Goal: Task Accomplishment & Management: Use online tool/utility

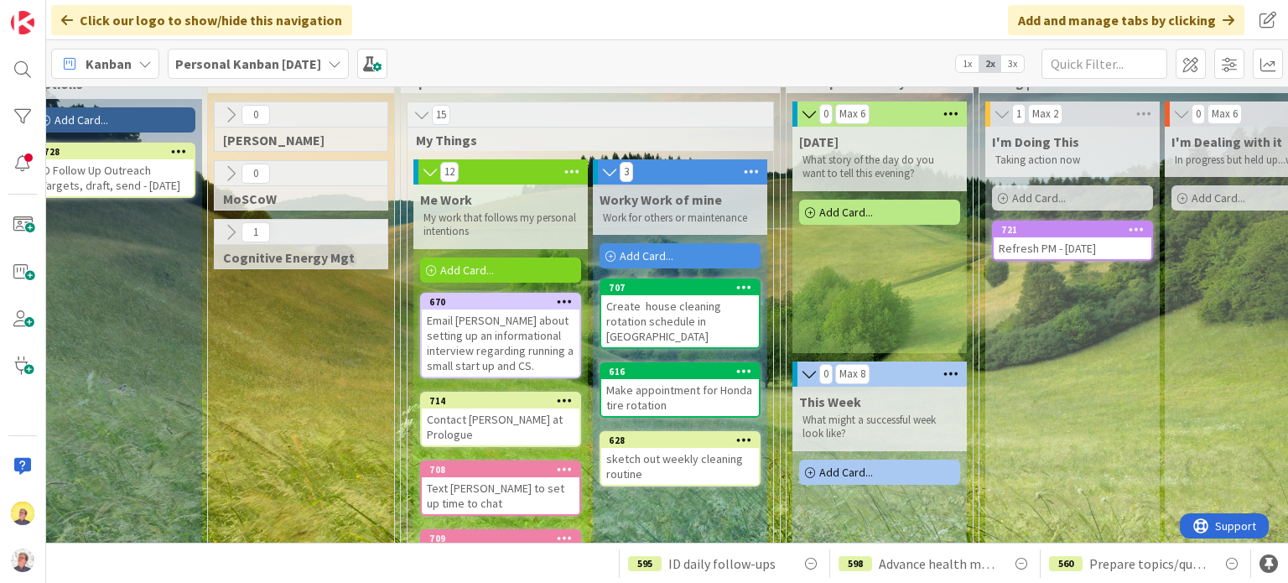
scroll to position [84, 24]
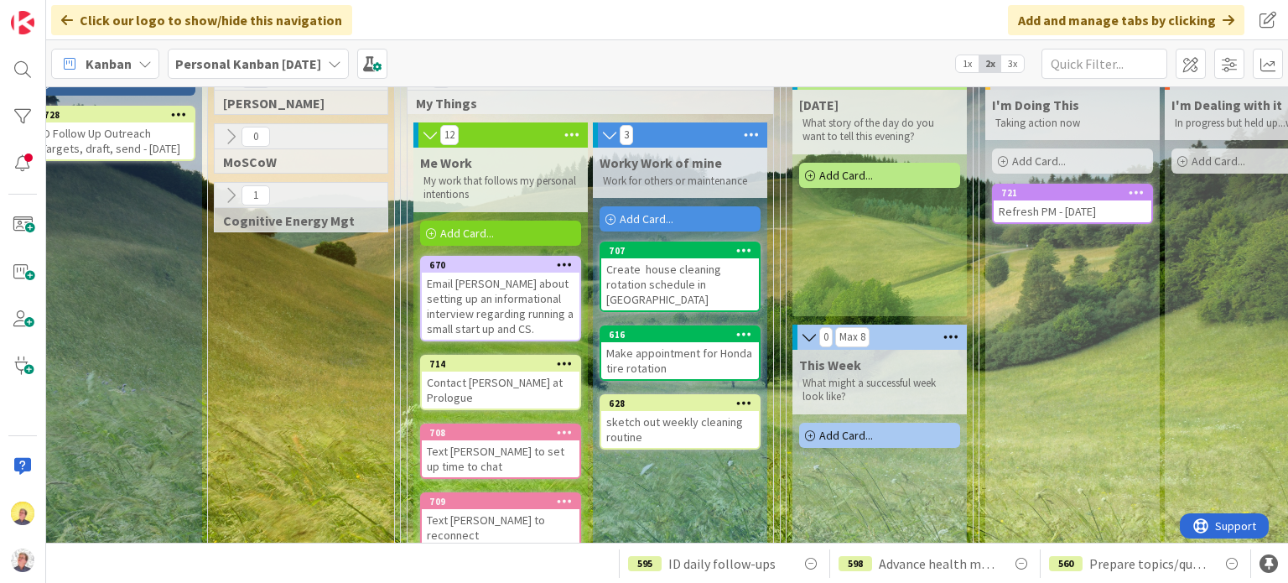
click at [966, 65] on span "1x" at bounding box center [967, 63] width 23 height 17
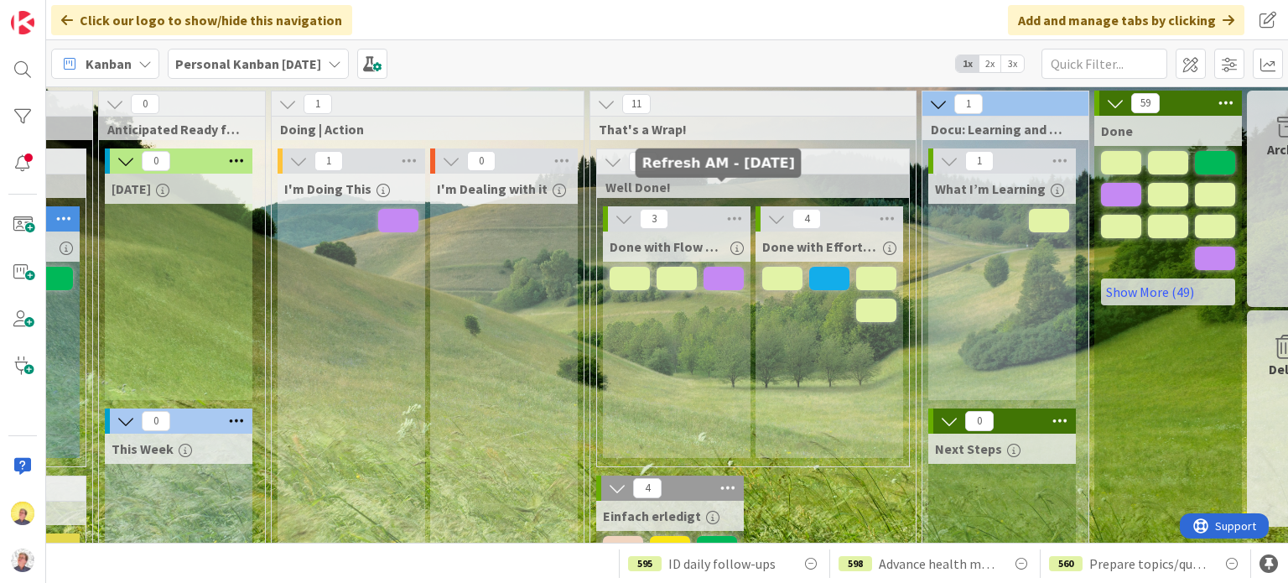
scroll to position [84, 611]
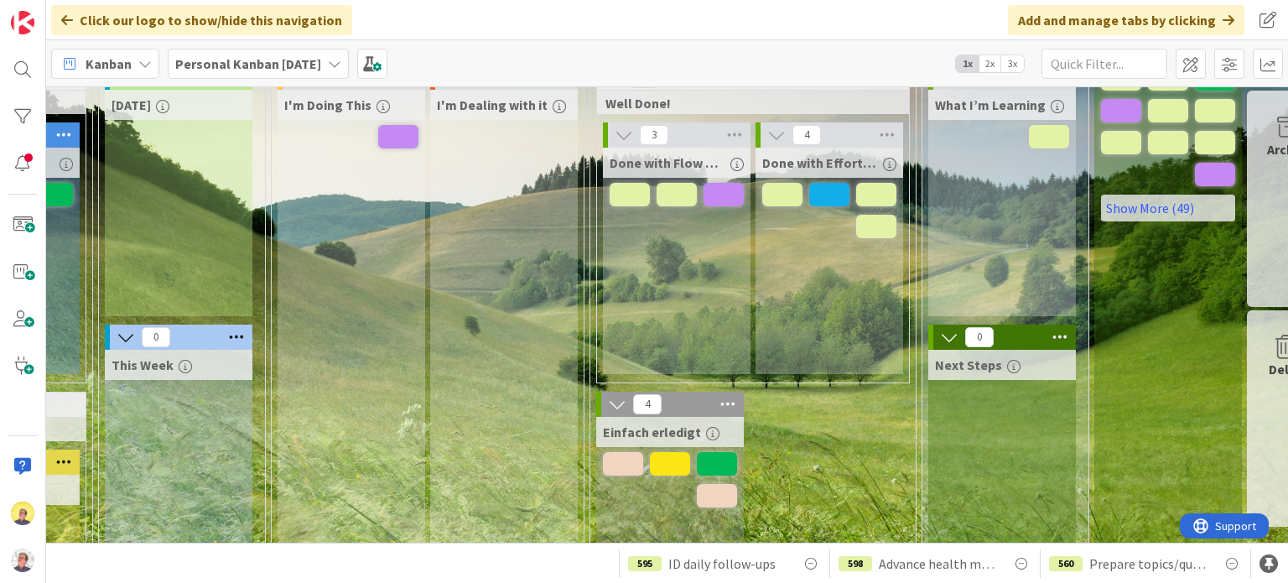
click at [996, 67] on span "2x" at bounding box center [990, 63] width 23 height 17
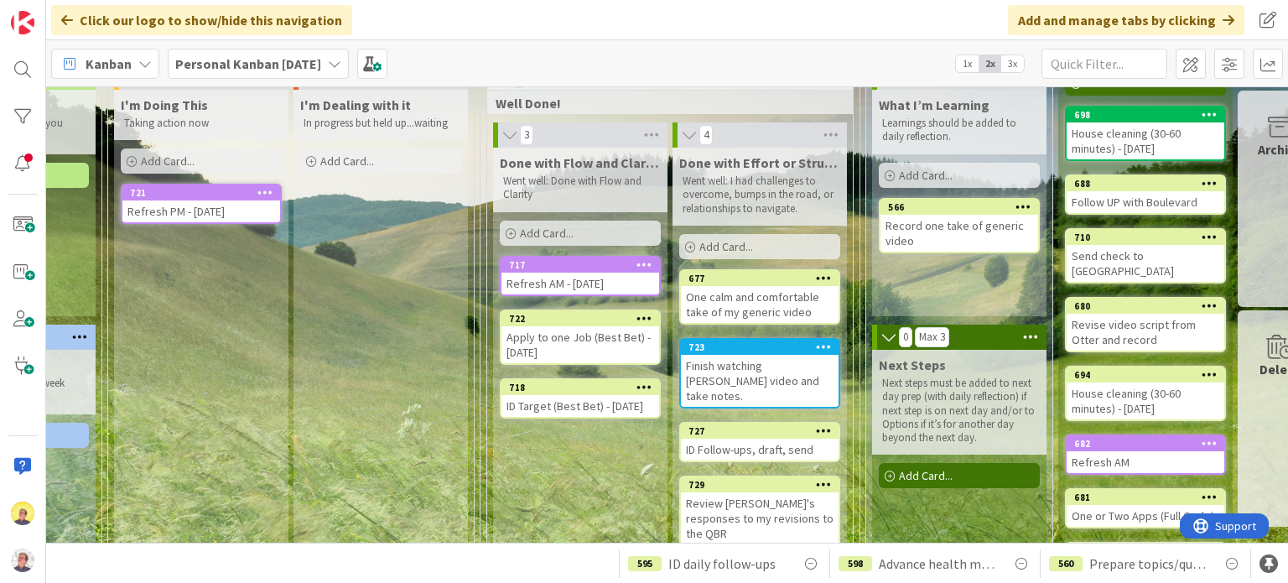
scroll to position [84, 902]
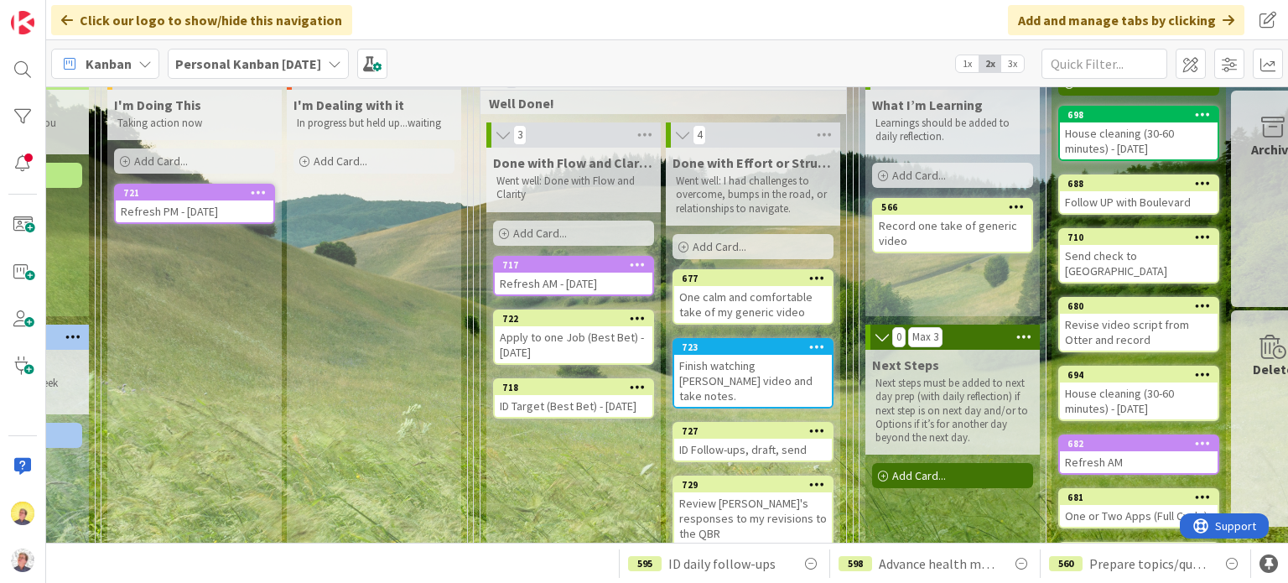
click at [964, 63] on span "1x" at bounding box center [967, 63] width 23 height 17
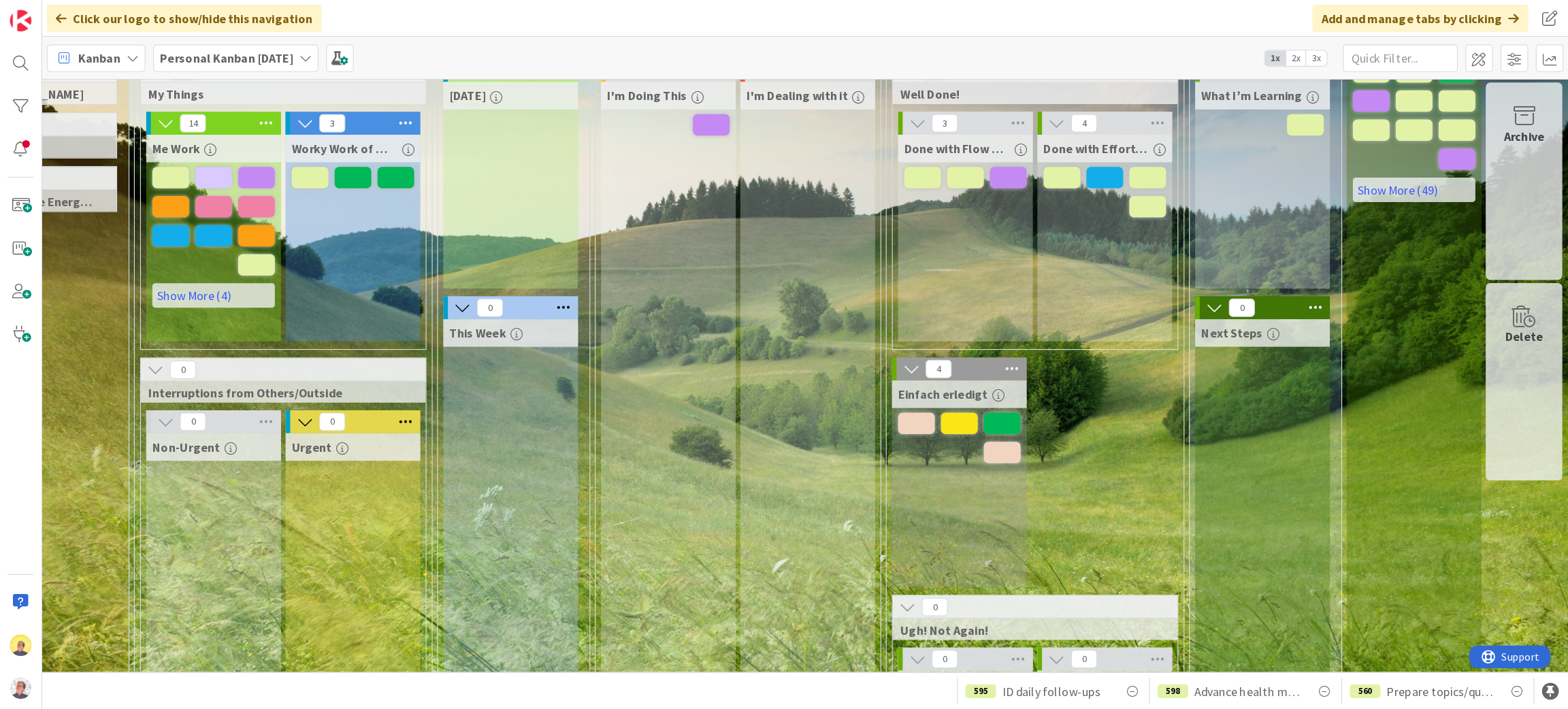
scroll to position [68, 29]
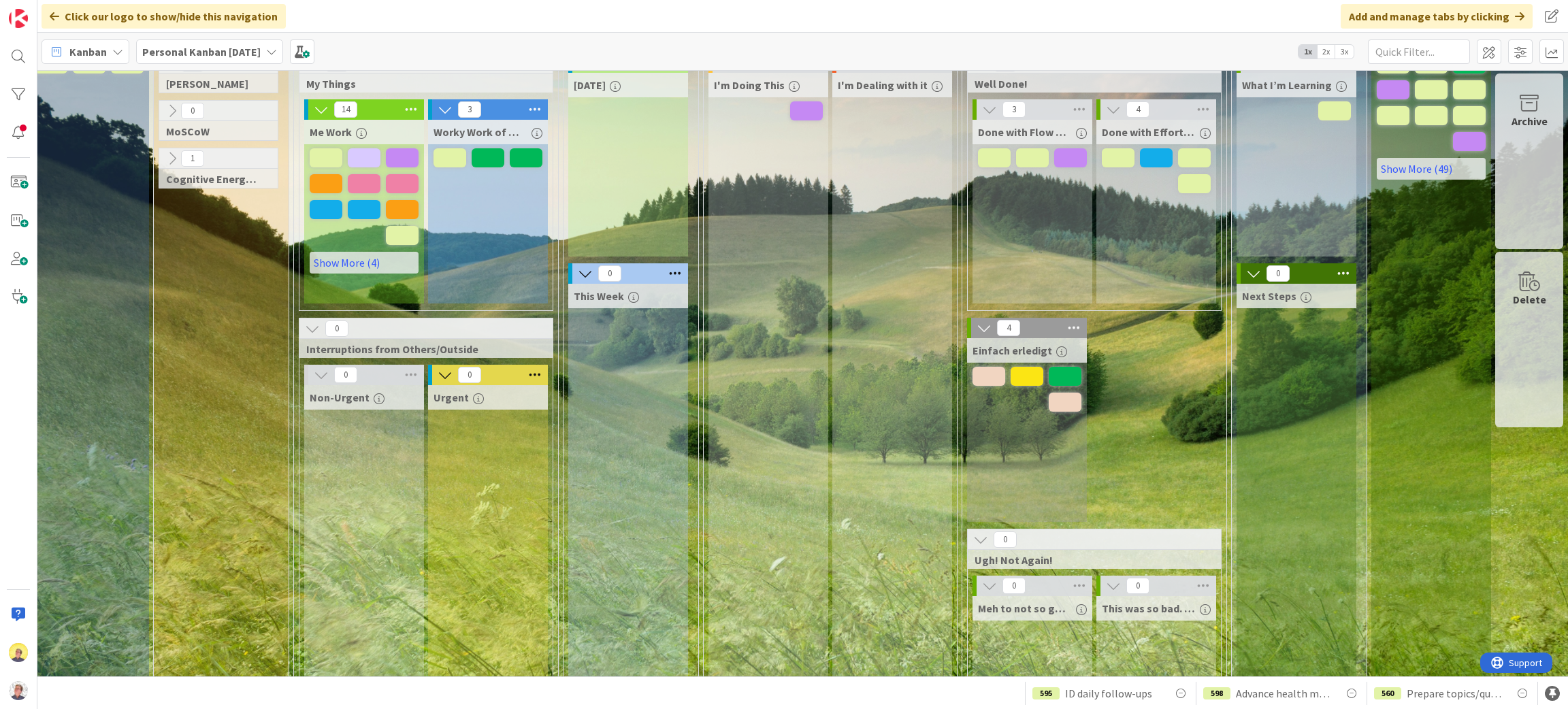
drag, startPoint x: 1033, startPoint y: 1, endPoint x: 991, endPoint y: 416, distance: 417.1
click at [991, 416] on div "Einfach erledigt" at bounding box center [1027, 430] width 120 height 183
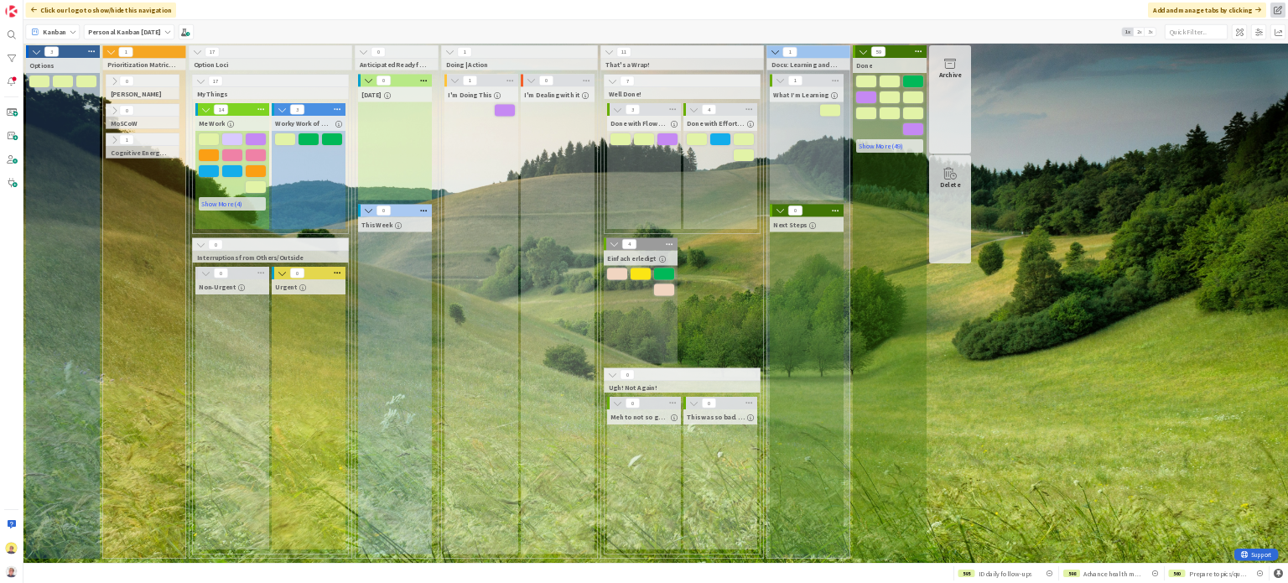
scroll to position [0, 0]
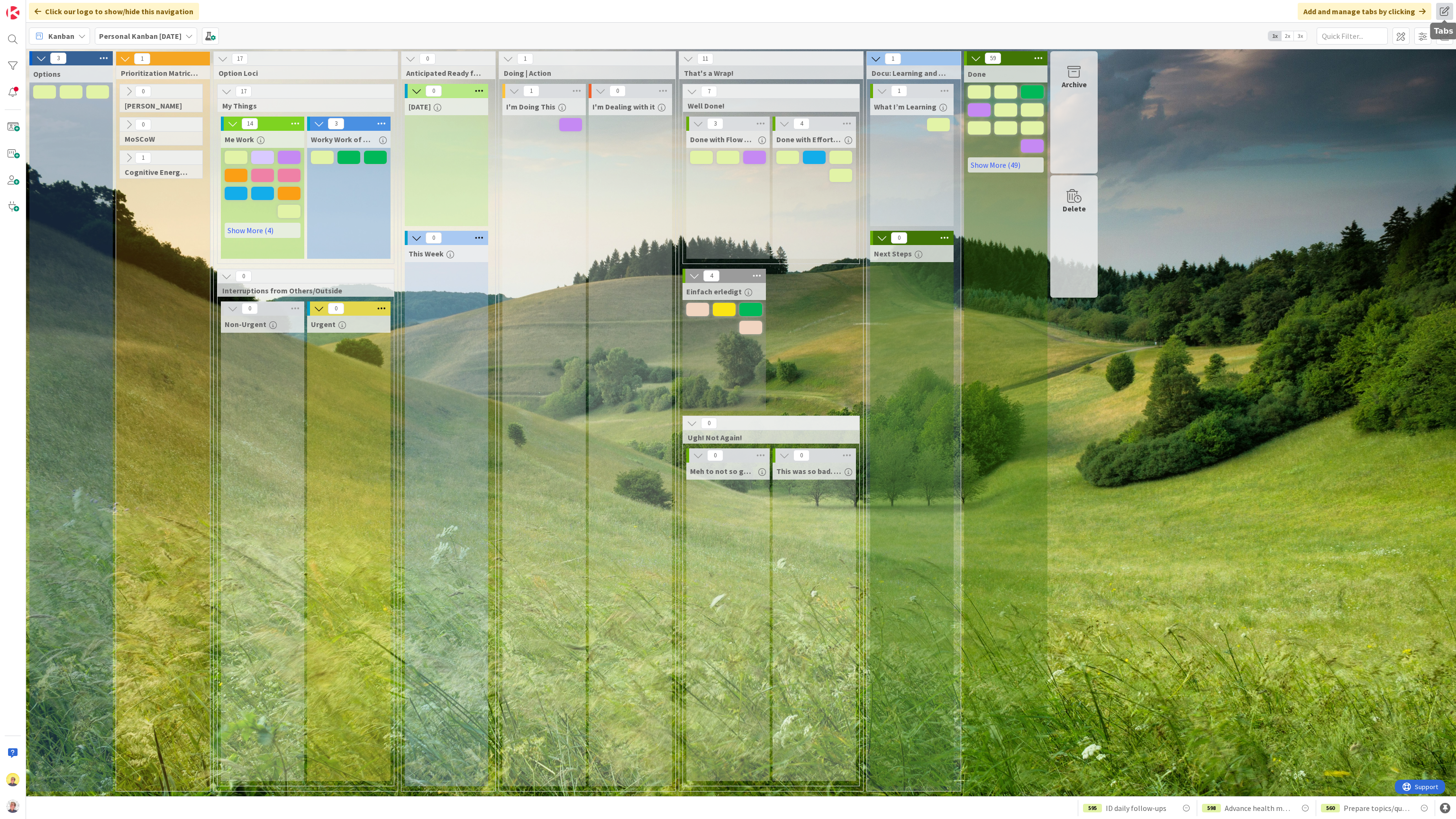
click at [727, 6] on span at bounding box center [1445, 11] width 17 height 17
drag, startPoint x: 1367, startPoint y: 211, endPoint x: 1371, endPoint y: 202, distance: 9.8
click at [727, 210] on div "3 Options 1 Prioritization Matrices 0 Eisenhower 0 MoSCoW 1 Cognitive Energy Mg…" at bounding box center [740, 424] width 1426 height 745
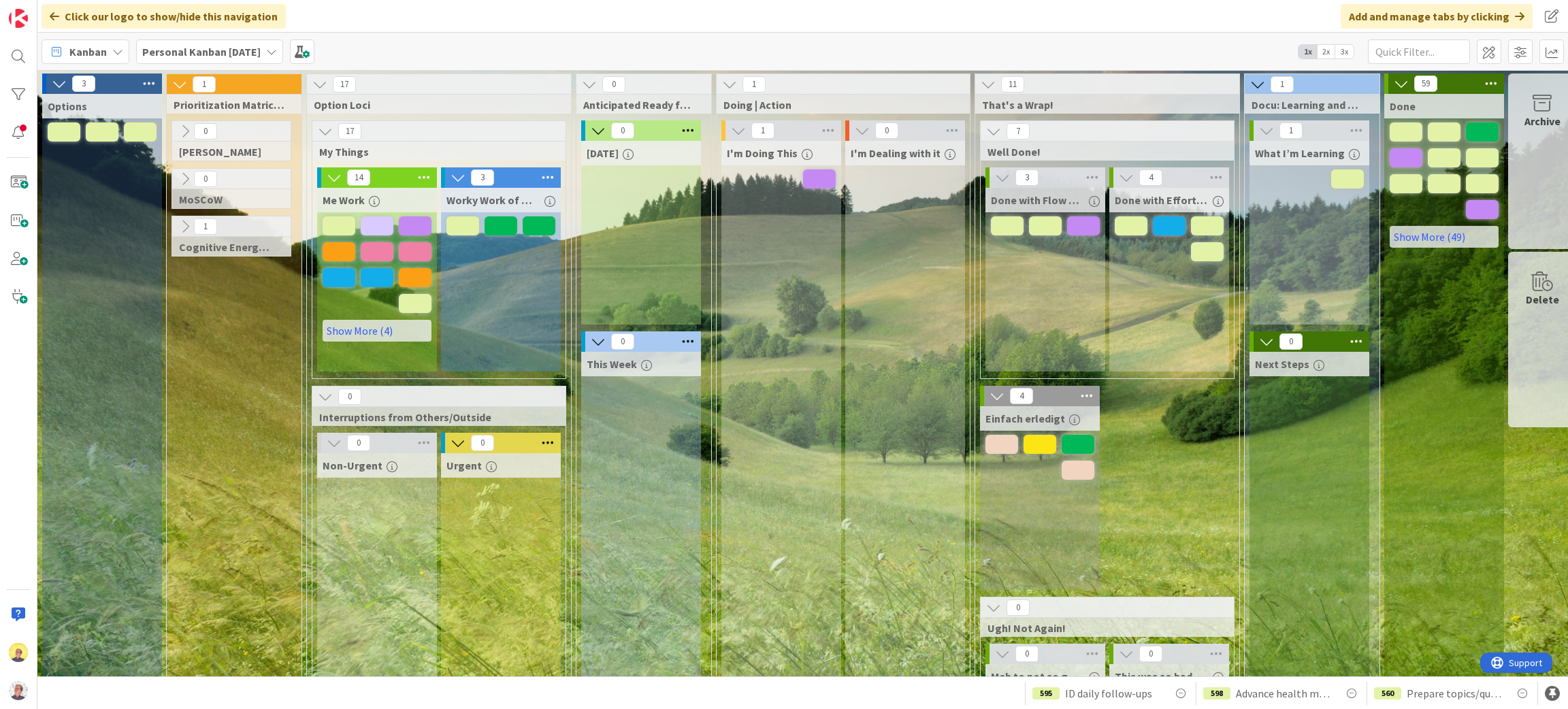
drag, startPoint x: 2076, startPoint y: 1, endPoint x: 1149, endPoint y: 4, distance: 927.0
click at [1045, 4] on div "Click our logo to show/hide this navigation Add and manage tabs by clicking Tab…" at bounding box center [803, 16] width 1531 height 32
drag, startPoint x: 984, startPoint y: 175, endPoint x: 907, endPoint y: 217, distance: 87.7
click at [905, 219] on div "I'm Dealing with it" at bounding box center [905, 498] width 120 height 714
drag, startPoint x: 1566, startPoint y: 0, endPoint x: 781, endPoint y: 458, distance: 908.8
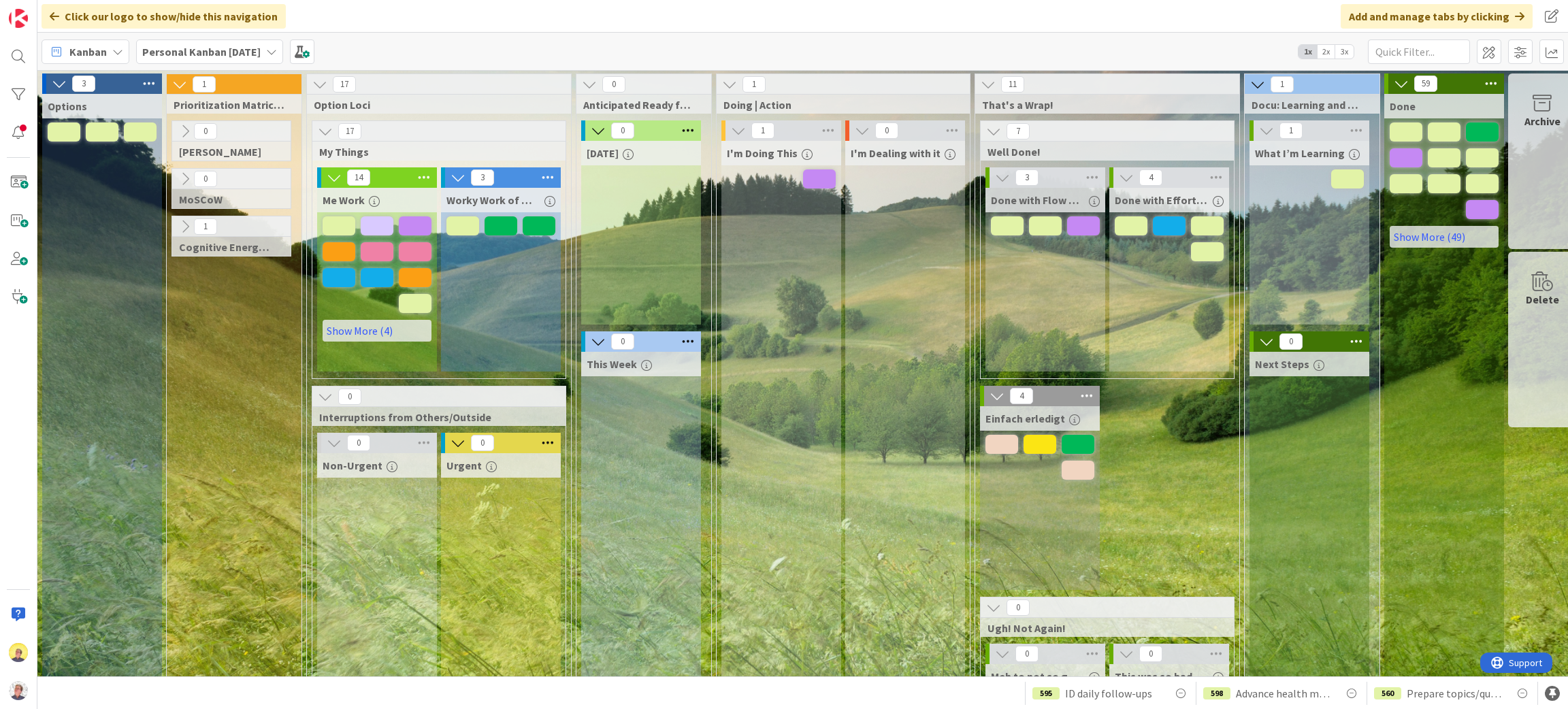
click at [781, 458] on div "I'm Doing This" at bounding box center [782, 498] width 120 height 714
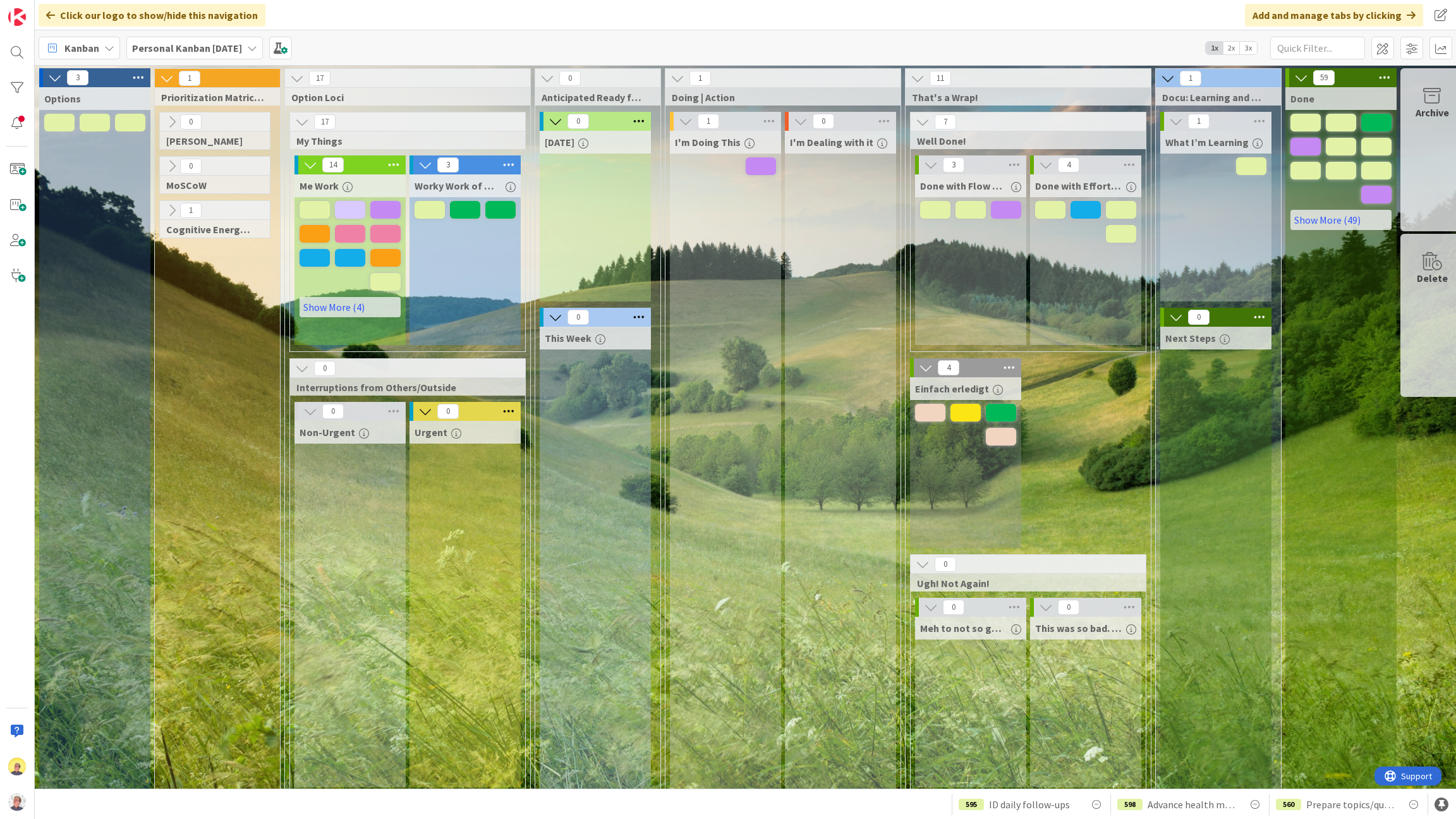
click at [468, 439] on div "560 Prepare topics/questions for for info interview call with [PERSON_NAME] at …" at bounding box center [745, 803] width 1421 height 30
drag, startPoint x: 468, startPoint y: 798, endPoint x: 794, endPoint y: 805, distance: 326.1
click at [794, 439] on div "560 Prepare topics/questions for for info interview call with [PERSON_NAME] at …" at bounding box center [745, 803] width 1421 height 30
drag, startPoint x: 1159, startPoint y: 10, endPoint x: 1262, endPoint y: 619, distance: 617.6
click at [970, 439] on div "Next Steps" at bounding box center [1216, 561] width 112 height 468
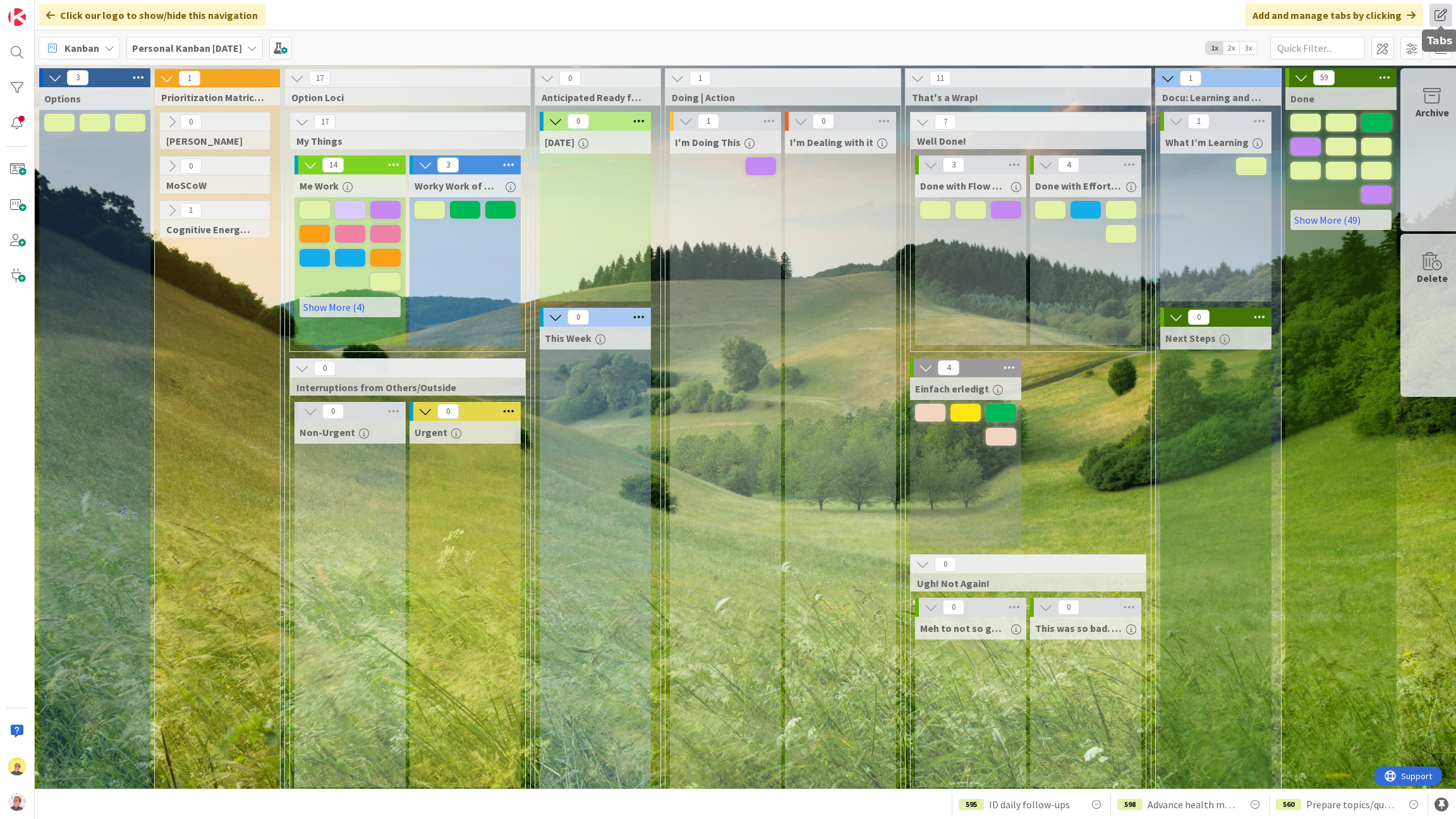
click at [970, 16] on span at bounding box center [1441, 15] width 23 height 23
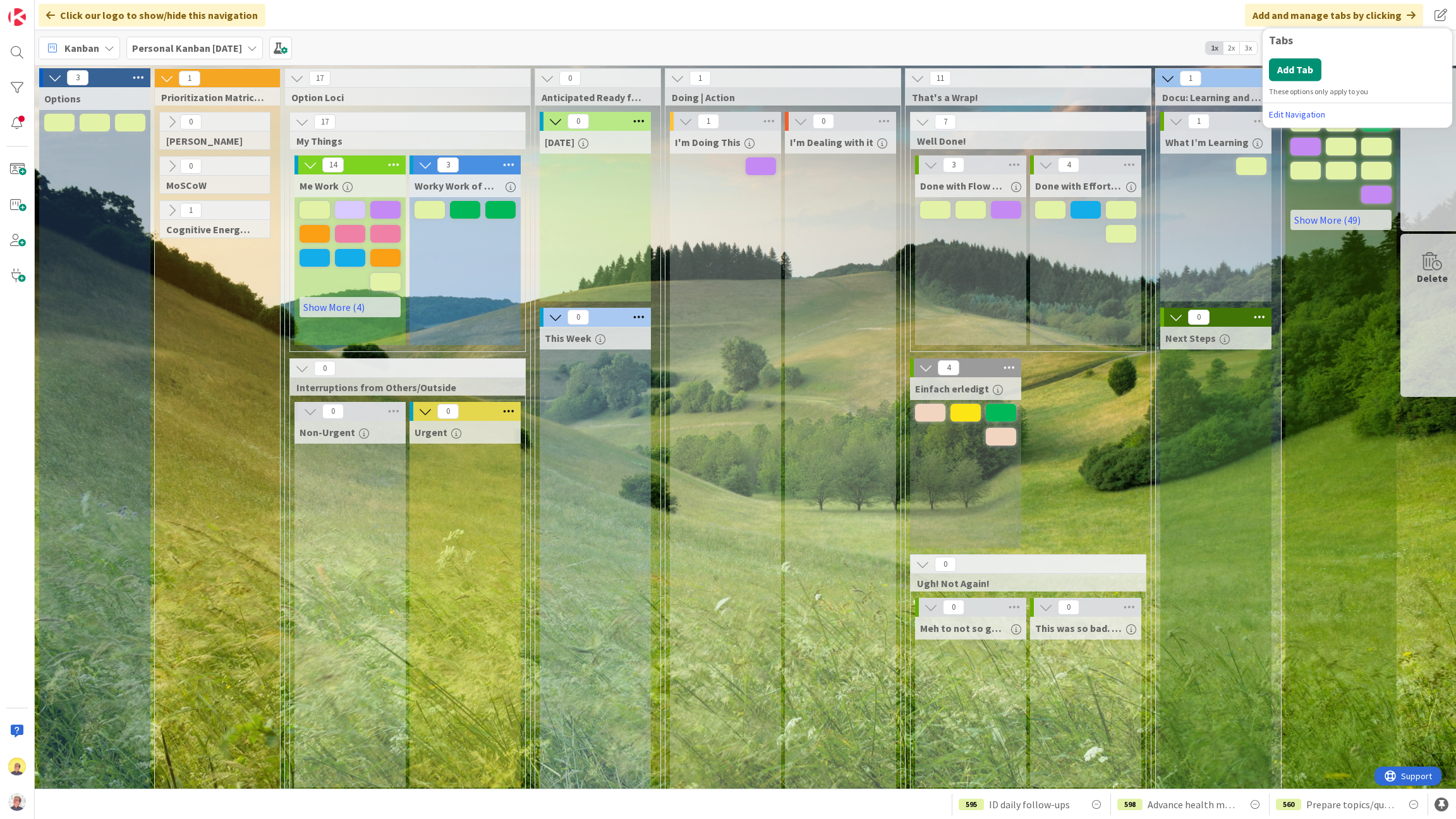
click at [970, 9] on div "Add and manage tabs by clicking" at bounding box center [1334, 15] width 178 height 23
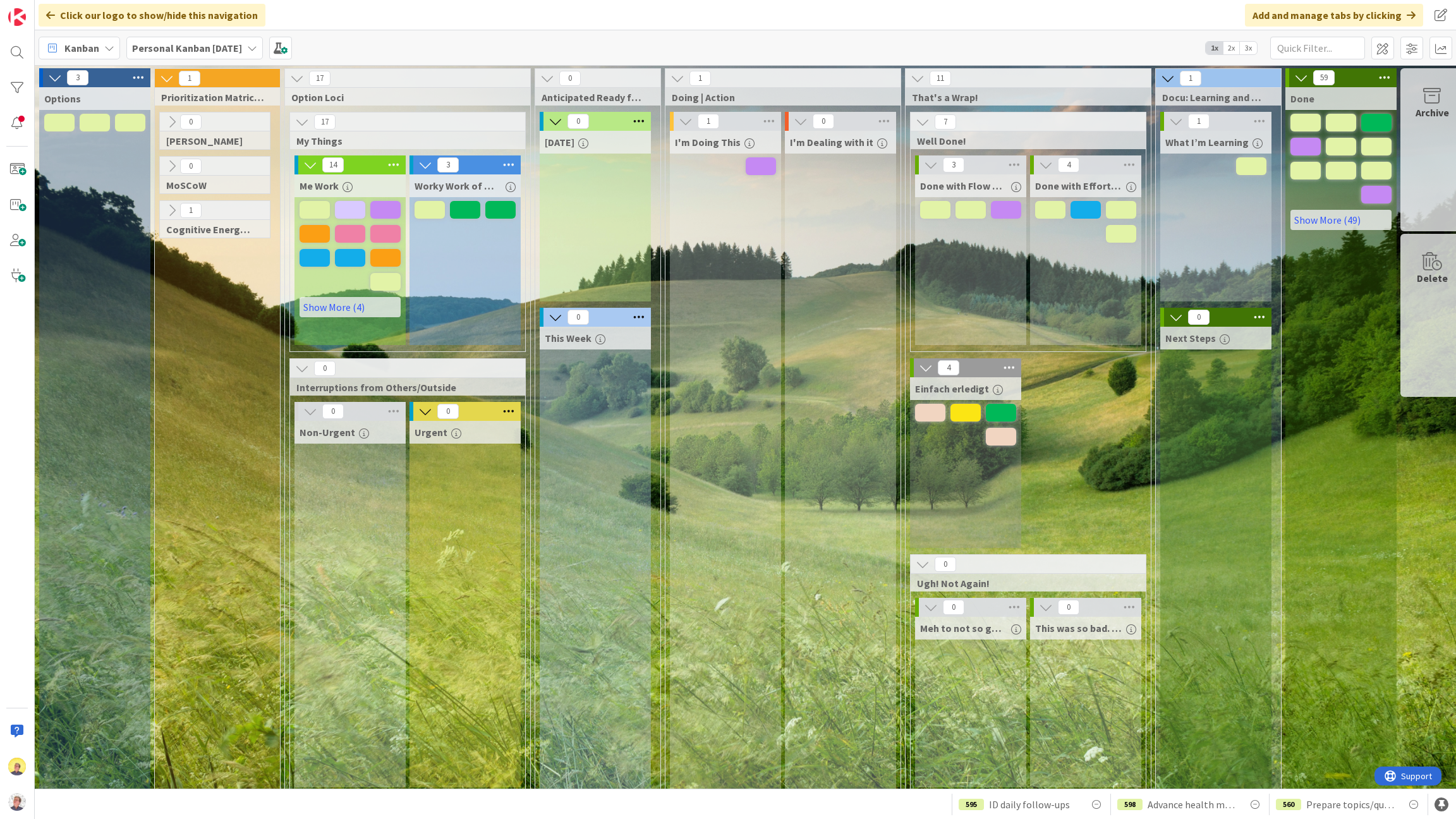
click at [970, 14] on div "Click our logo to show/hide this navigation Add and manage tabs by clicking Tab…" at bounding box center [745, 15] width 1421 height 30
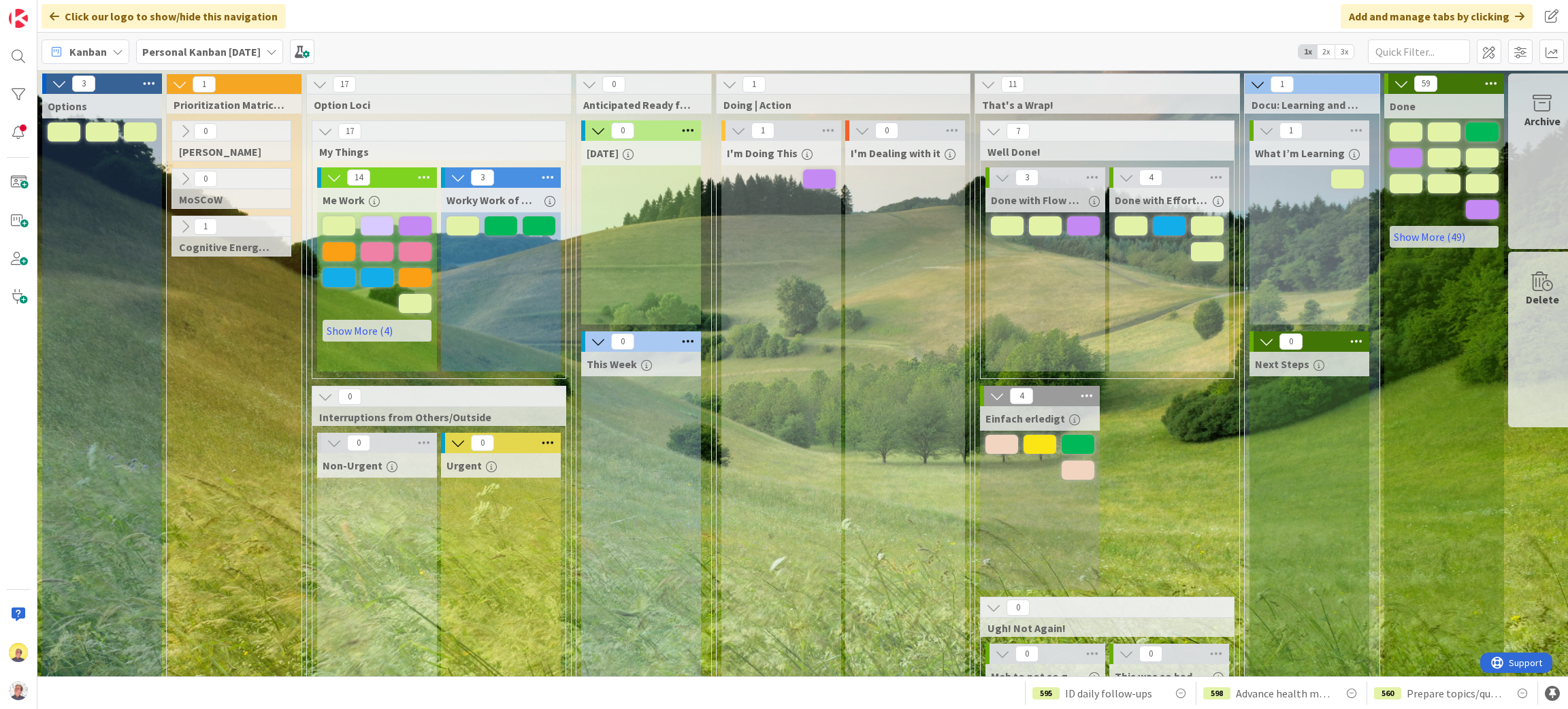
click at [1045, 56] on span "2x" at bounding box center [1326, 51] width 19 height 14
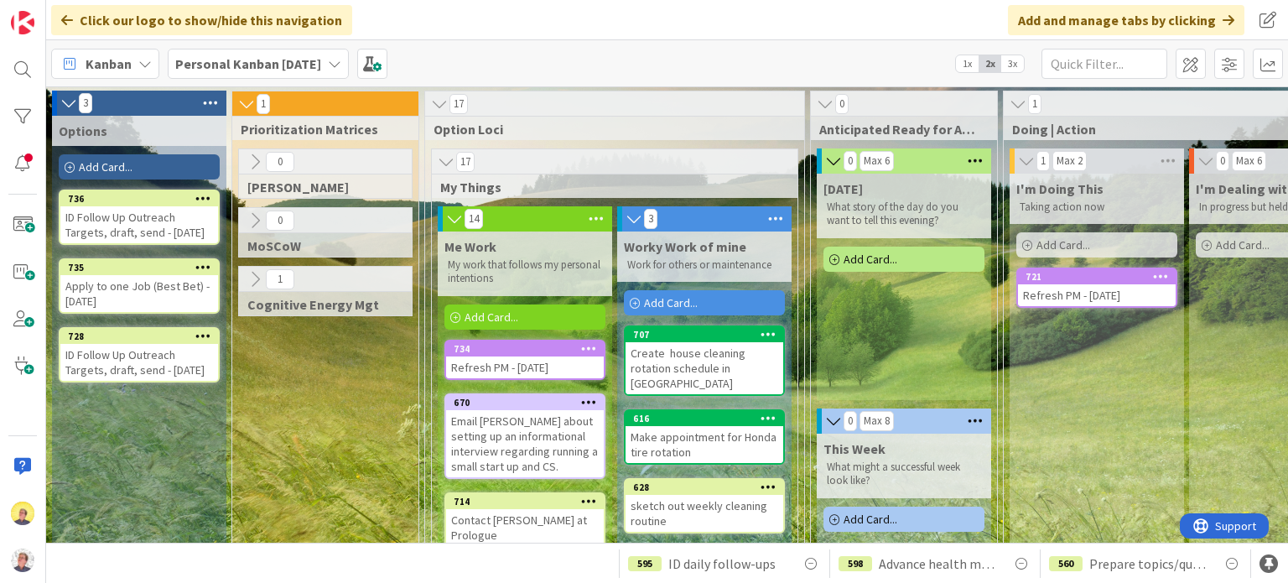
click at [597, 217] on icon at bounding box center [596, 218] width 22 height 25
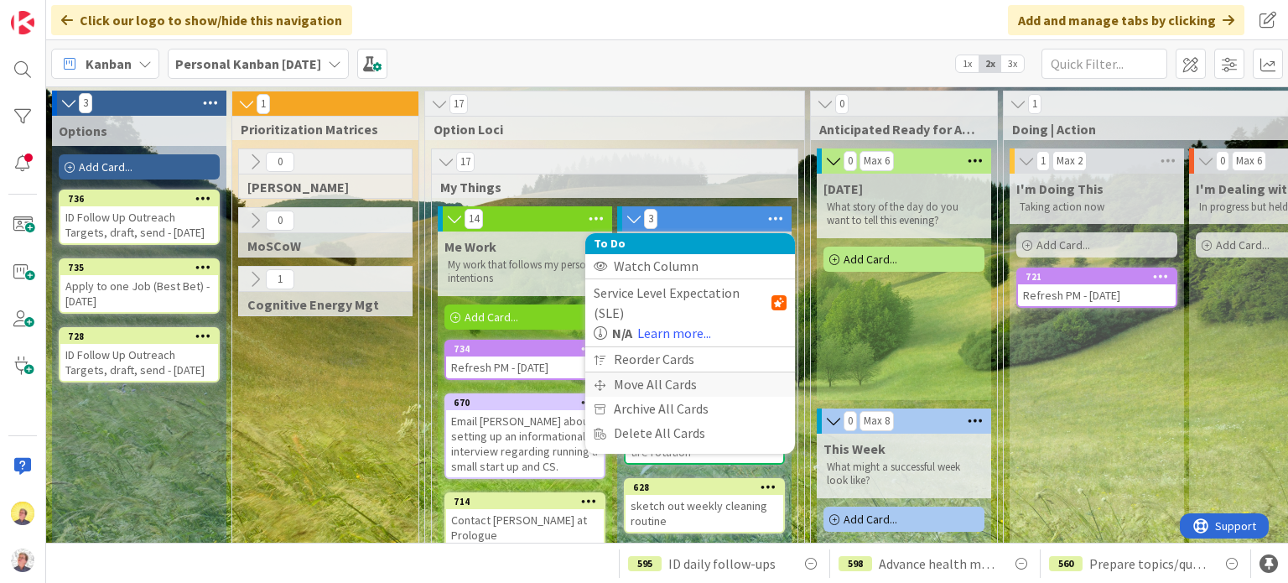
click at [667, 372] on div "Move All Cards" at bounding box center [690, 384] width 210 height 24
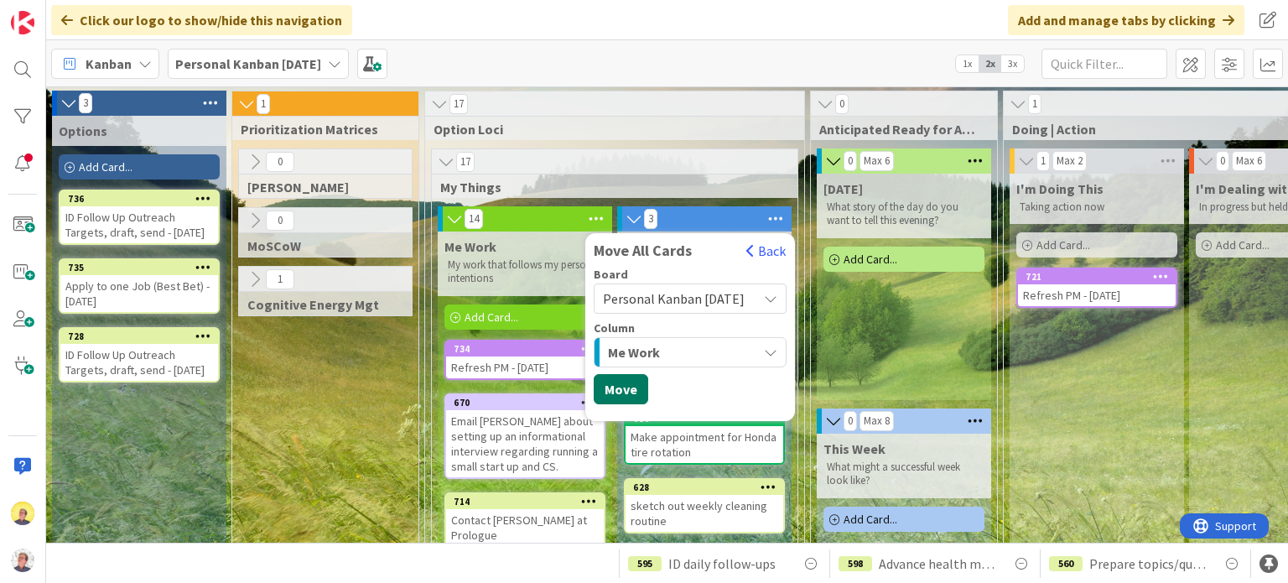
click at [606, 392] on button "Move" at bounding box center [621, 389] width 55 height 30
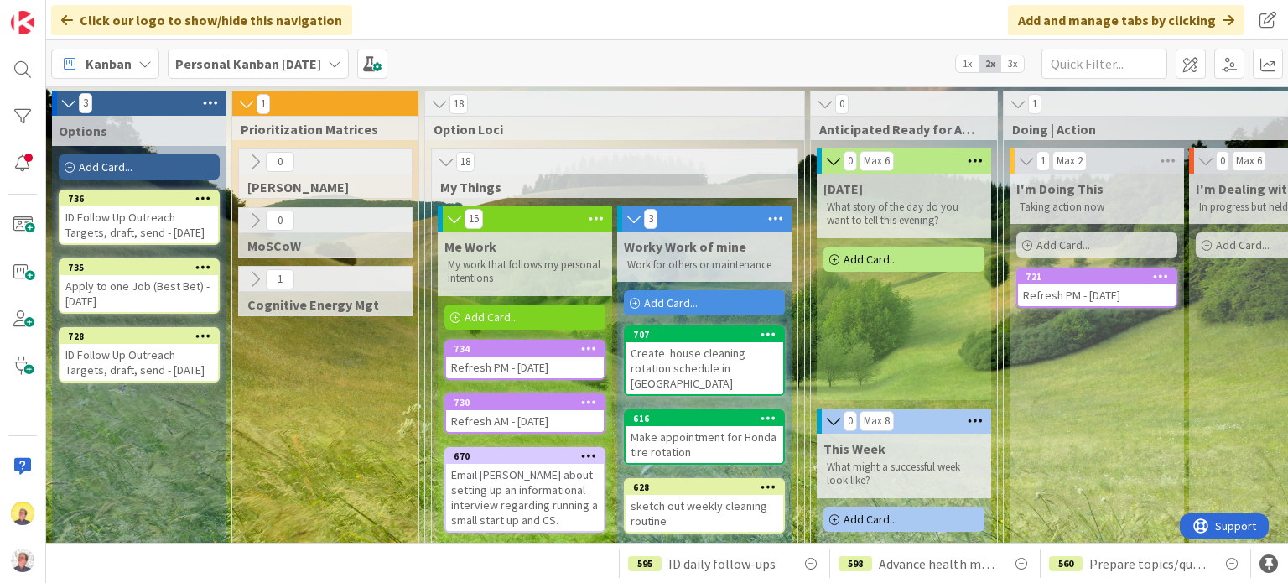
click at [598, 219] on icon at bounding box center [596, 218] width 22 height 25
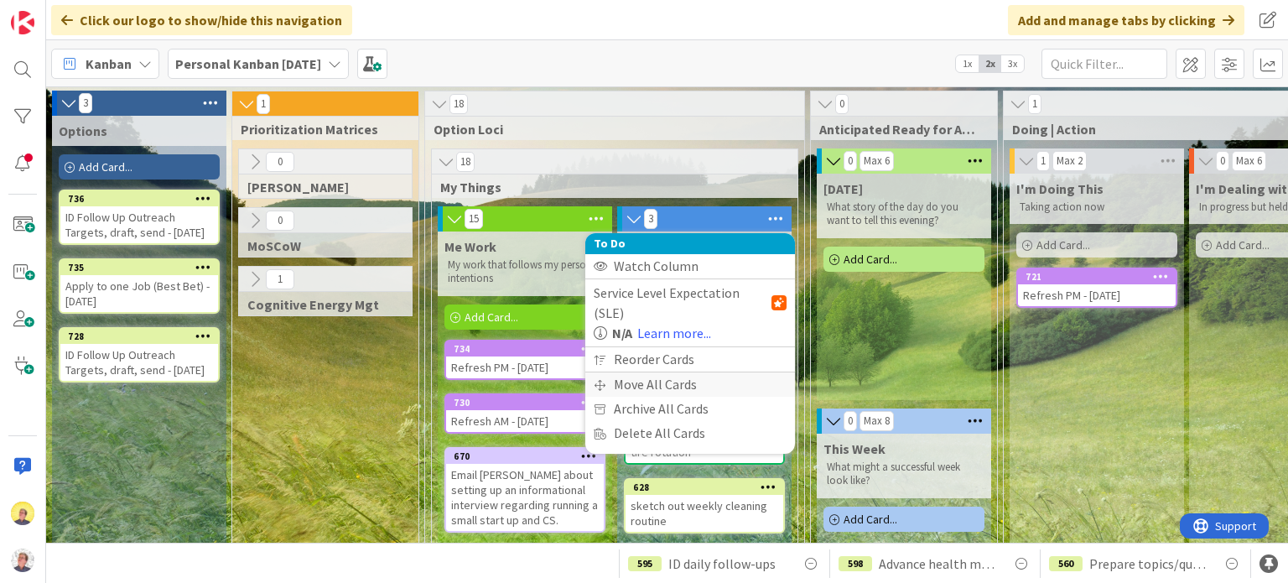
click at [677, 372] on div "Move All Cards" at bounding box center [690, 384] width 210 height 24
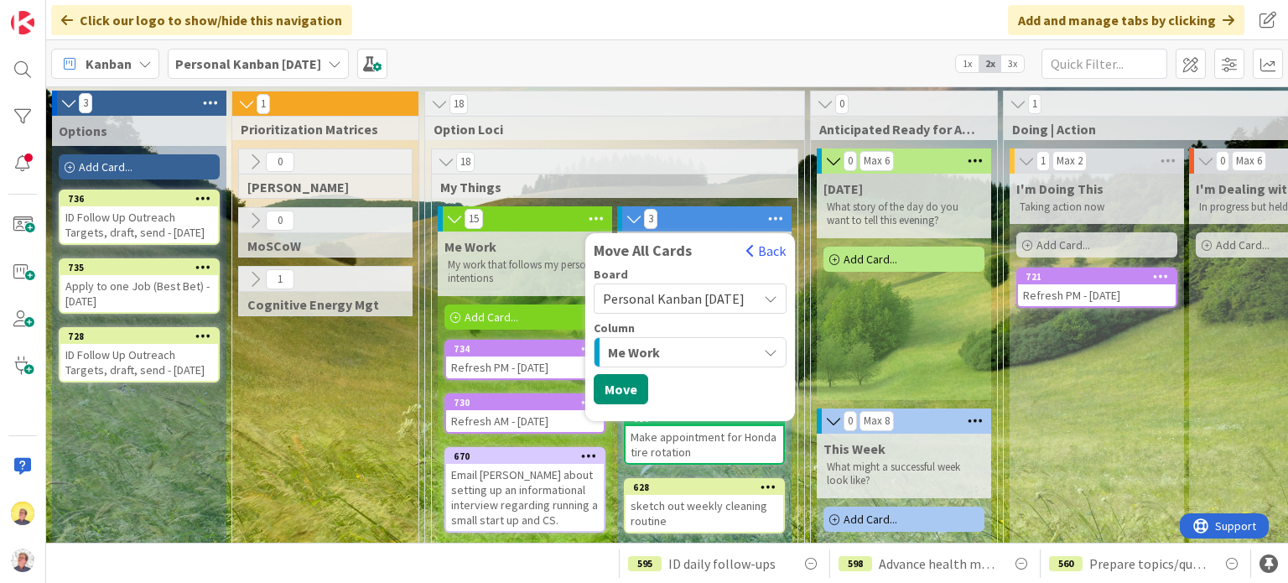
click at [694, 351] on div "Me Work" at bounding box center [680, 352] width 153 height 27
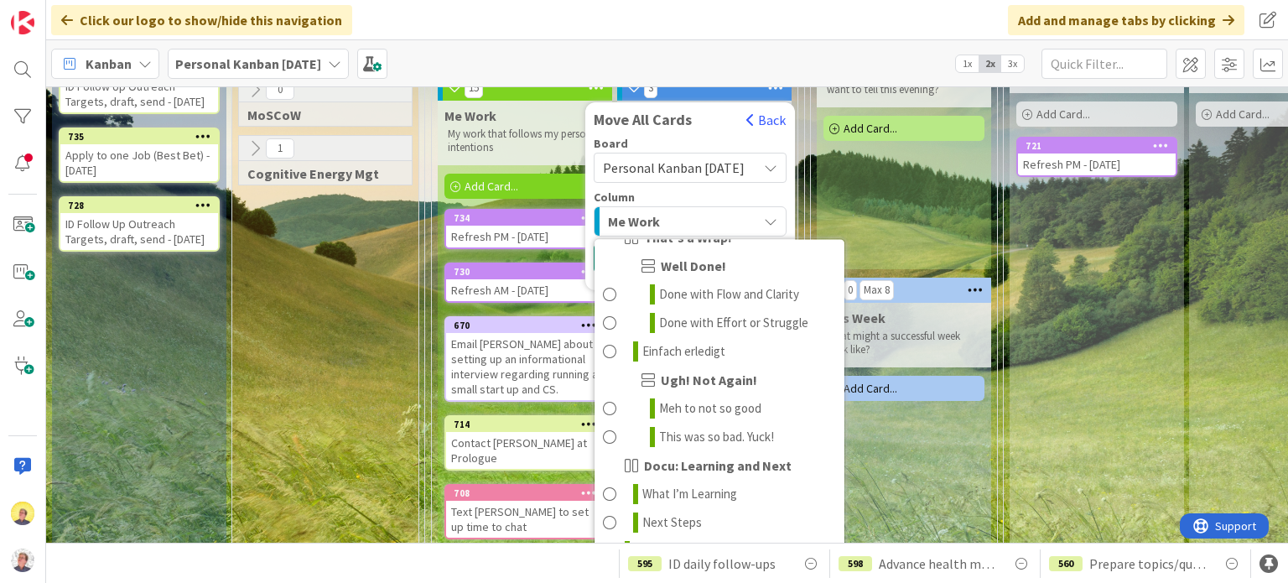
scroll to position [252, 0]
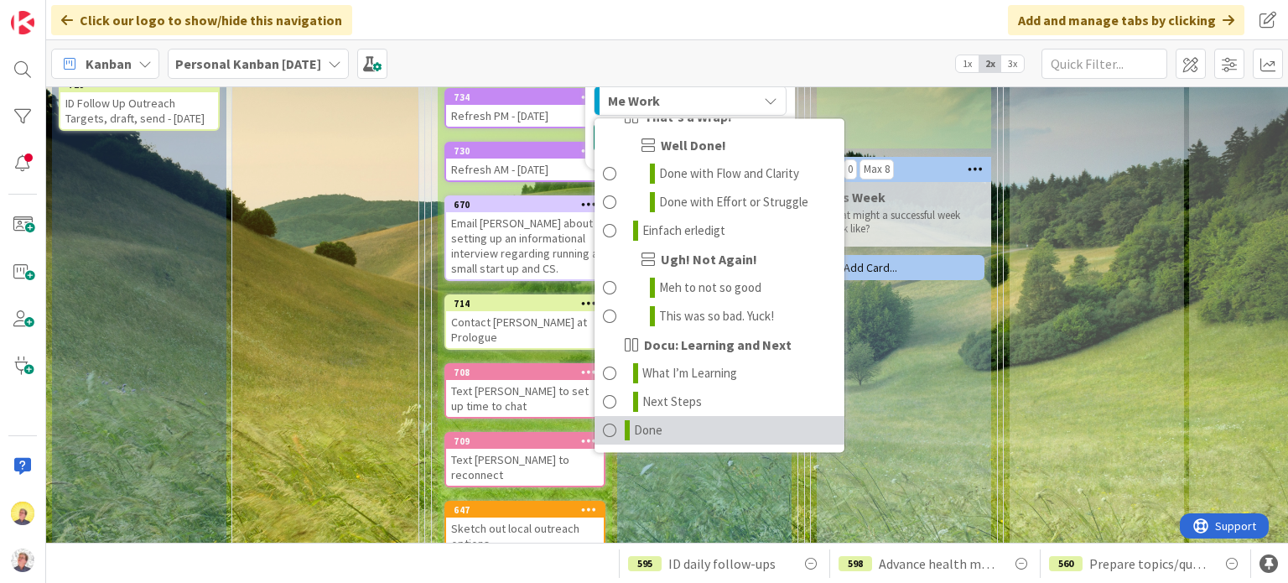
click at [657, 427] on span "Done" at bounding box center [648, 430] width 29 height 20
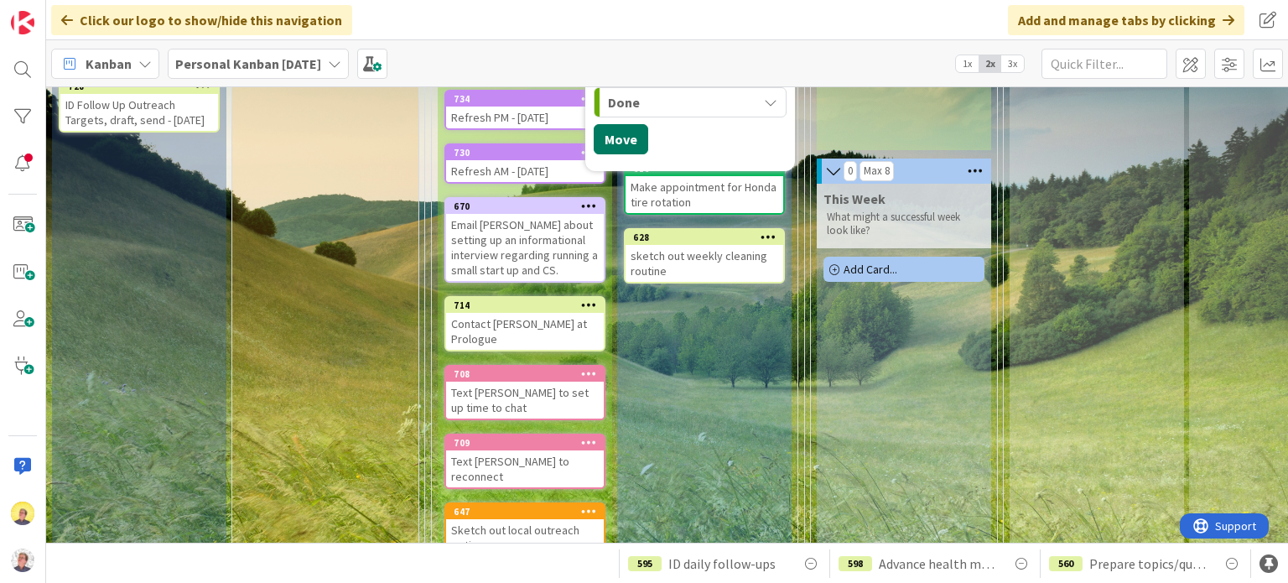
click at [613, 133] on button "Move" at bounding box center [621, 139] width 55 height 30
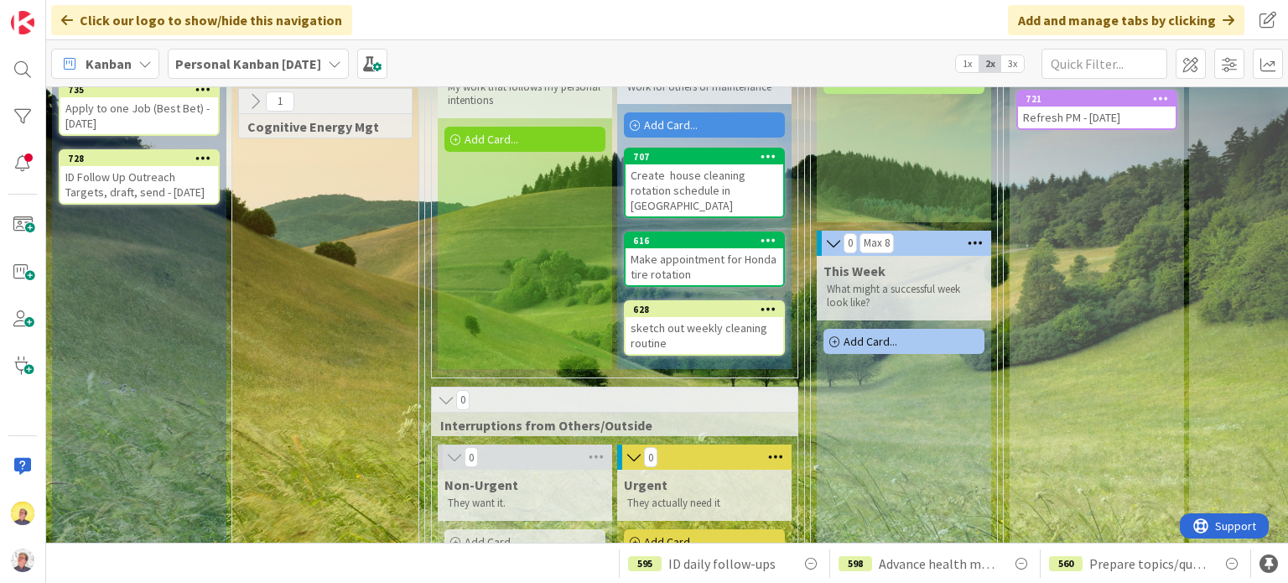
scroll to position [0, 0]
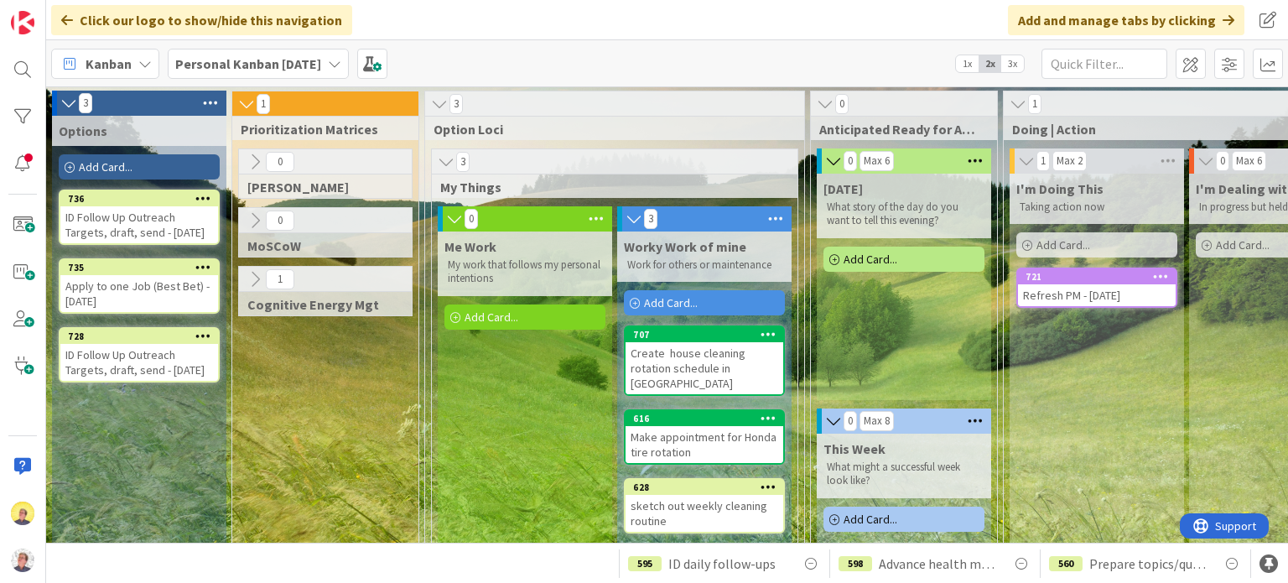
click at [768, 217] on icon at bounding box center [776, 218] width 22 height 25
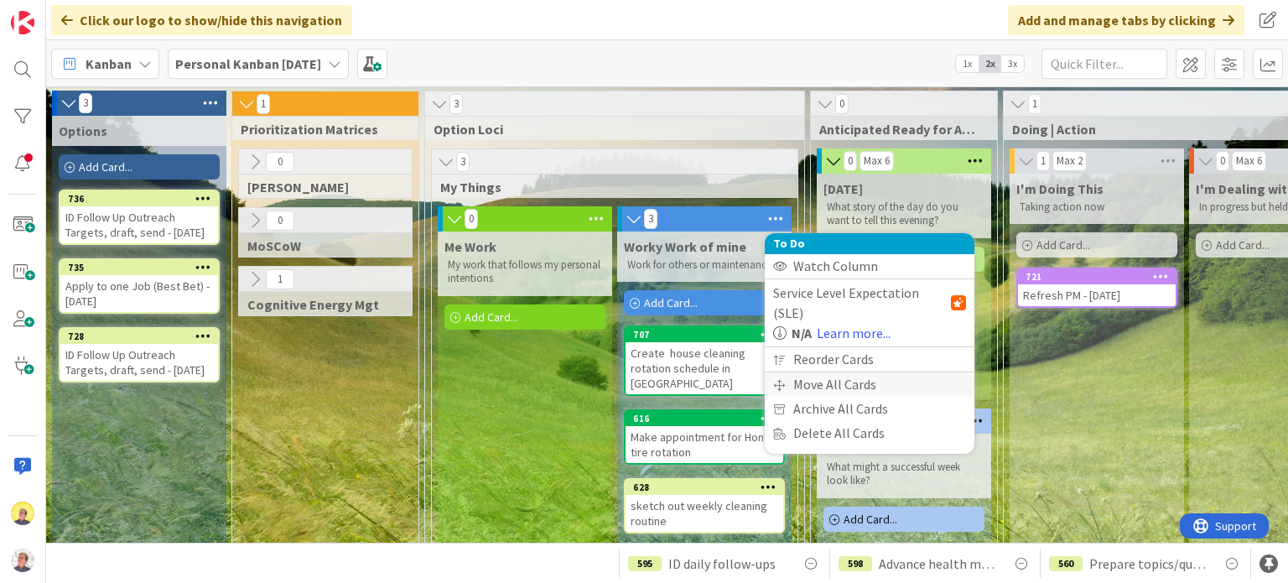
click at [822, 372] on div "Move All Cards" at bounding box center [870, 384] width 210 height 24
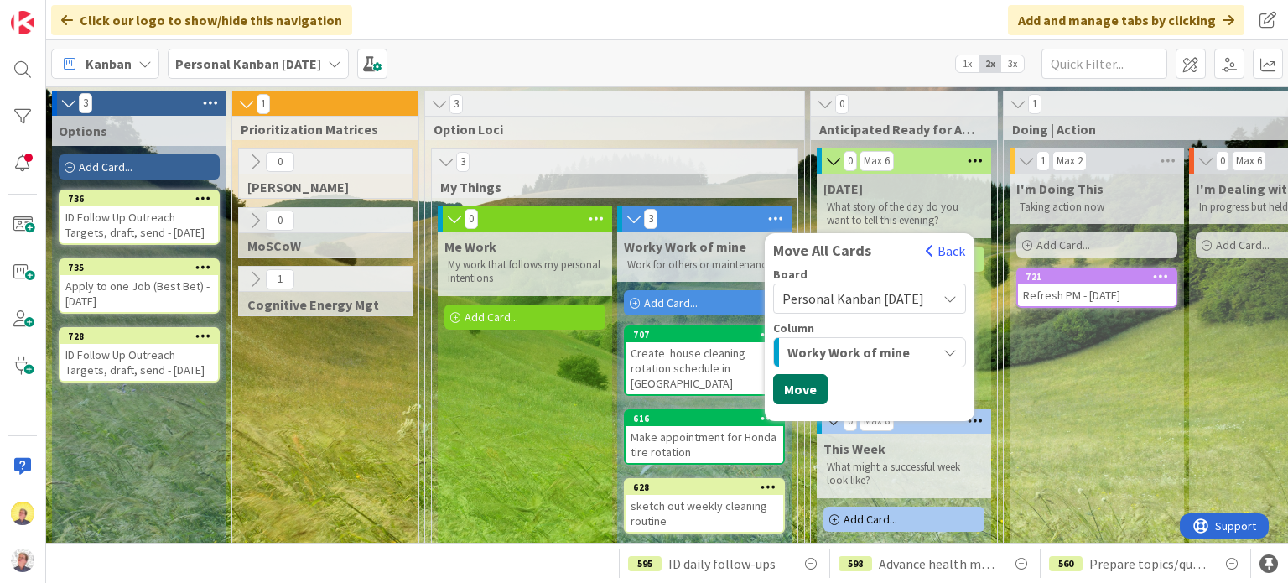
click at [810, 379] on button "Move" at bounding box center [800, 389] width 55 height 30
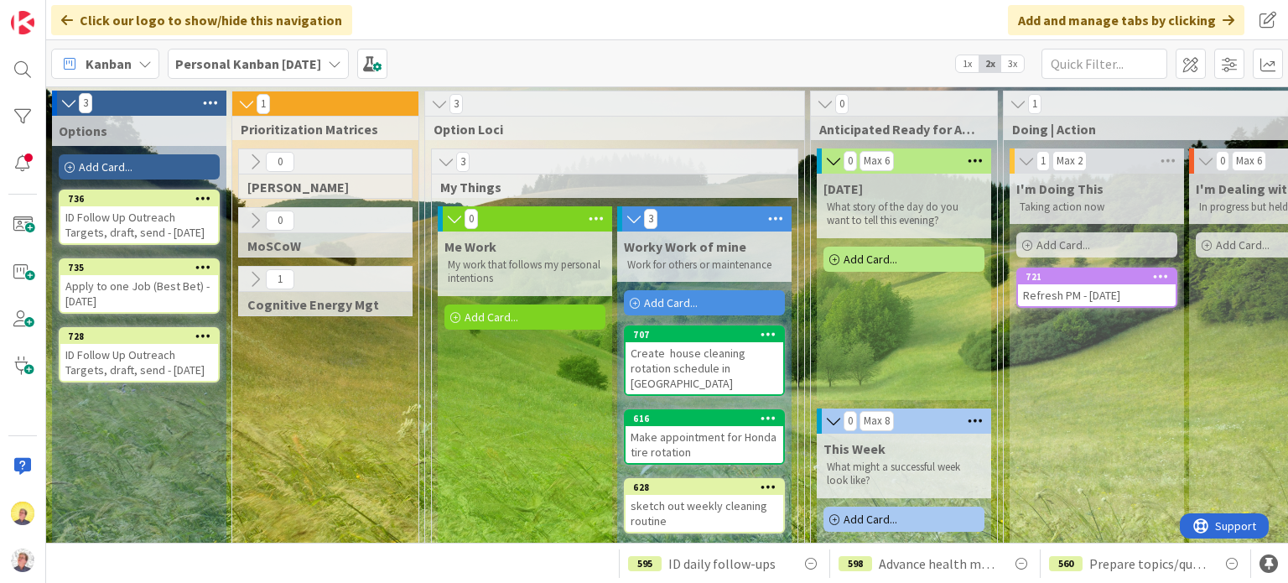
click at [771, 206] on div "3 My Things 0 Move All Cards Back Board Personal Kanban [DATE] Column Done Opti…" at bounding box center [614, 352] width 367 height 408
click at [771, 208] on icon at bounding box center [776, 218] width 22 height 25
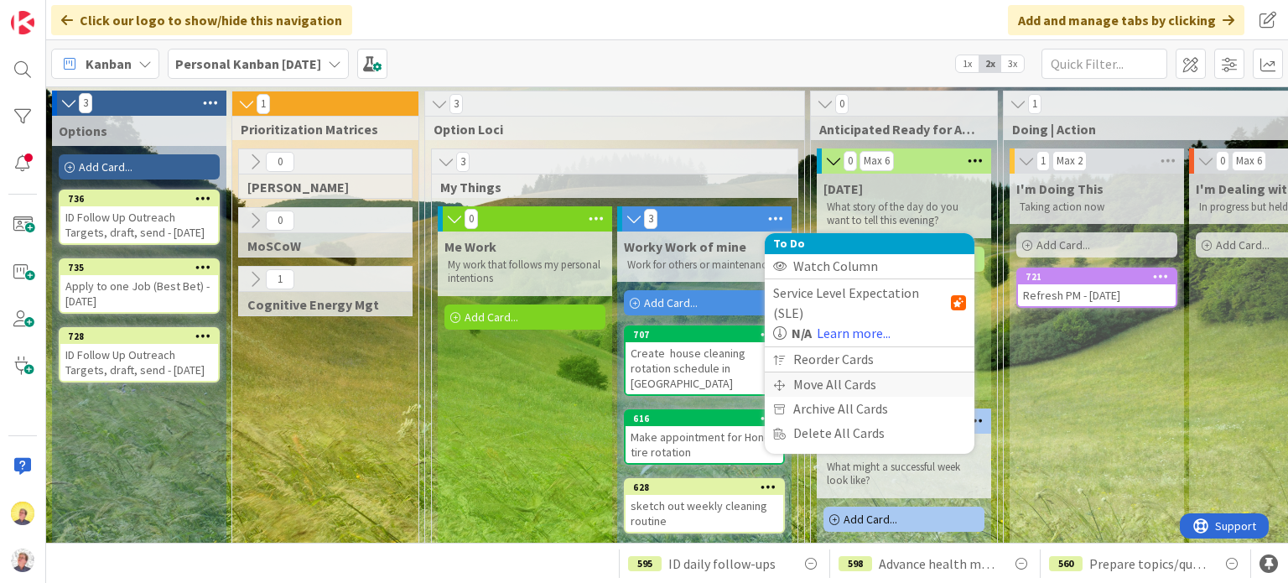
click at [812, 372] on div "Move All Cards" at bounding box center [870, 384] width 210 height 24
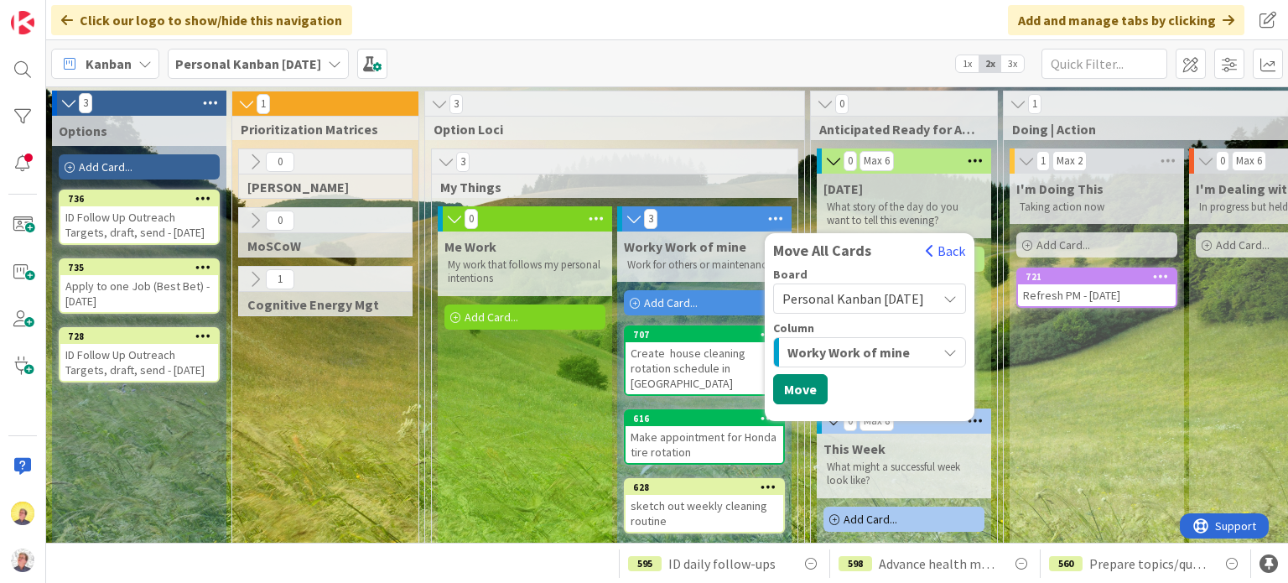
click at [860, 355] on span "Worky Work of mine" at bounding box center [848, 352] width 122 height 22
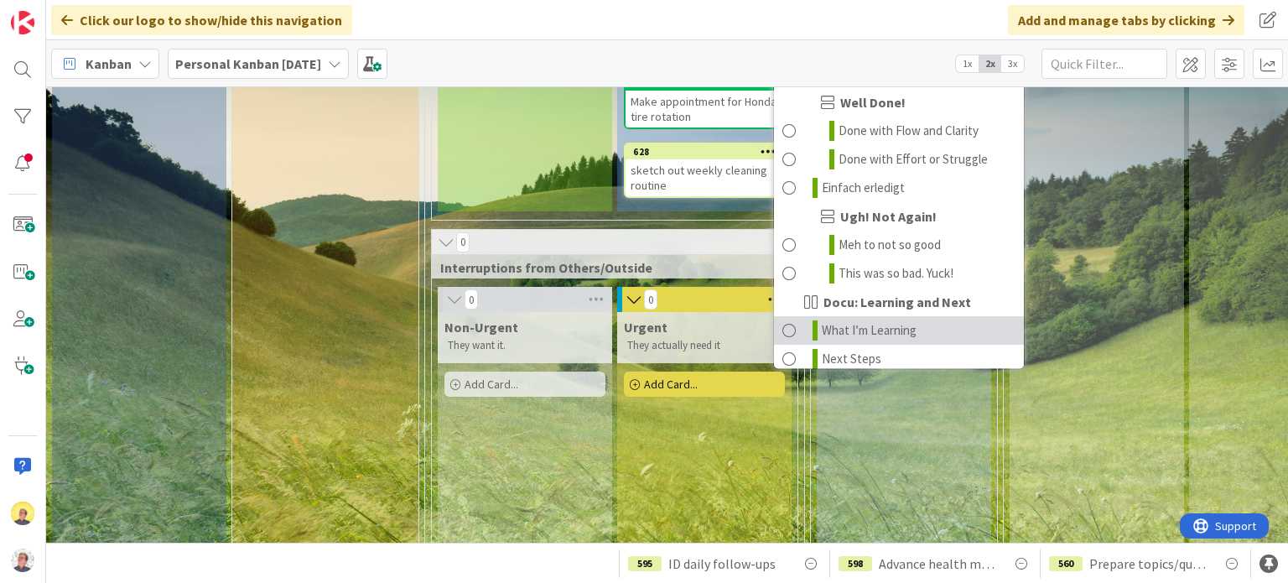
scroll to position [940, 0]
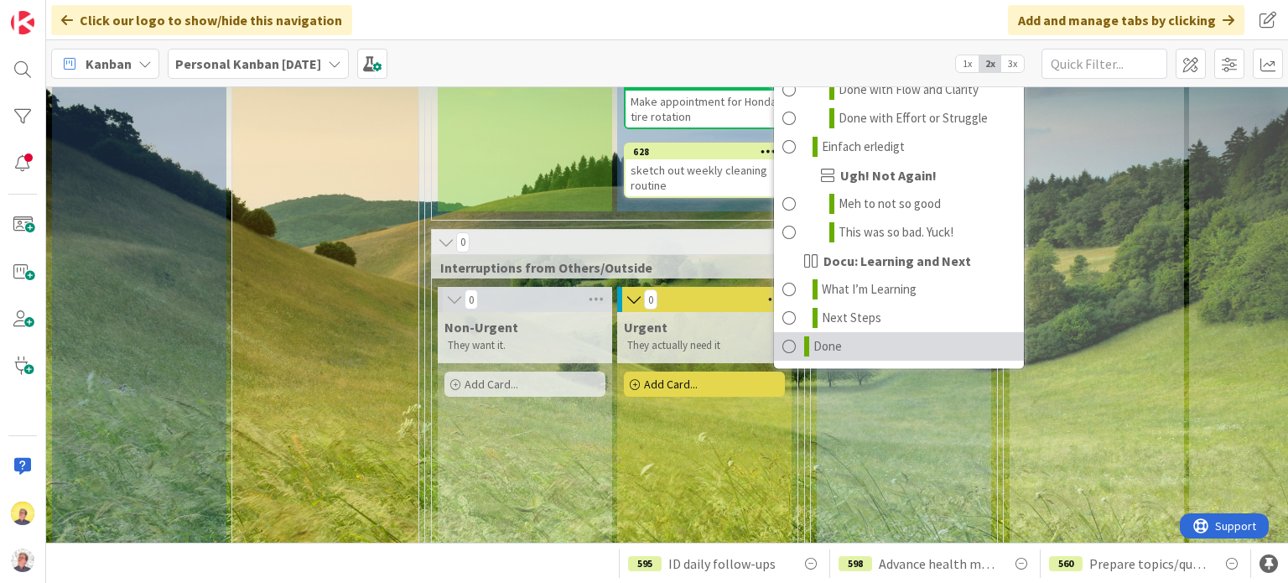
click at [832, 344] on span "Done" at bounding box center [827, 346] width 29 height 20
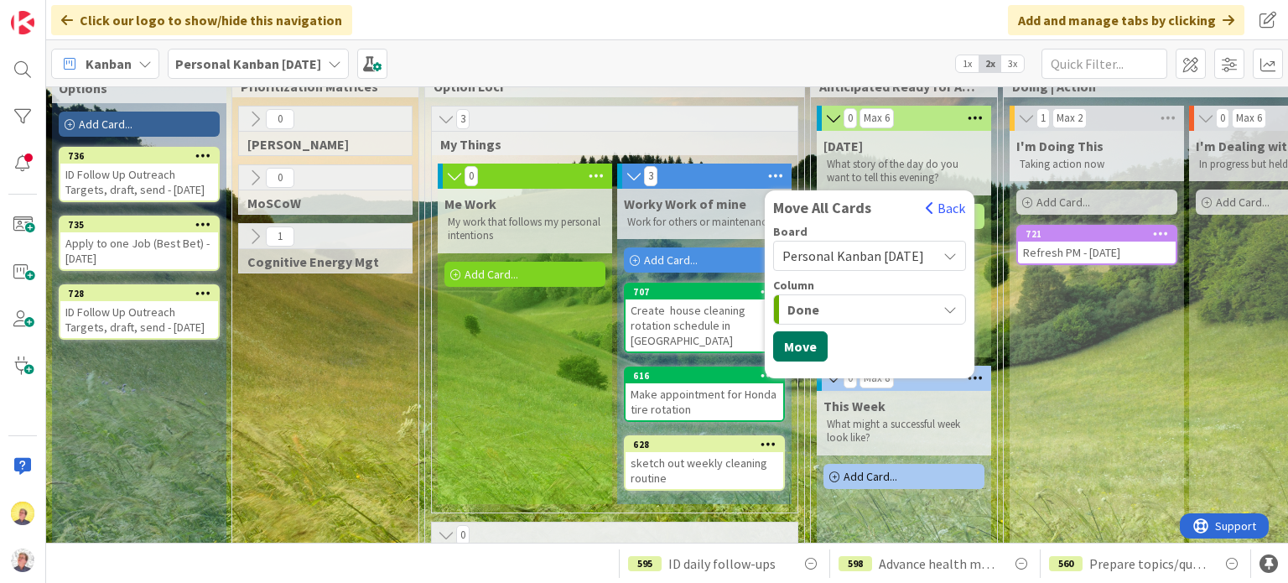
click at [813, 348] on button "Move" at bounding box center [800, 346] width 55 height 30
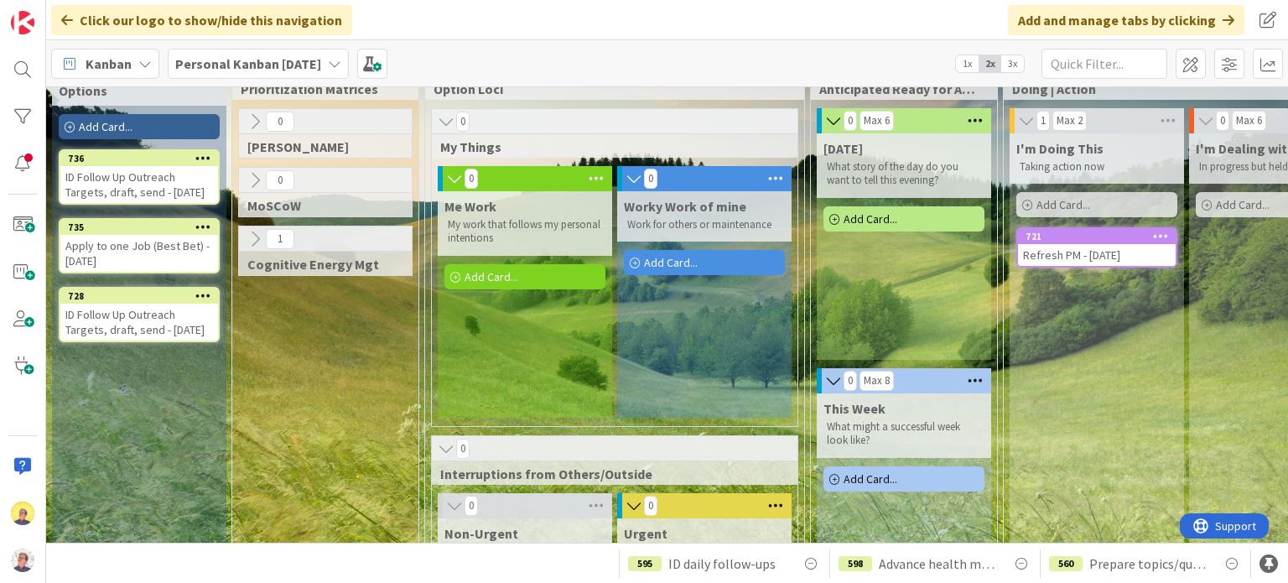
scroll to position [0, 0]
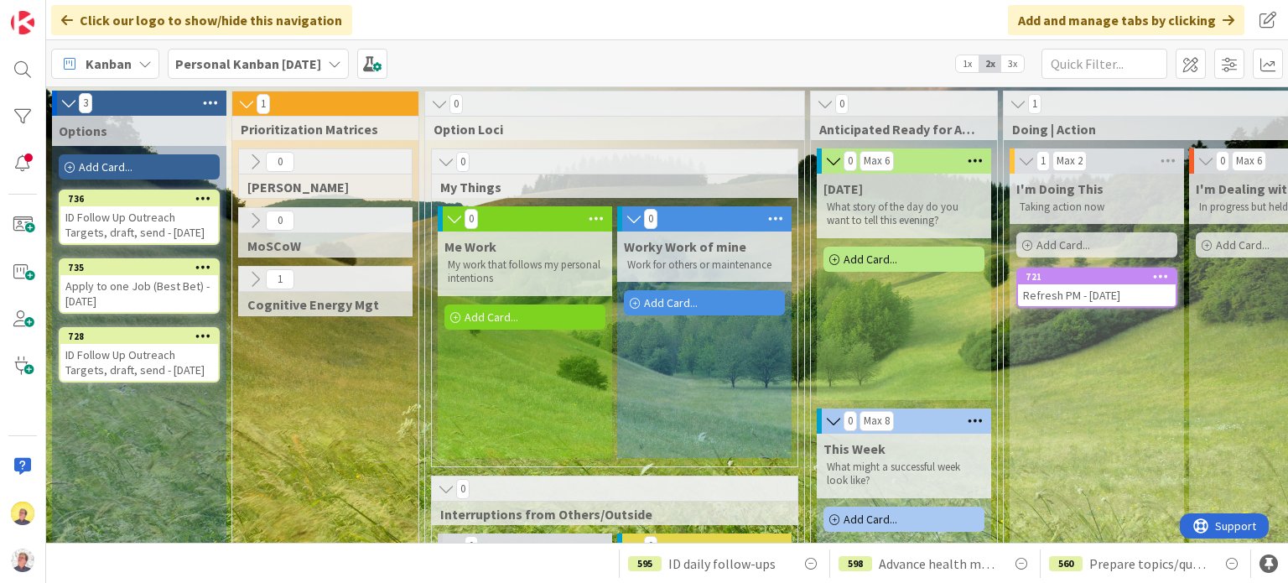
click at [559, 404] on div "Me Work My work that follows my personal intentions Add Card..." at bounding box center [525, 344] width 174 height 226
click at [1237, 68] on span at bounding box center [1229, 64] width 30 height 30
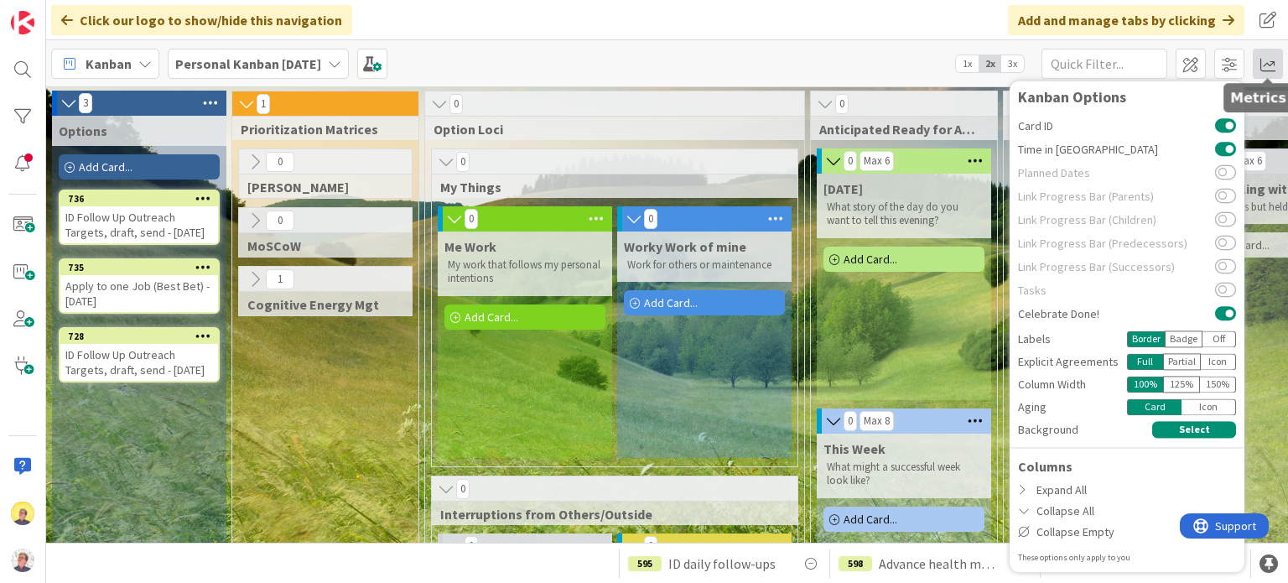
click at [1265, 63] on span at bounding box center [1268, 64] width 30 height 30
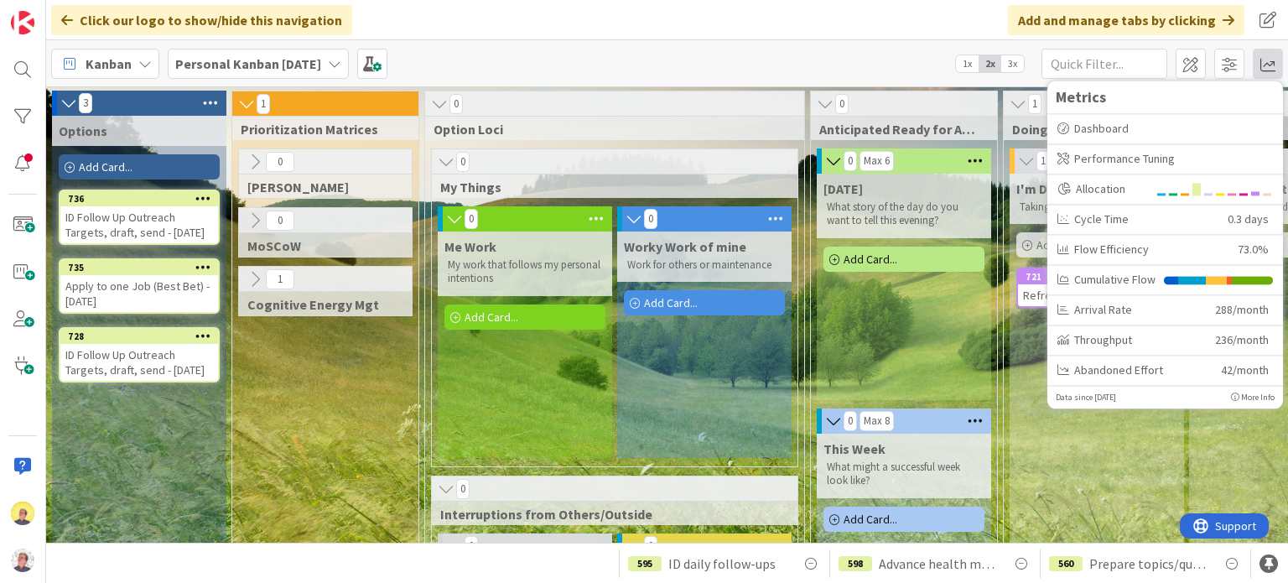
click at [909, 0] on div "Click our logo to show/hide this navigation Add and manage tabs by clicking Tab…" at bounding box center [667, 20] width 1242 height 40
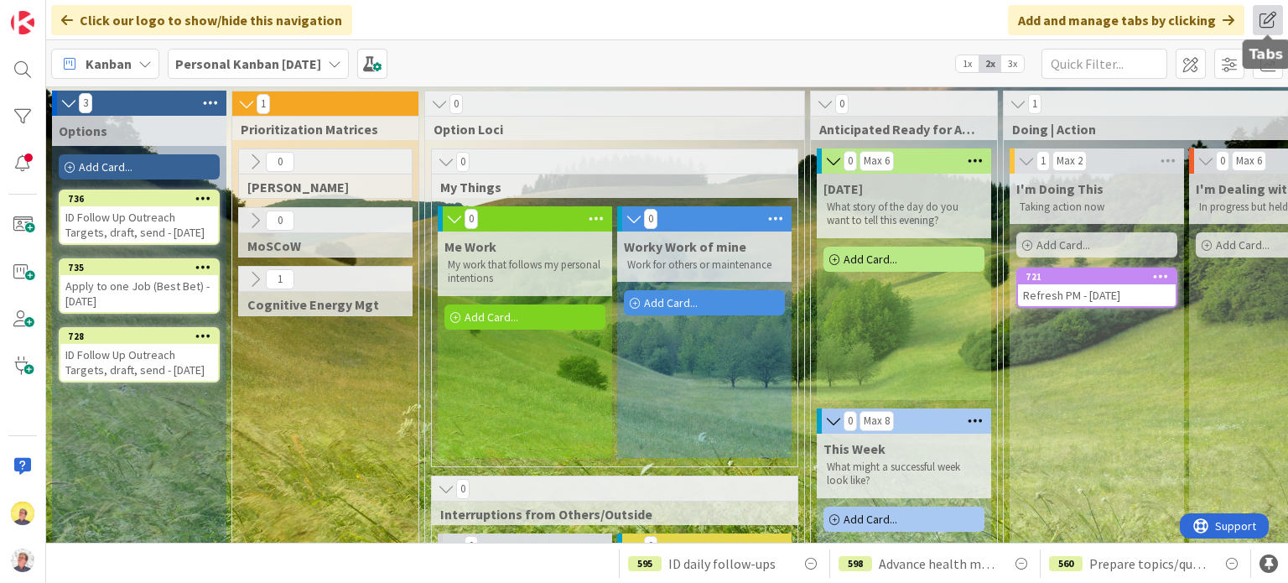
click at [1261, 23] on span at bounding box center [1268, 20] width 30 height 30
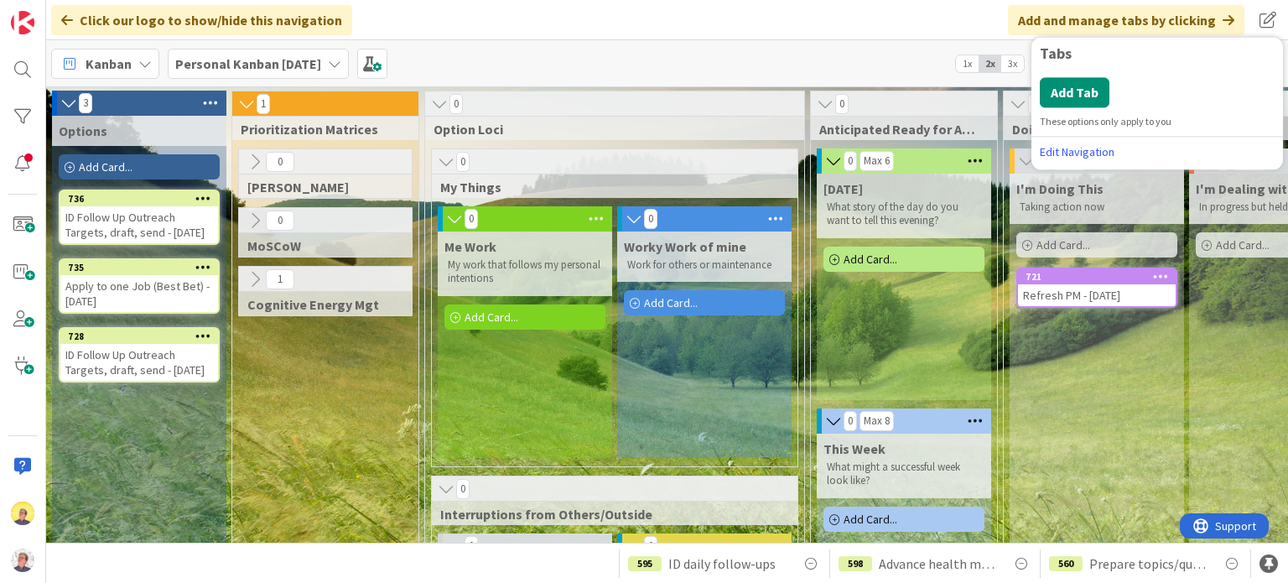
click at [874, 29] on div "Click our logo to show/hide this navigation Add and manage tabs by clicking Tab…" at bounding box center [667, 20] width 1242 height 40
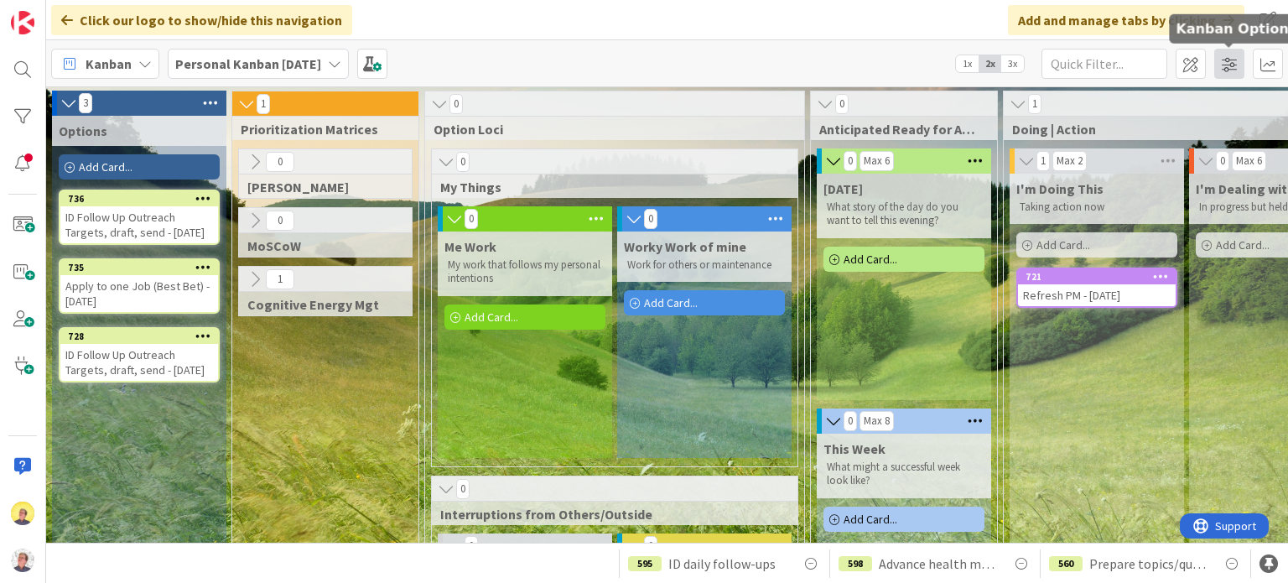
click at [1223, 60] on span at bounding box center [1229, 64] width 30 height 30
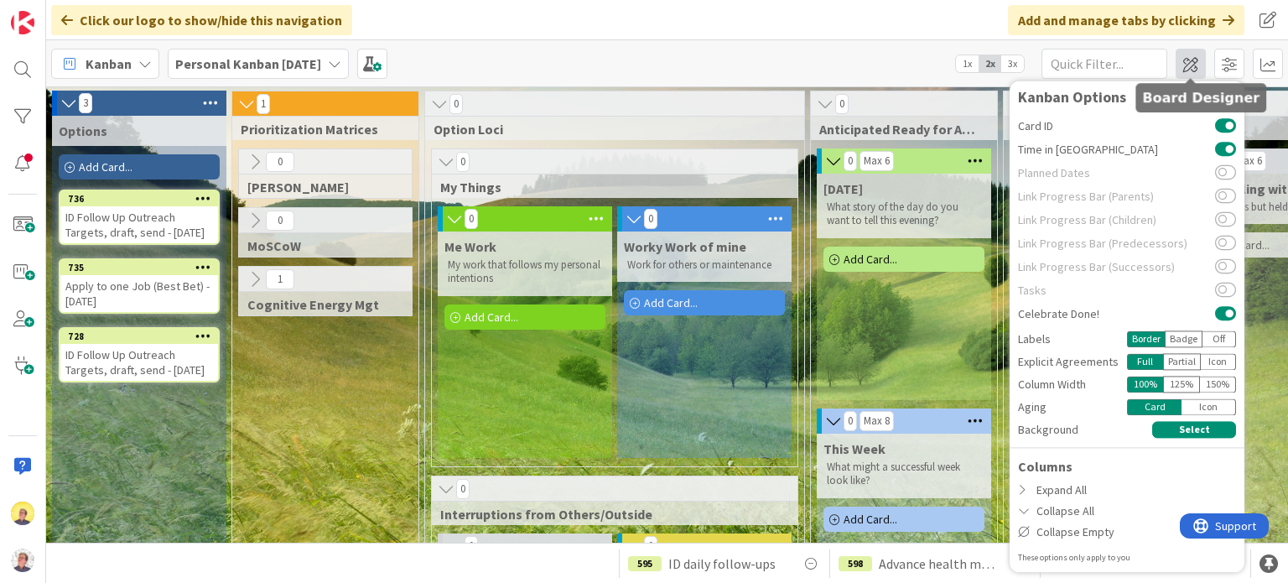
click at [1182, 56] on span at bounding box center [1191, 64] width 30 height 30
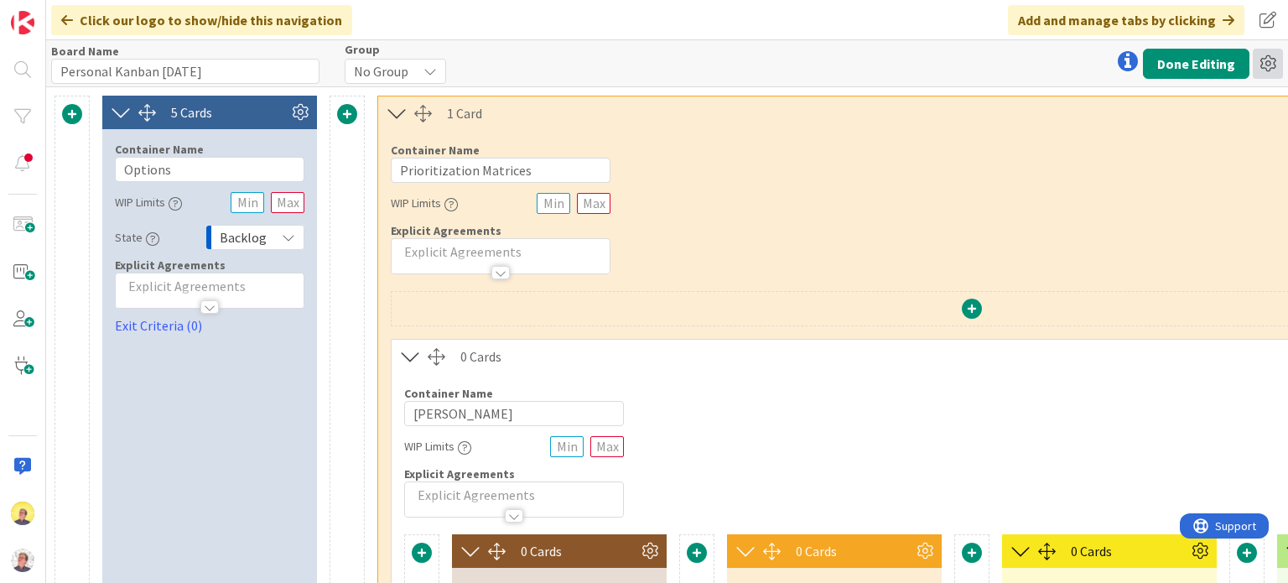
click at [1270, 61] on icon at bounding box center [1268, 64] width 30 height 30
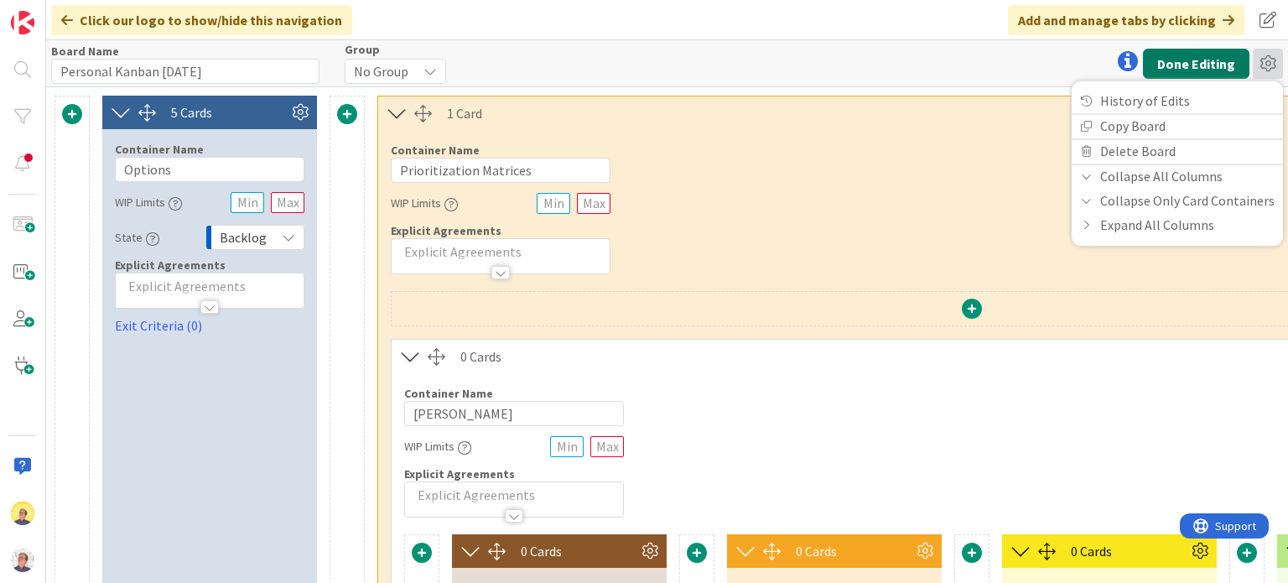
click at [1183, 64] on button "Done Editing" at bounding box center [1196, 64] width 106 height 30
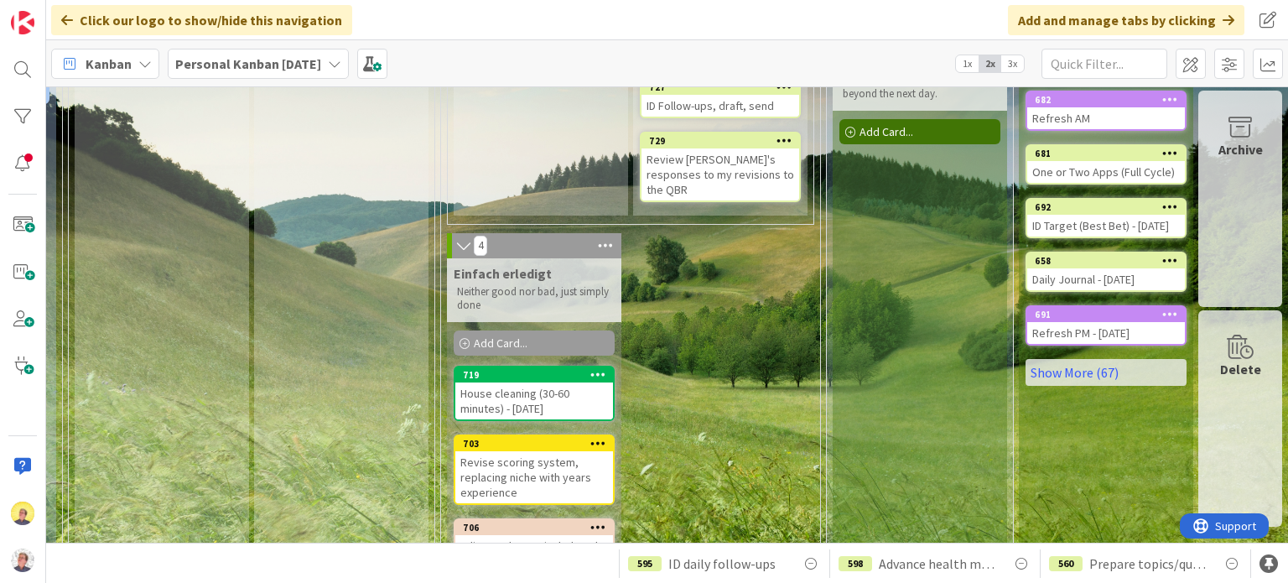
scroll to position [427, 945]
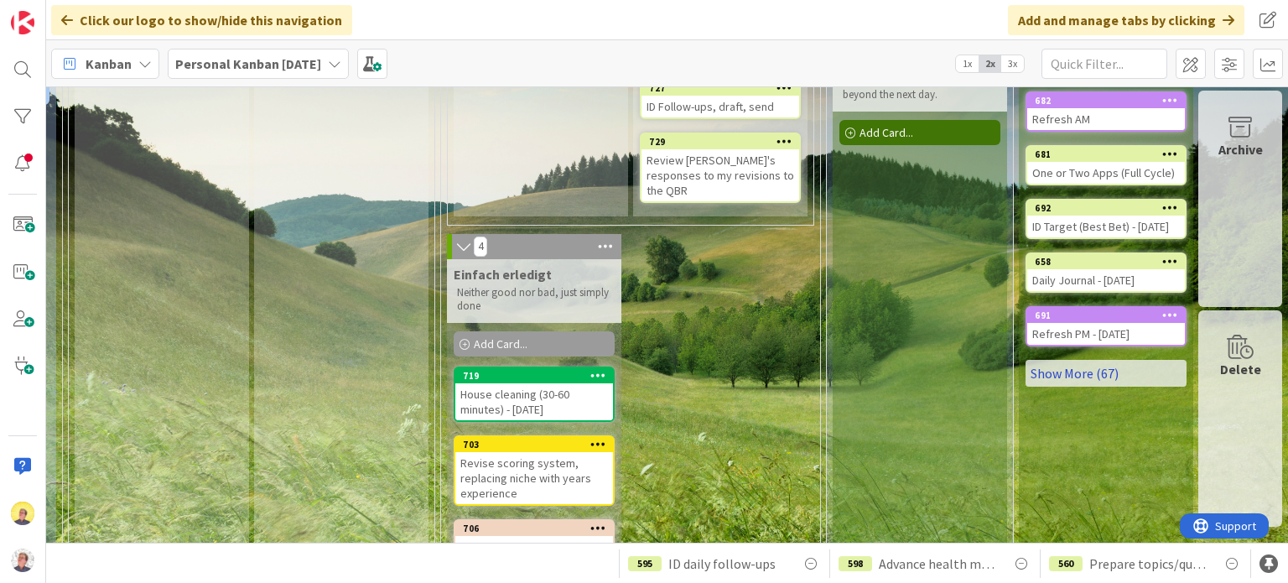
click at [1078, 360] on link "Show More (67)" at bounding box center [1106, 373] width 161 height 27
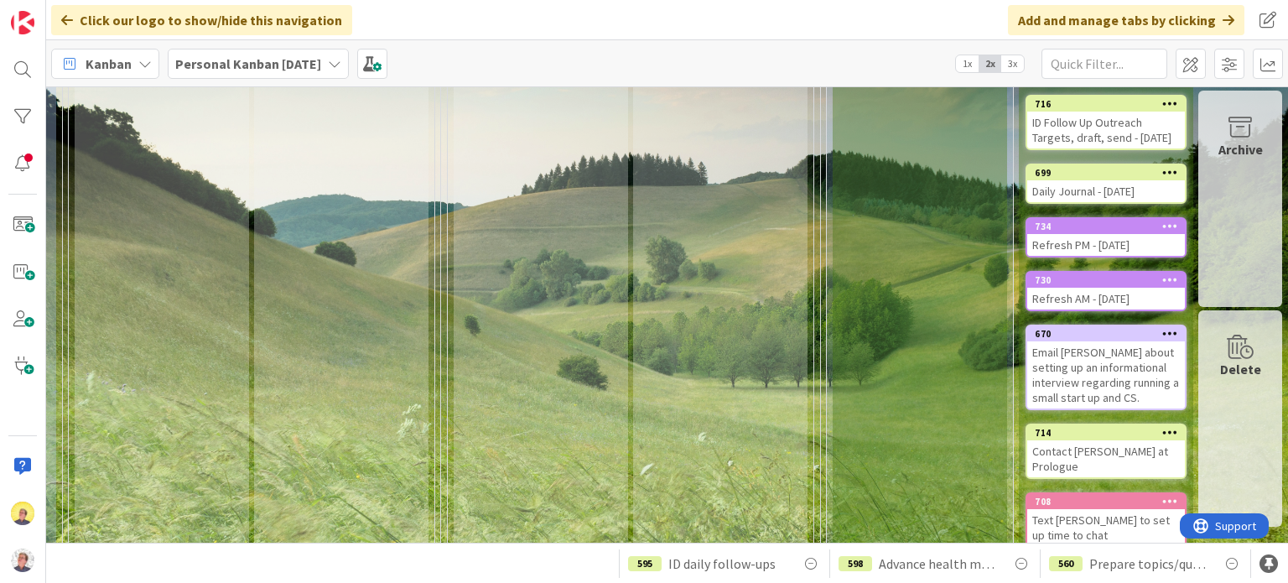
scroll to position [4015, 945]
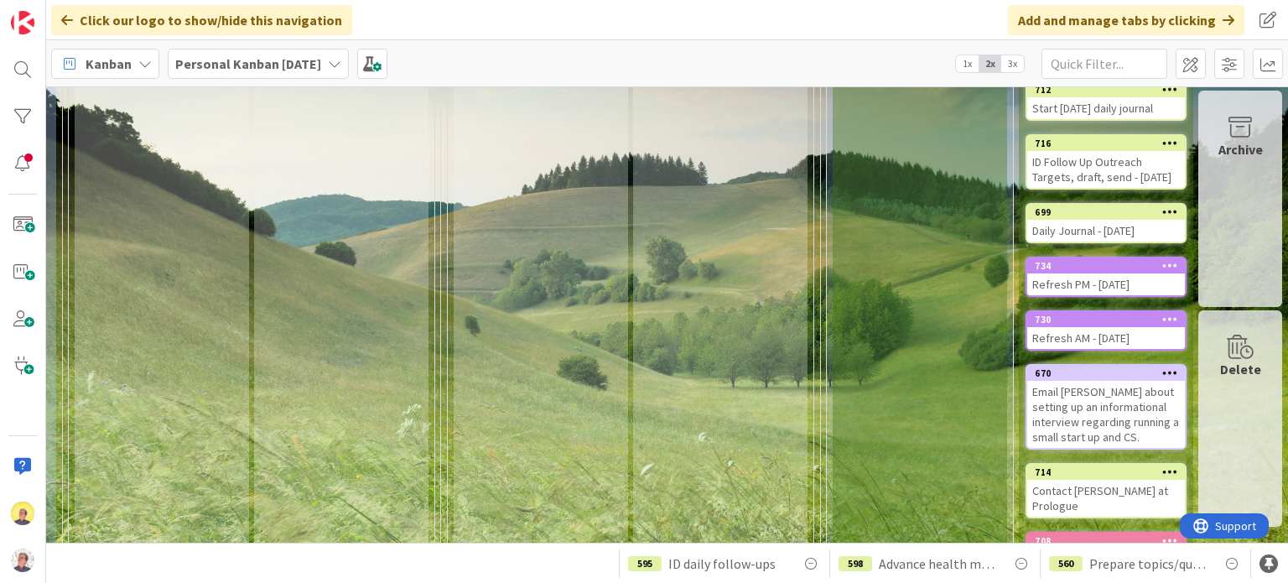
click at [969, 63] on span "1x" at bounding box center [967, 63] width 23 height 17
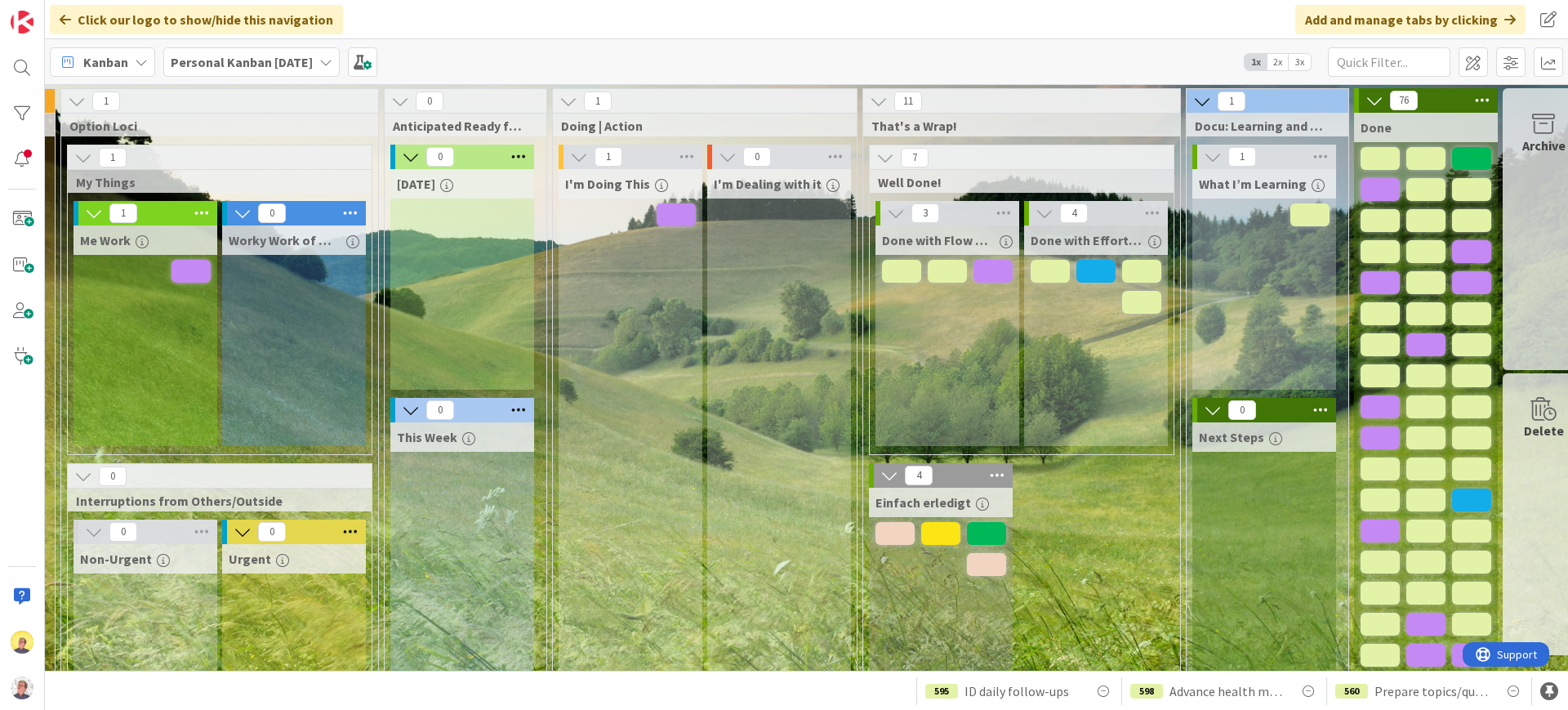
scroll to position [0, 345]
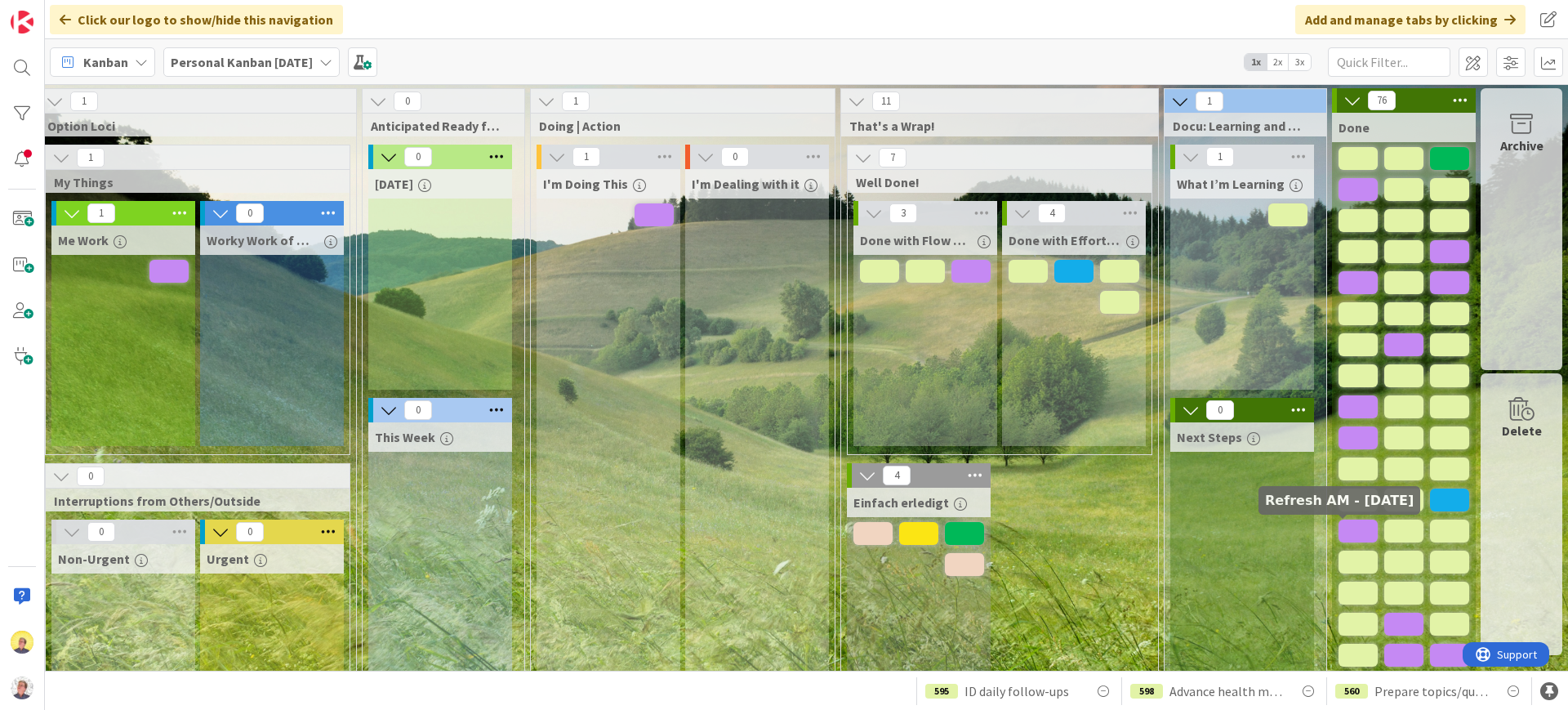
click at [1253, 533] on span at bounding box center [1358, 530] width 39 height 22
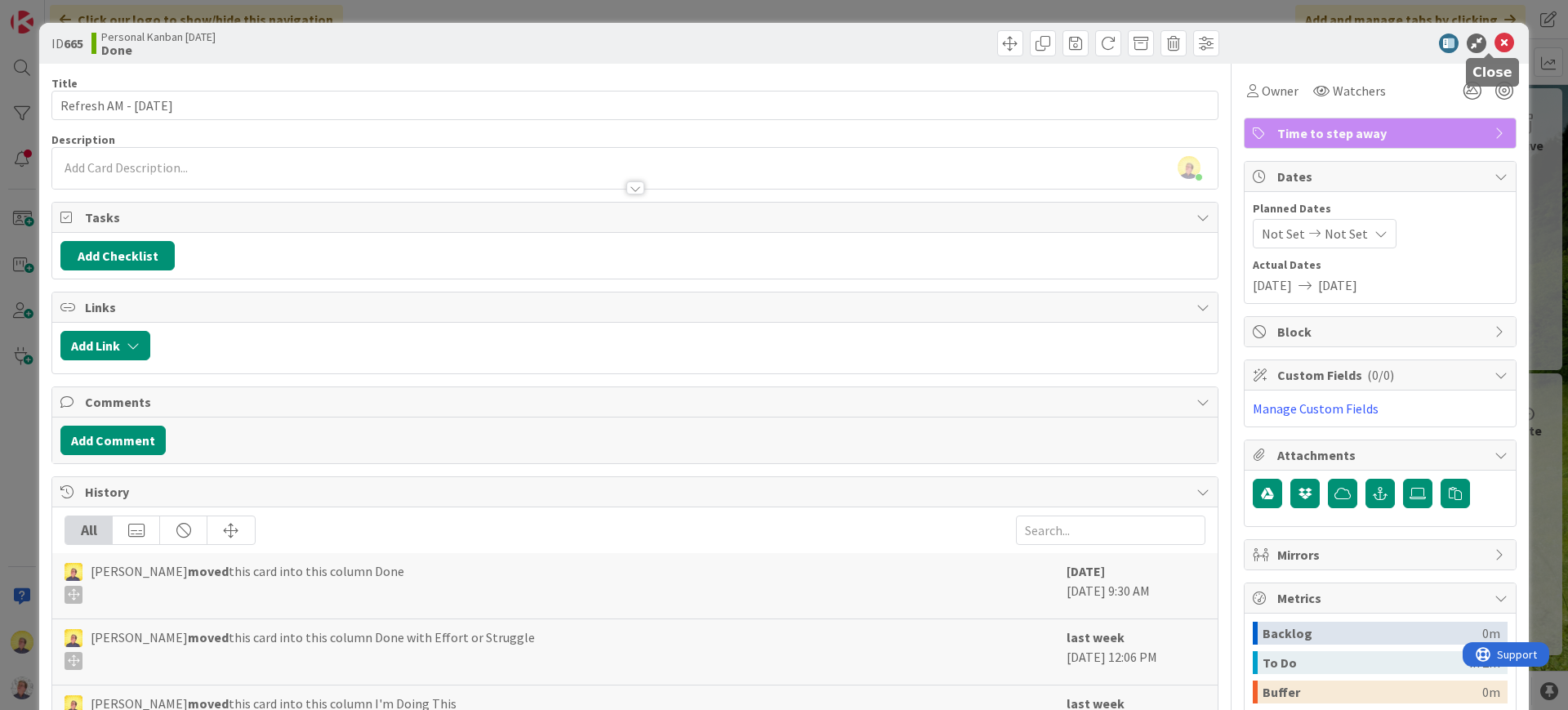
click at [1253, 38] on icon at bounding box center [1505, 43] width 19 height 19
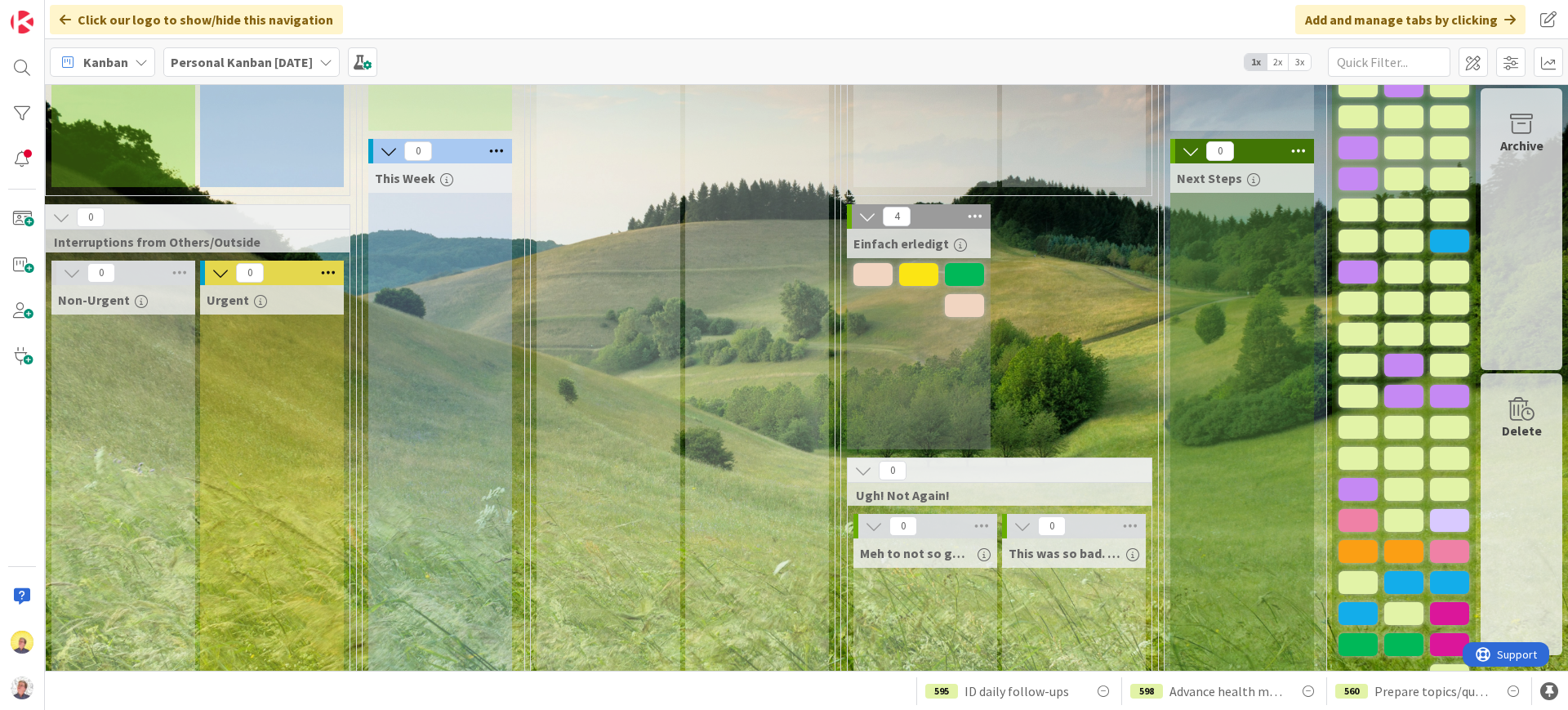
scroll to position [306, 345]
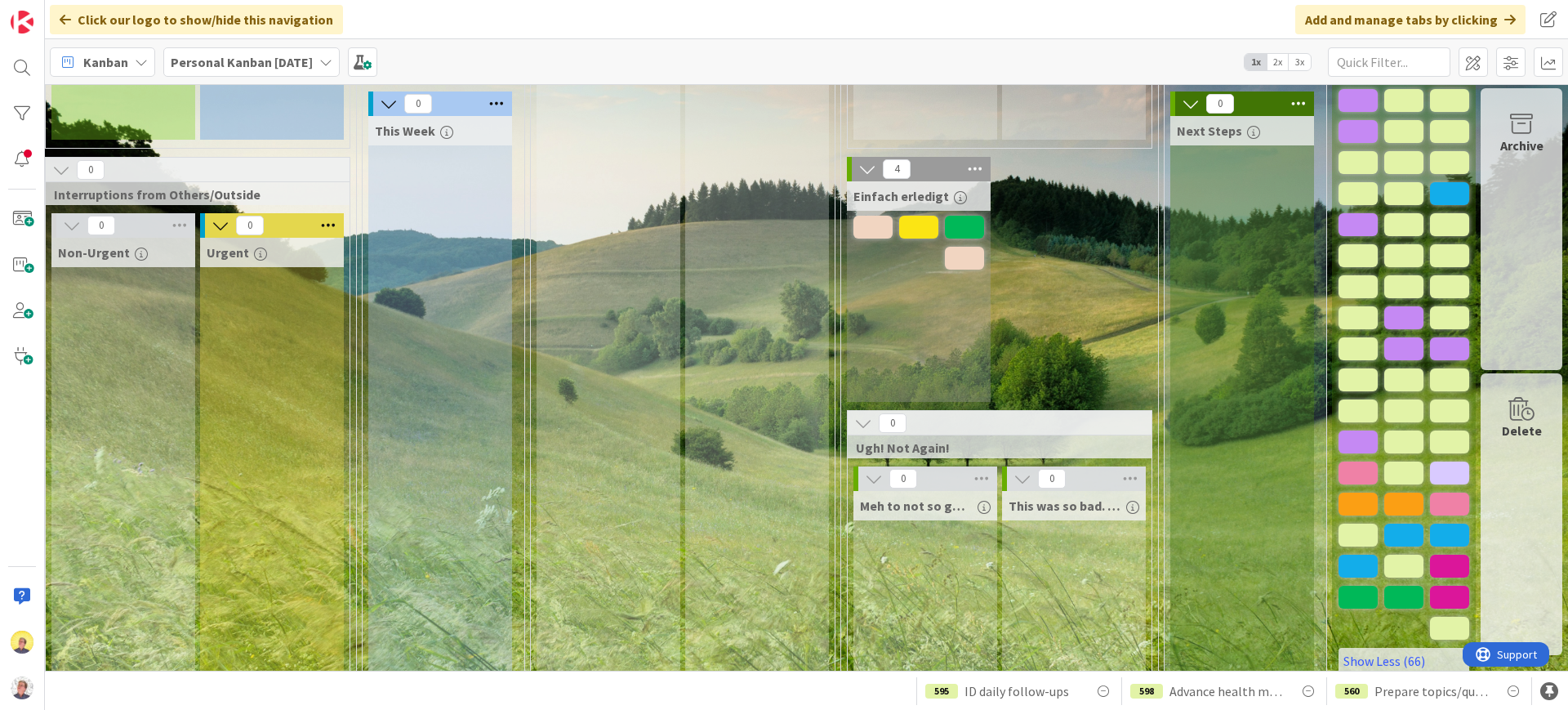
click at [142, 66] on icon at bounding box center [140, 61] width 13 height 13
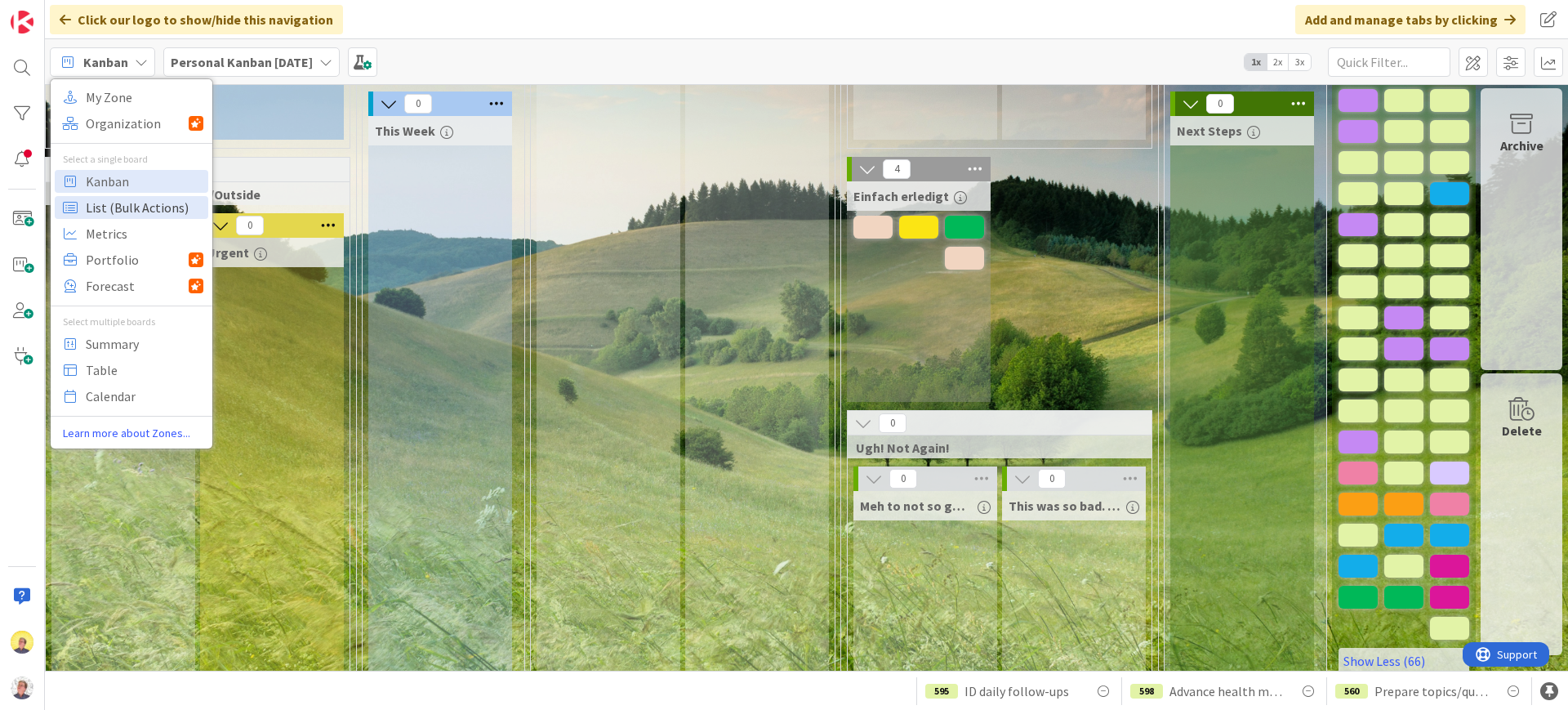
click at [108, 205] on span "List (Bulk Actions)" at bounding box center [144, 206] width 118 height 24
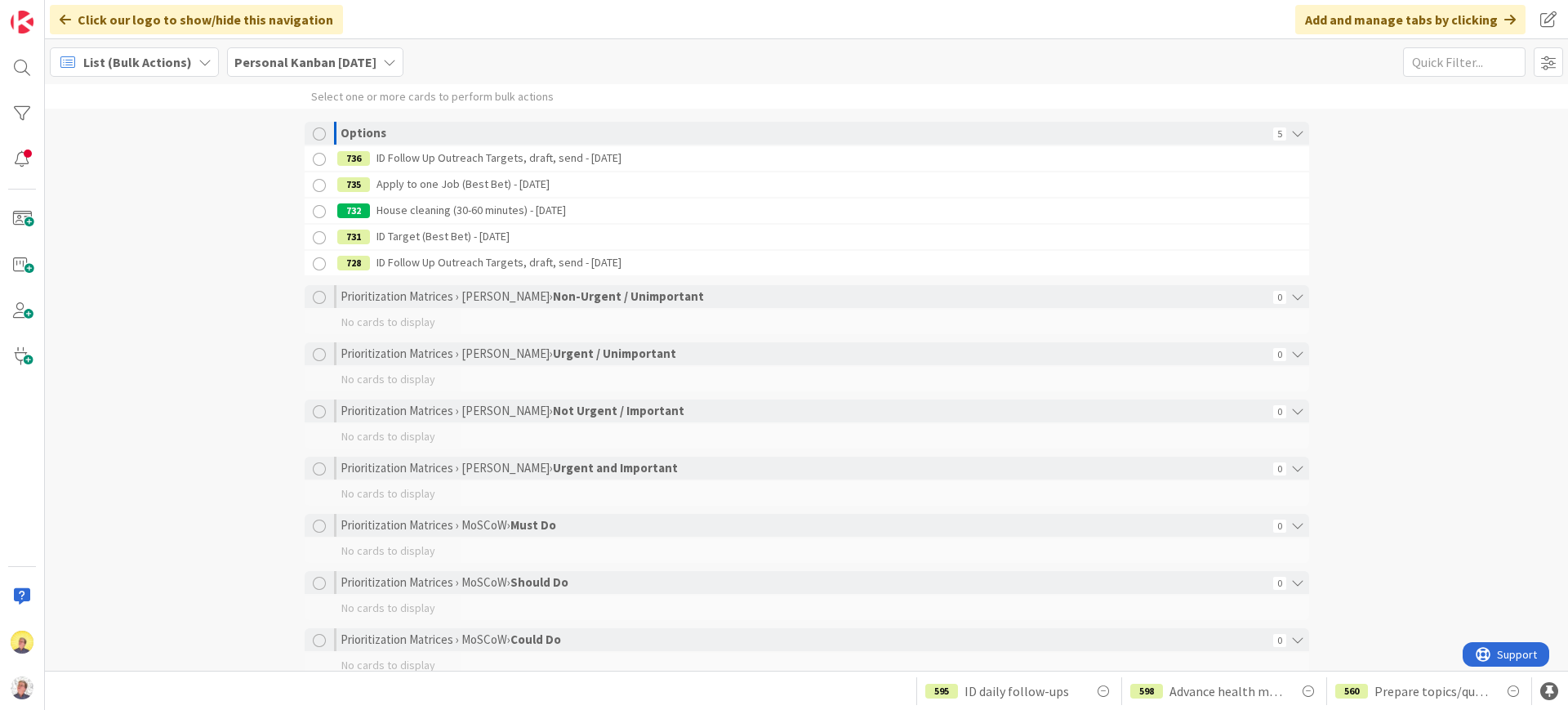
click at [201, 67] on icon at bounding box center [205, 61] width 13 height 13
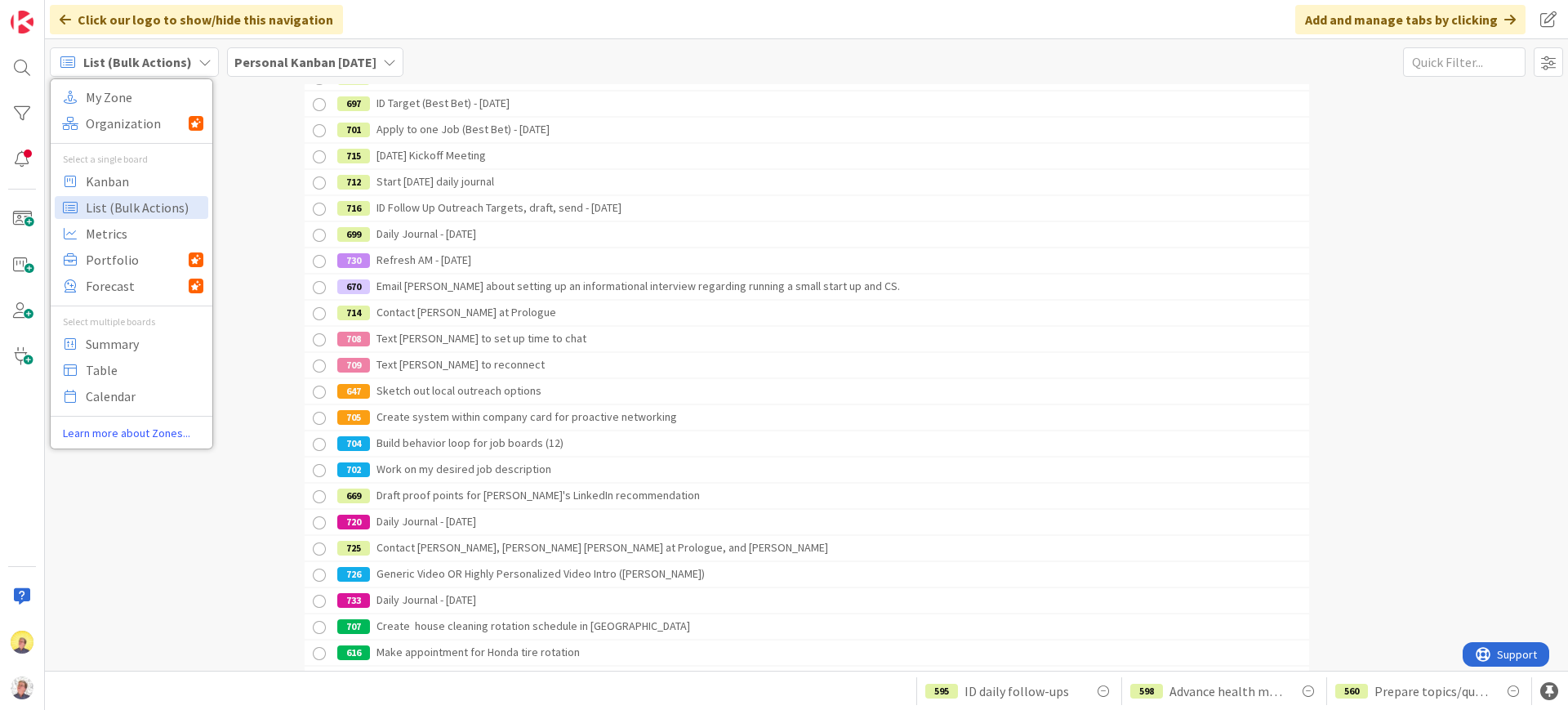
scroll to position [3438, 0]
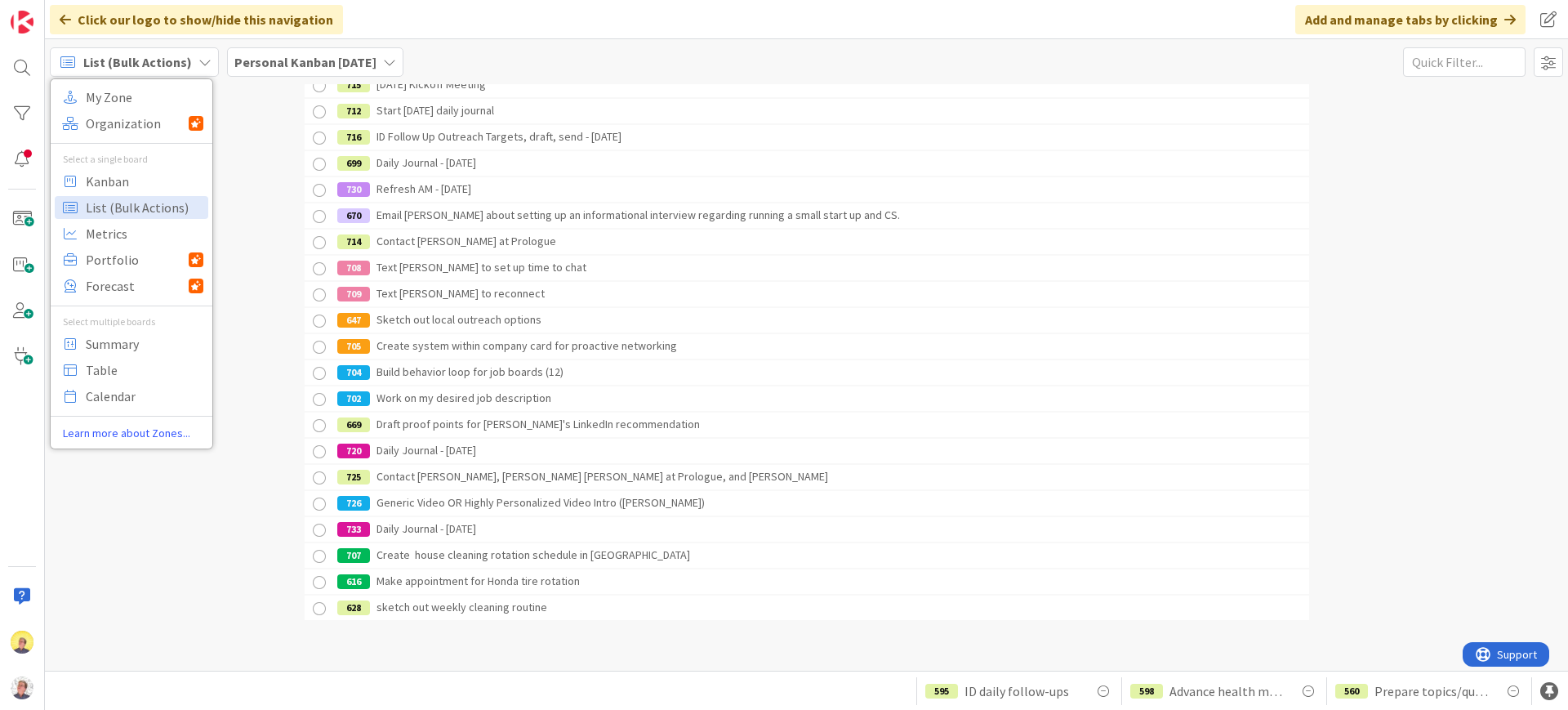
click at [311, 567] on div at bounding box center [319, 609] width 20 height 20
click at [316, 567] on div at bounding box center [319, 582] width 20 height 20
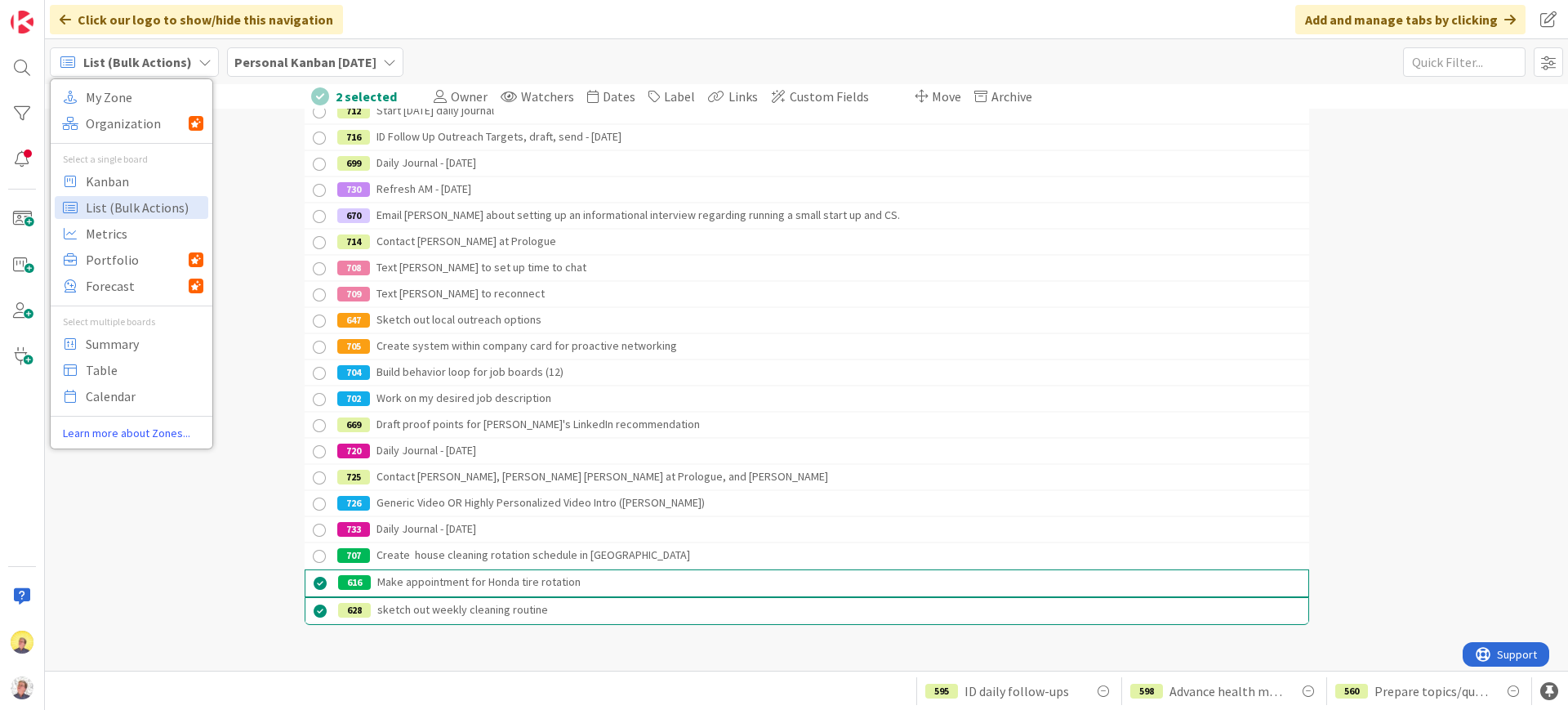
click at [317, 553] on div at bounding box center [319, 556] width 20 height 20
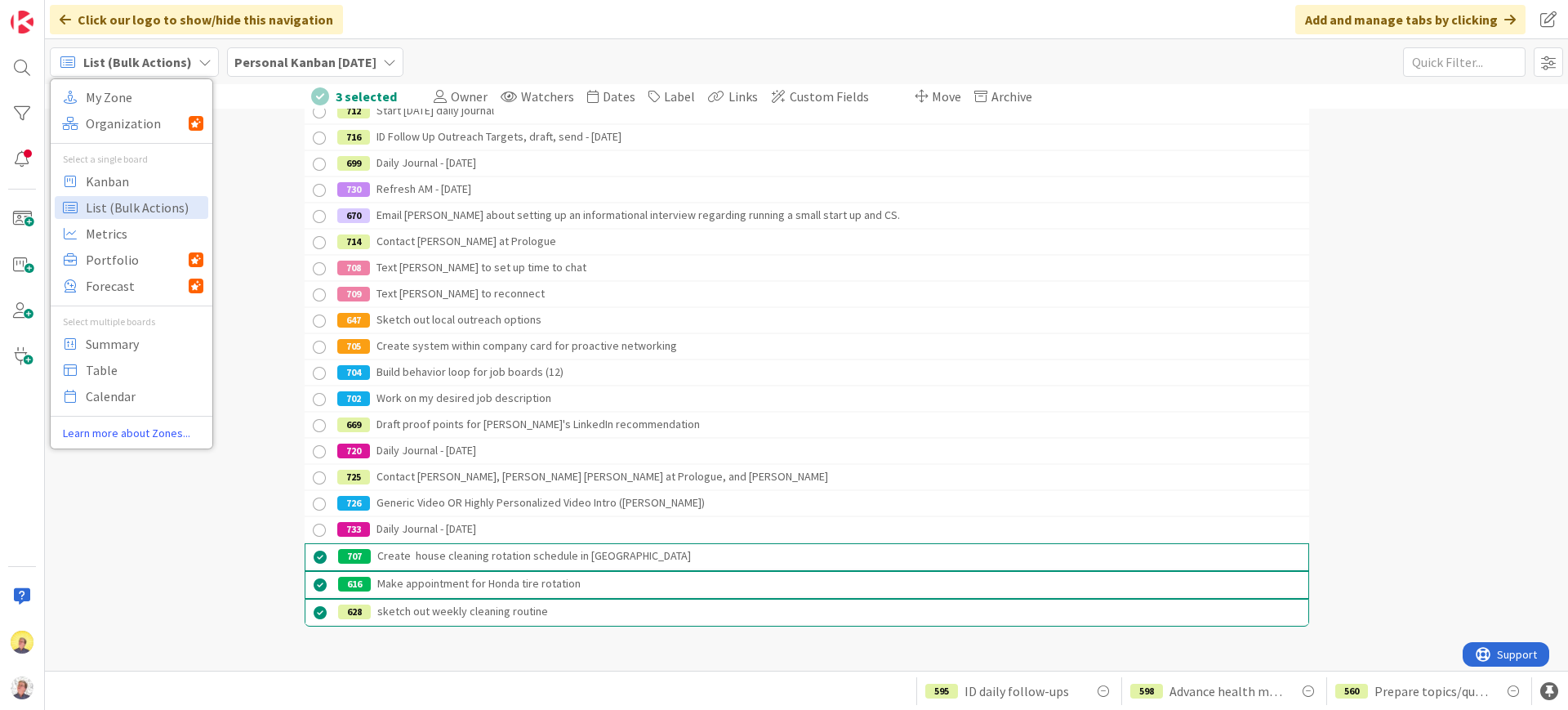
drag, startPoint x: 315, startPoint y: 533, endPoint x: 317, endPoint y: 520, distance: 13.2
click at [317, 533] on div at bounding box center [319, 530] width 20 height 20
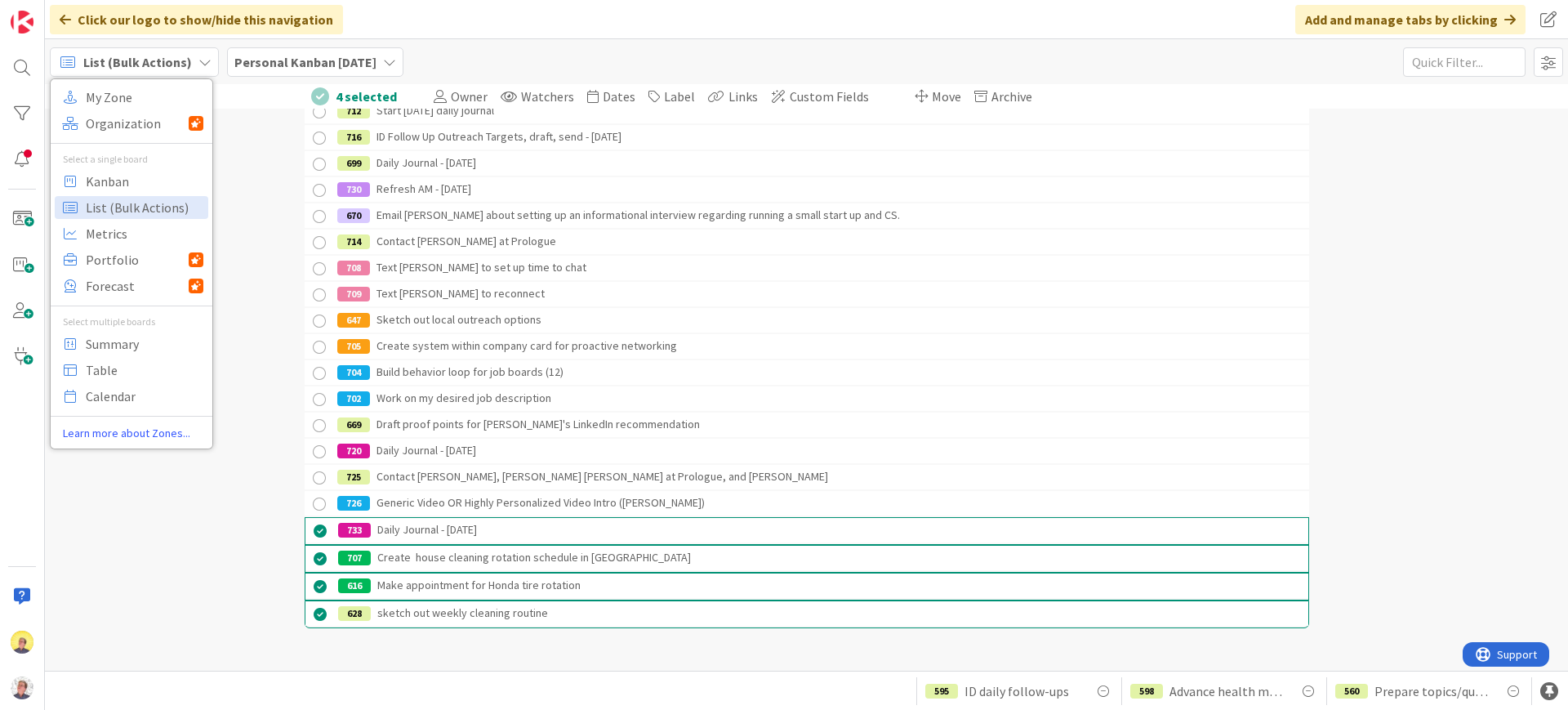
click at [312, 497] on div at bounding box center [319, 504] width 20 height 20
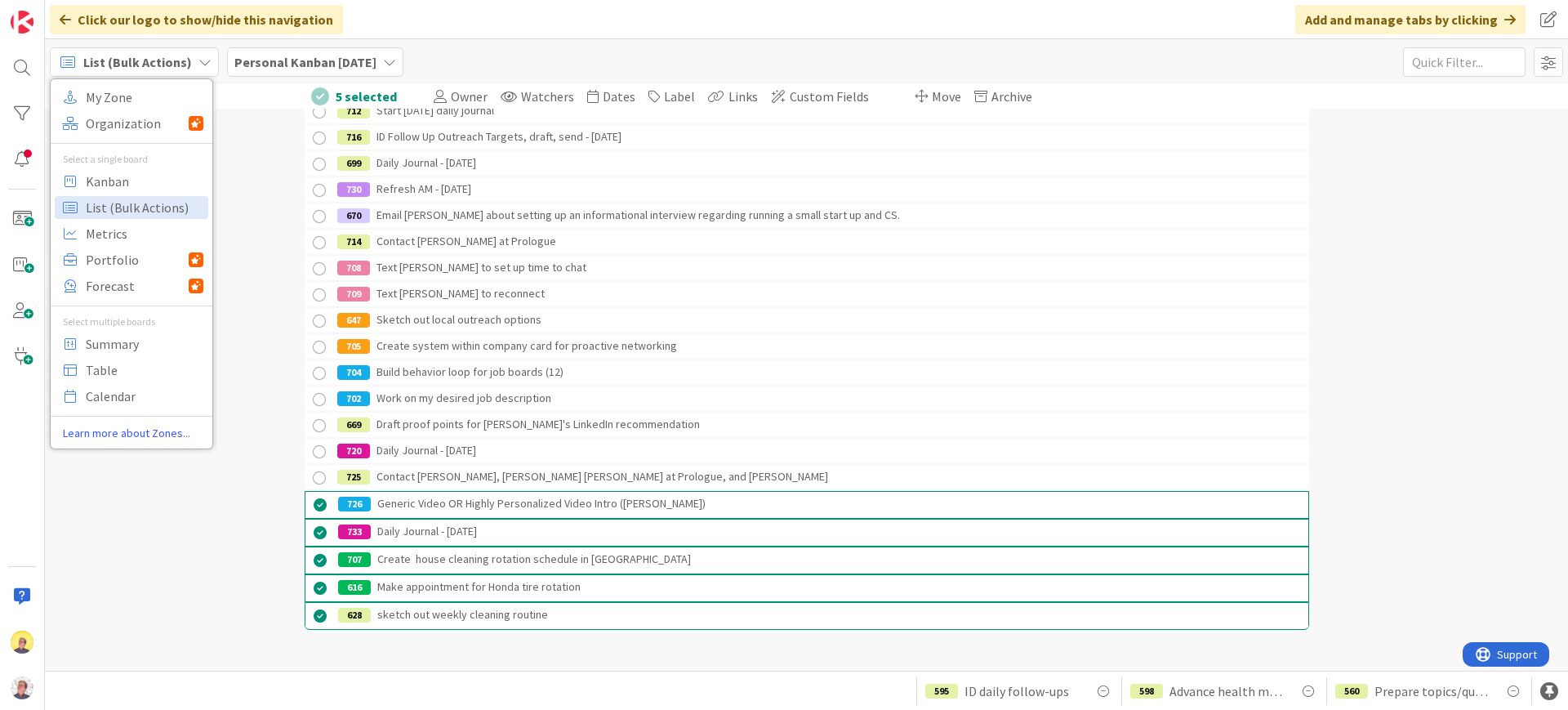
click at [313, 473] on div at bounding box center [319, 477] width 20 height 20
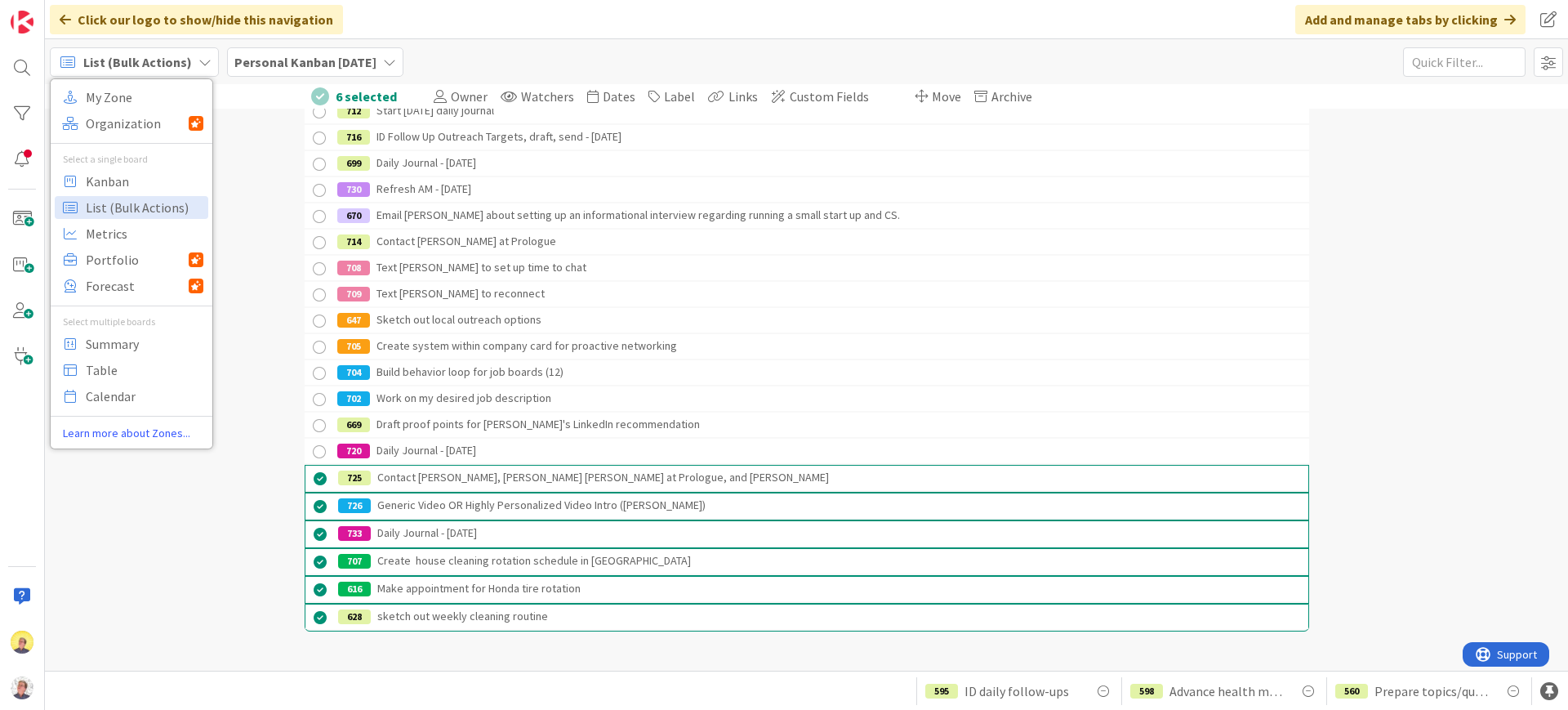
click at [310, 448] on div at bounding box center [319, 452] width 20 height 20
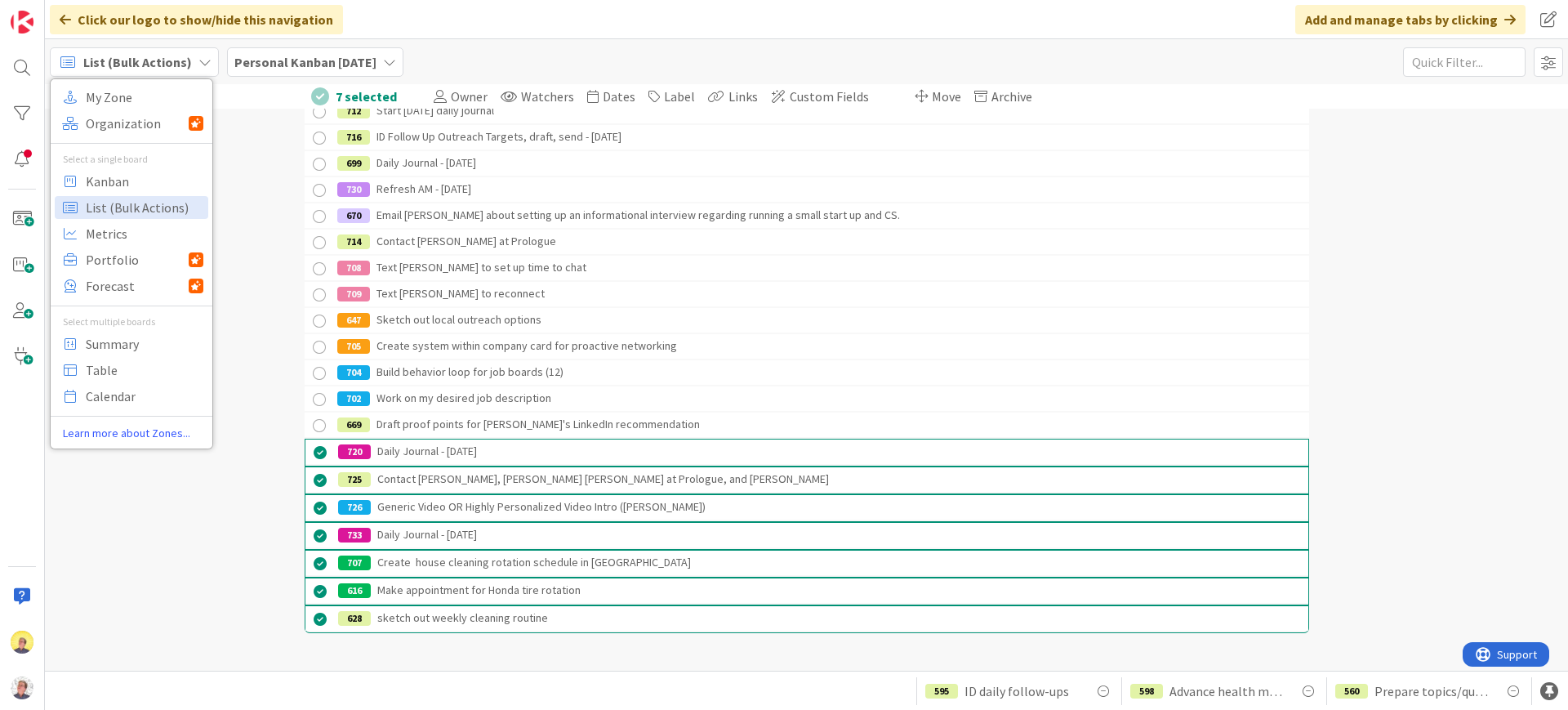
click at [310, 423] on div at bounding box center [319, 426] width 20 height 20
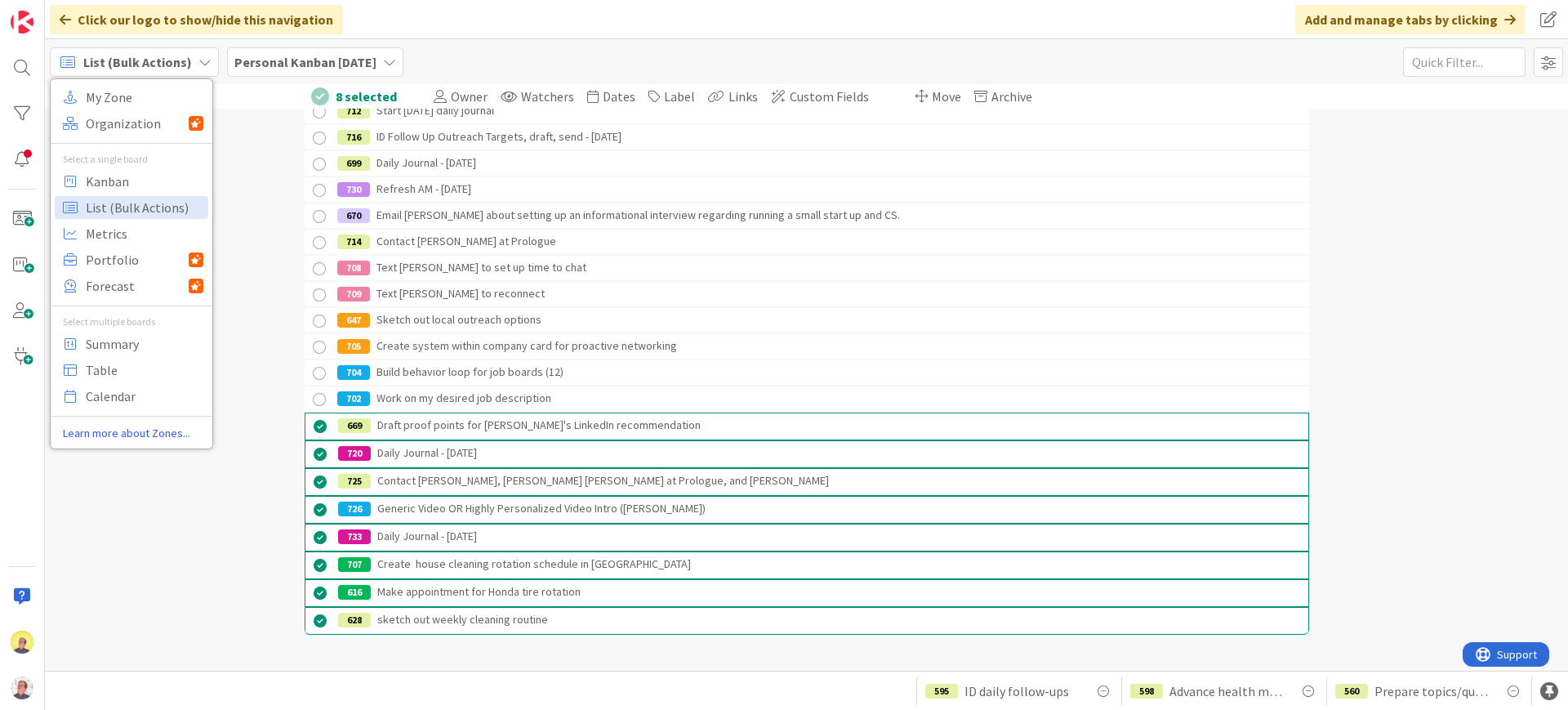
click at [310, 397] on div at bounding box center [319, 399] width 20 height 20
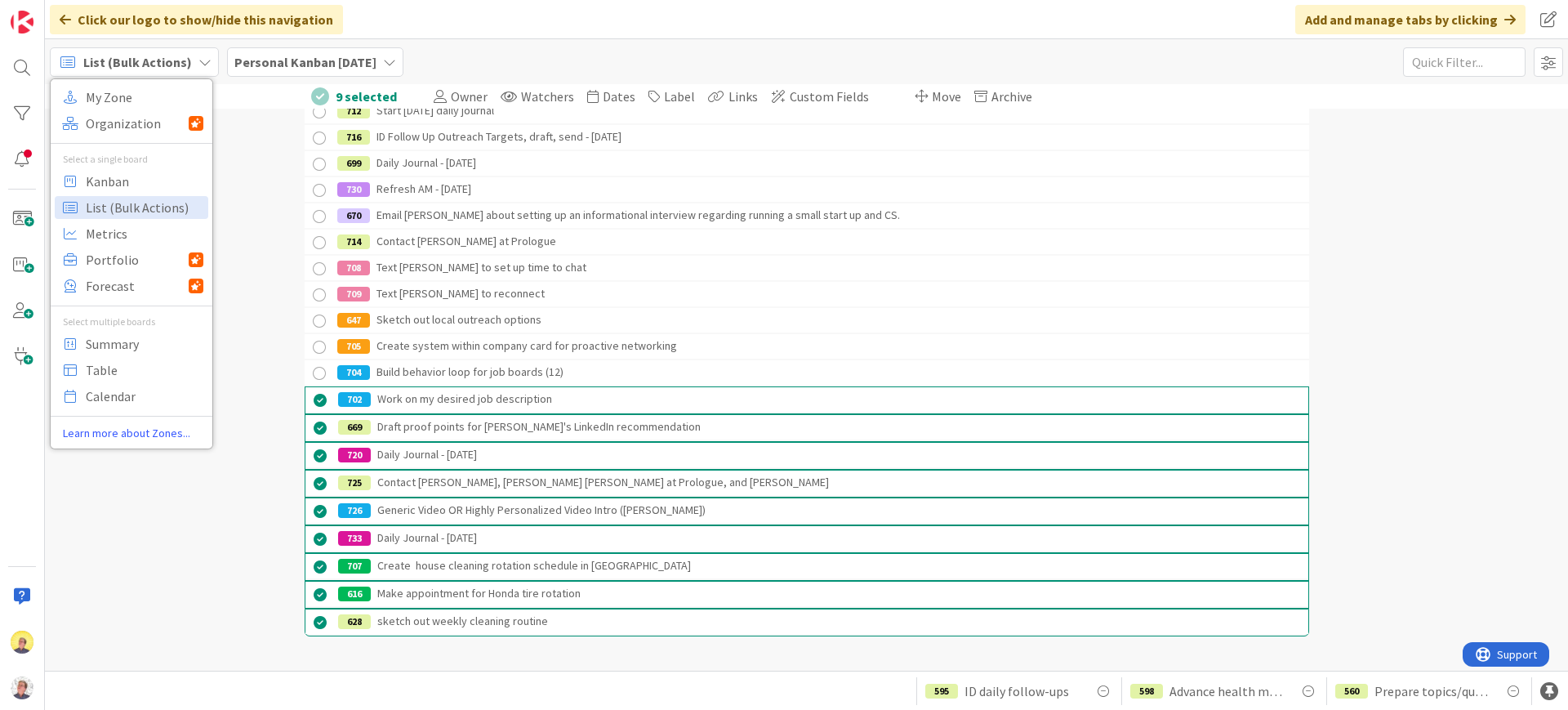
click at [313, 374] on div at bounding box center [319, 373] width 20 height 20
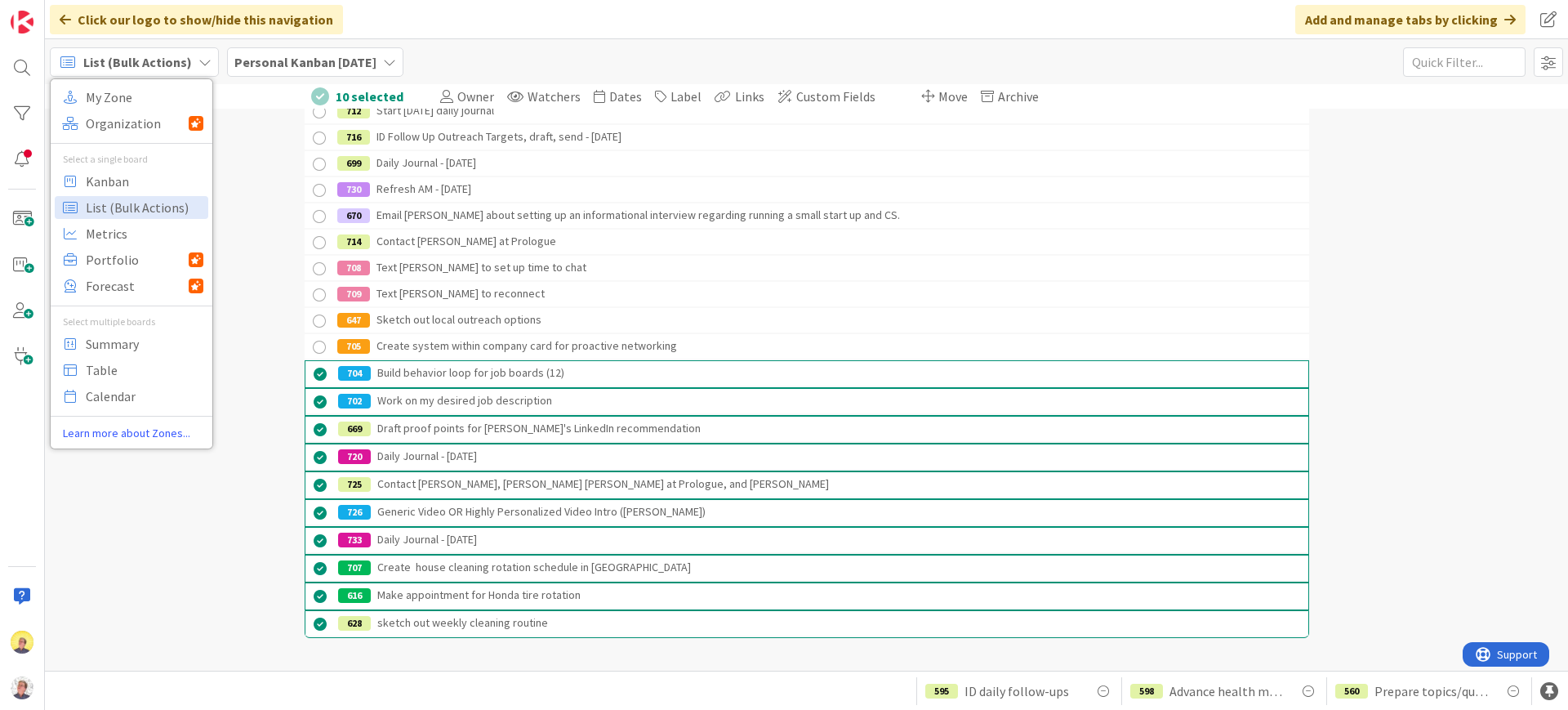
click at [310, 346] on div at bounding box center [319, 347] width 20 height 20
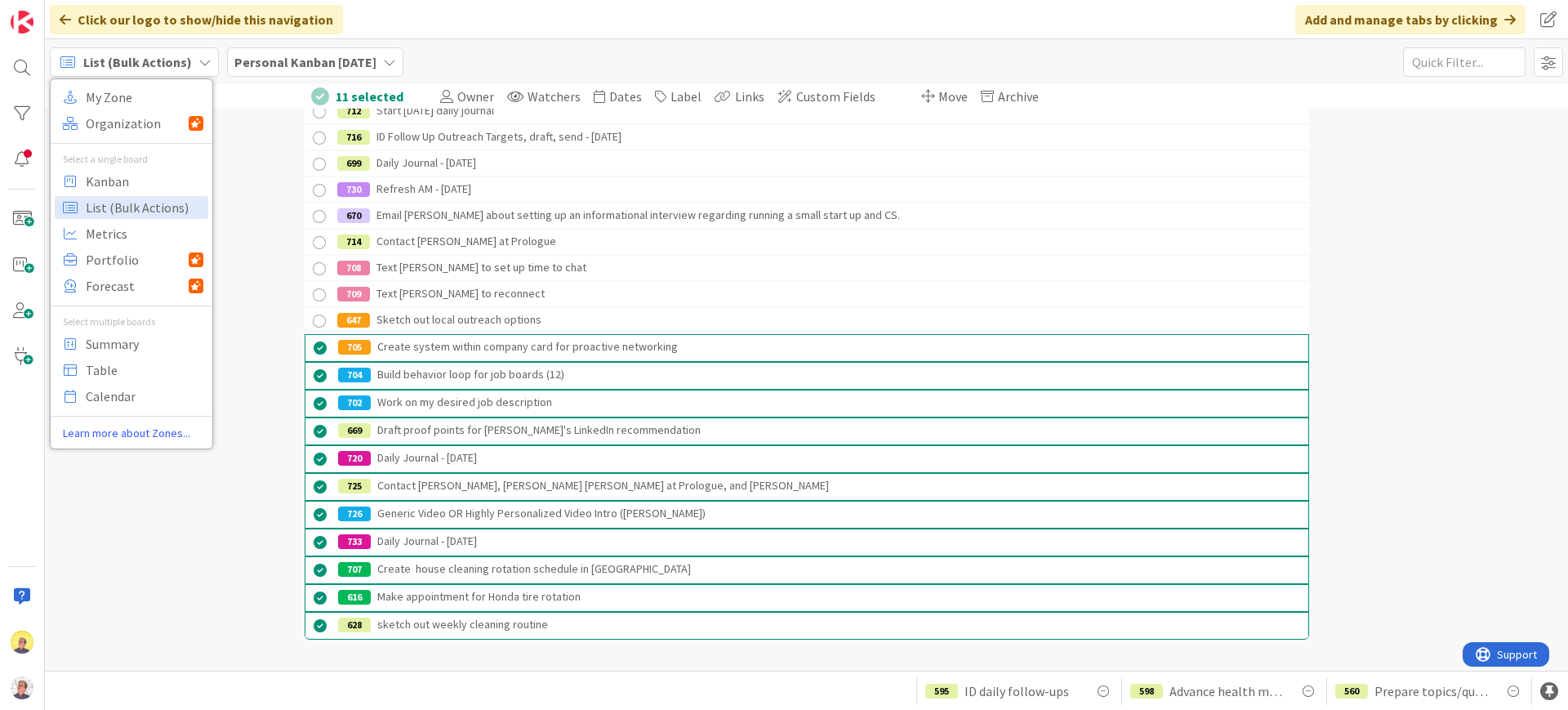
click at [311, 320] on div at bounding box center [319, 320] width 20 height 20
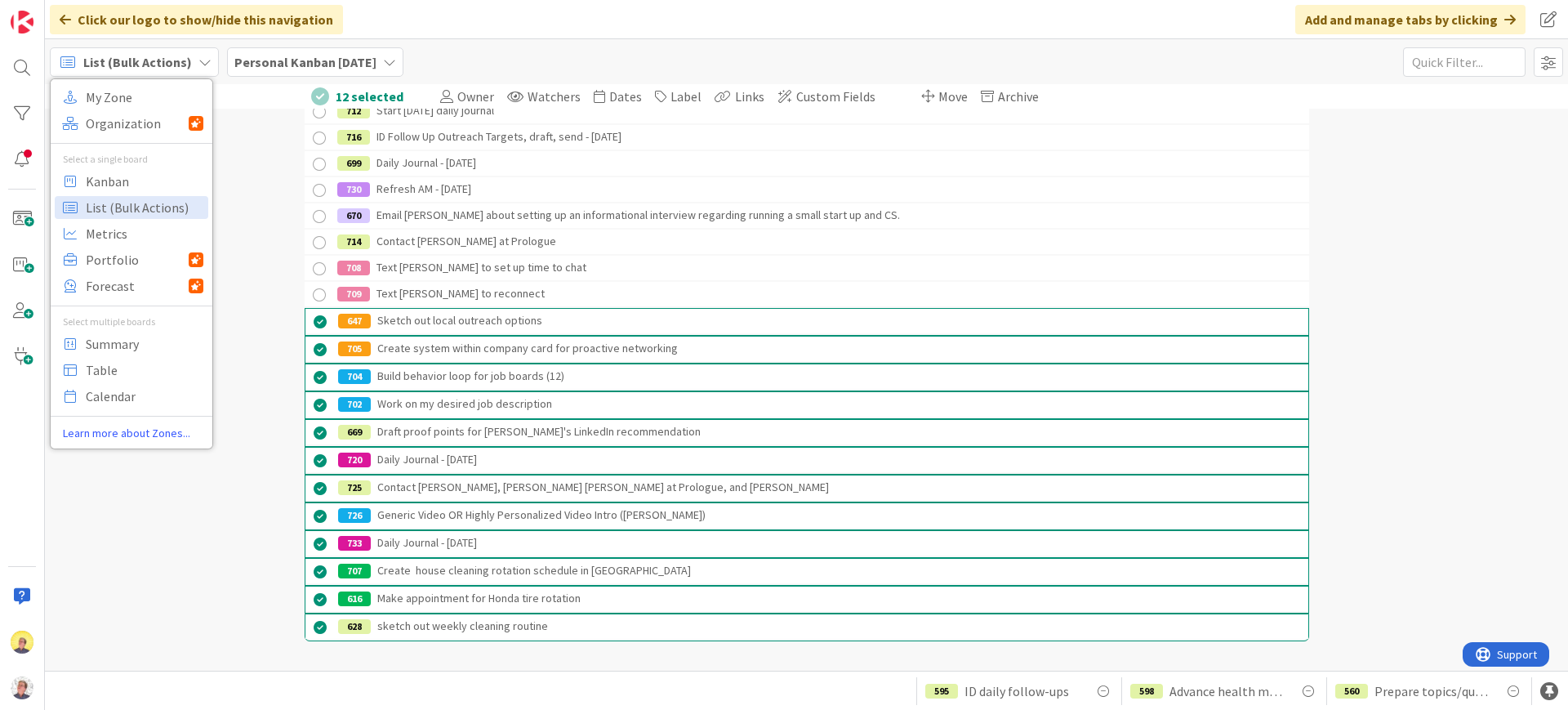
click at [310, 293] on div at bounding box center [319, 295] width 20 height 20
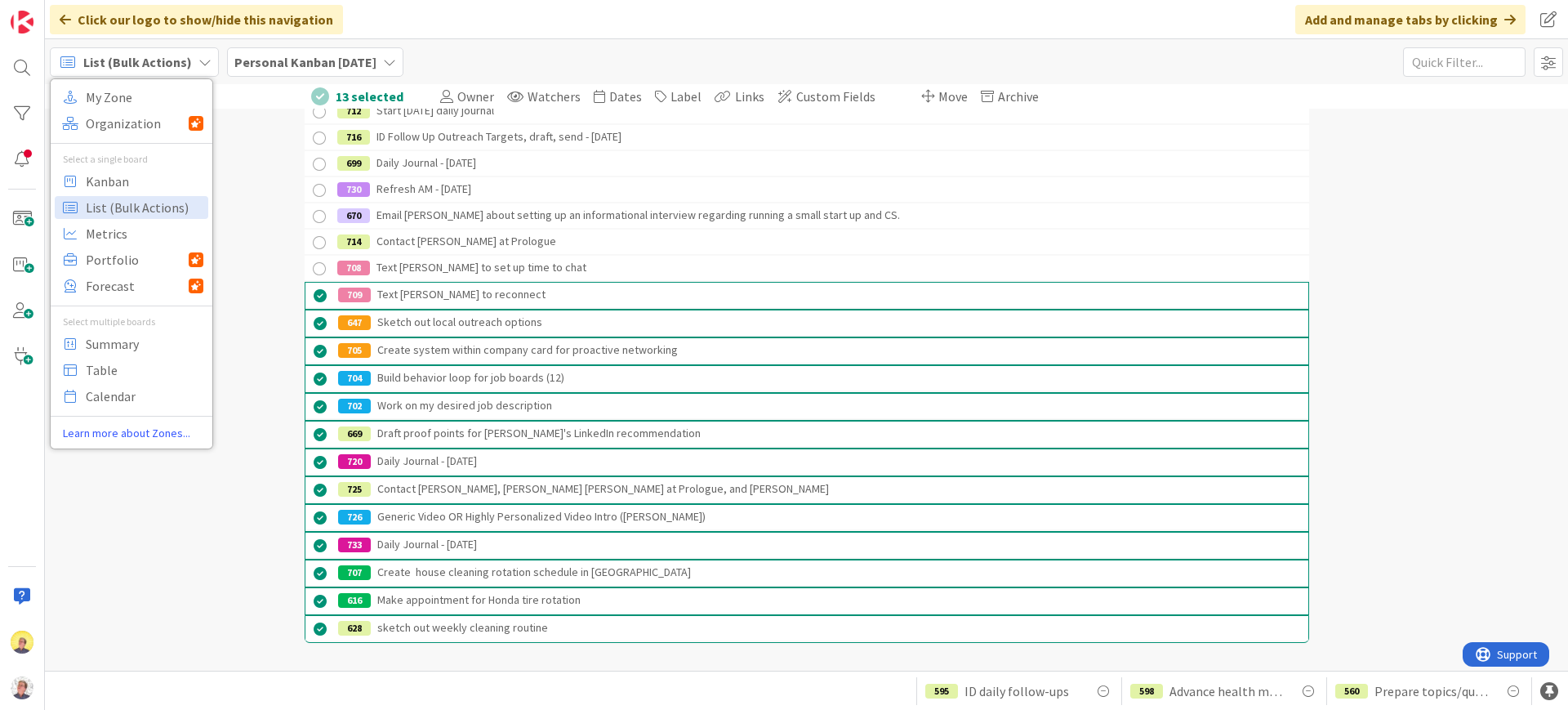
click at [315, 271] on div at bounding box center [319, 269] width 20 height 20
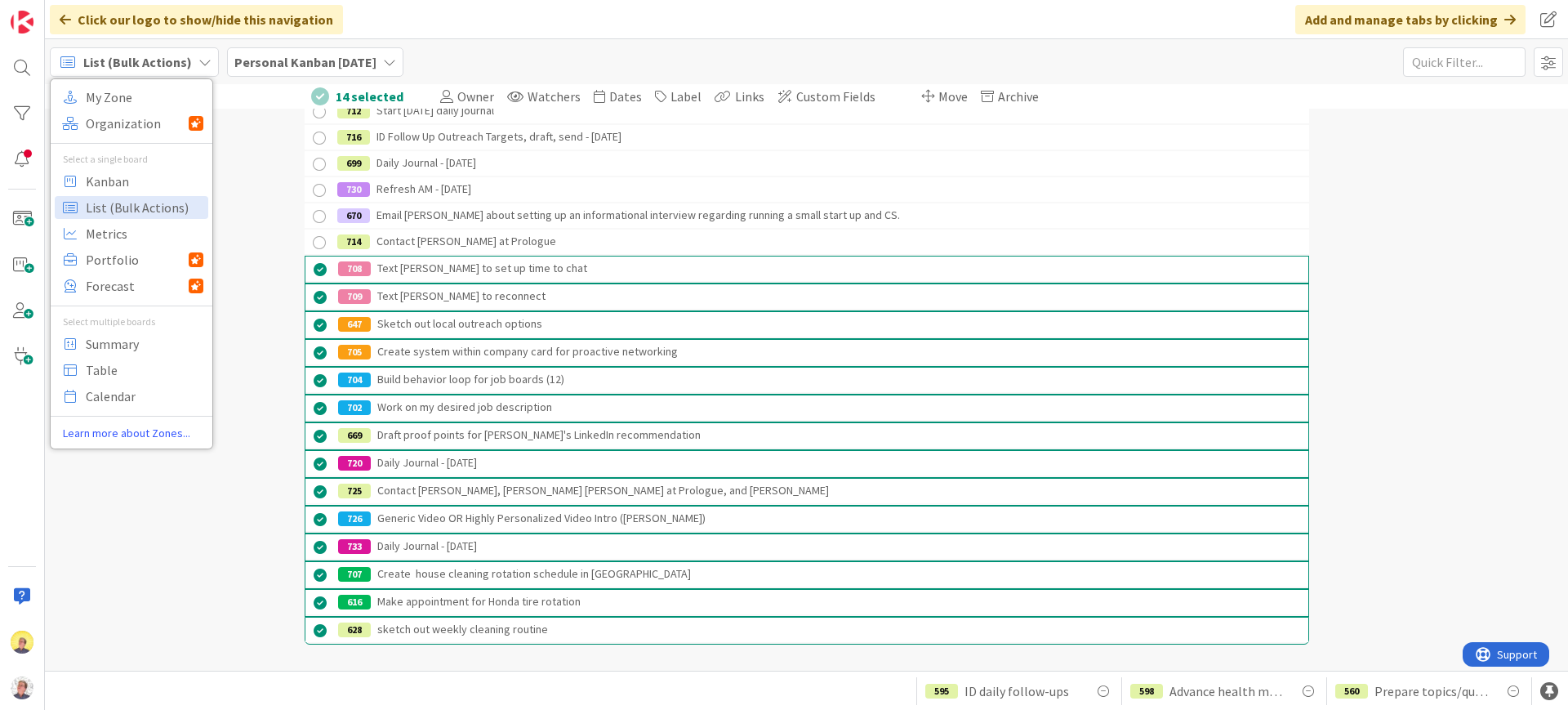
click at [310, 245] on div at bounding box center [319, 243] width 20 height 20
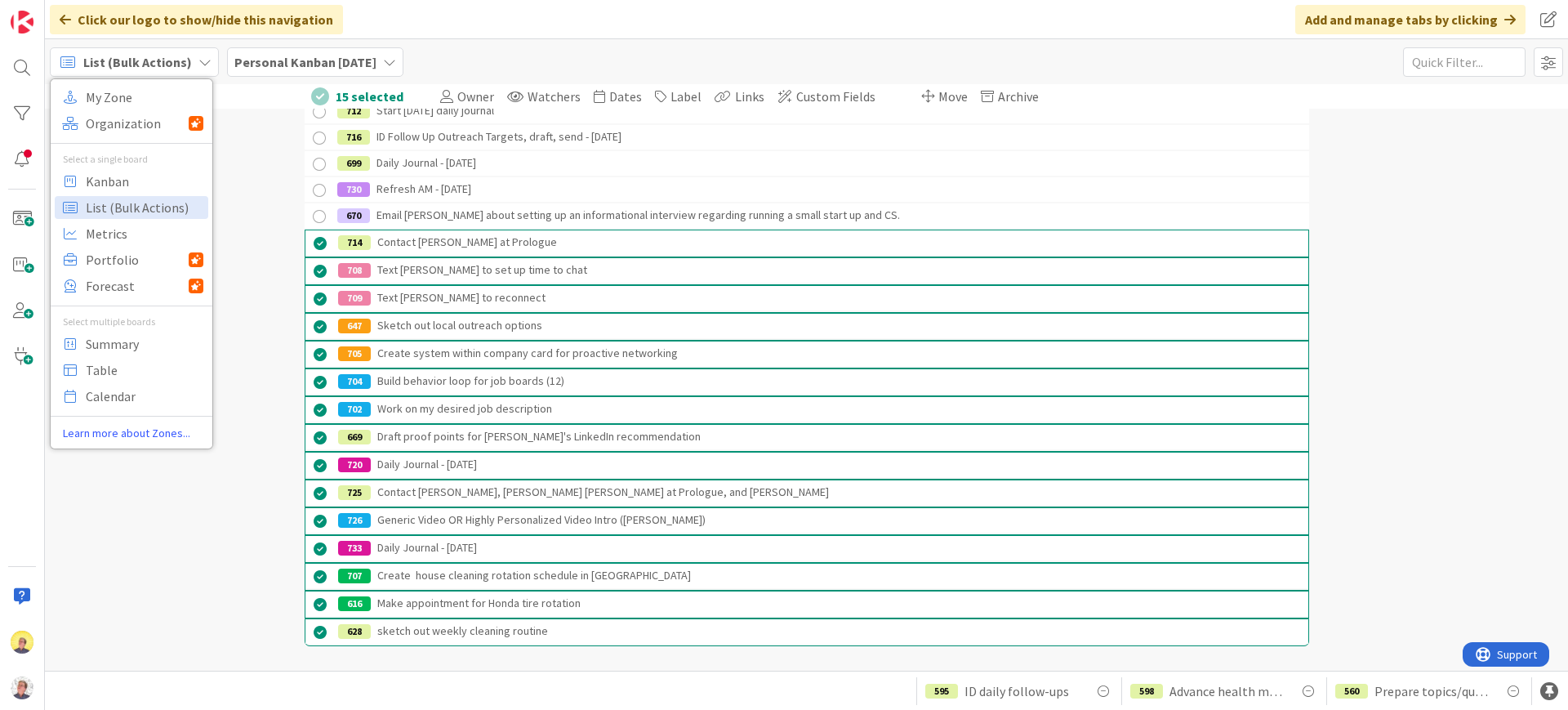
click at [313, 215] on div at bounding box center [319, 216] width 20 height 20
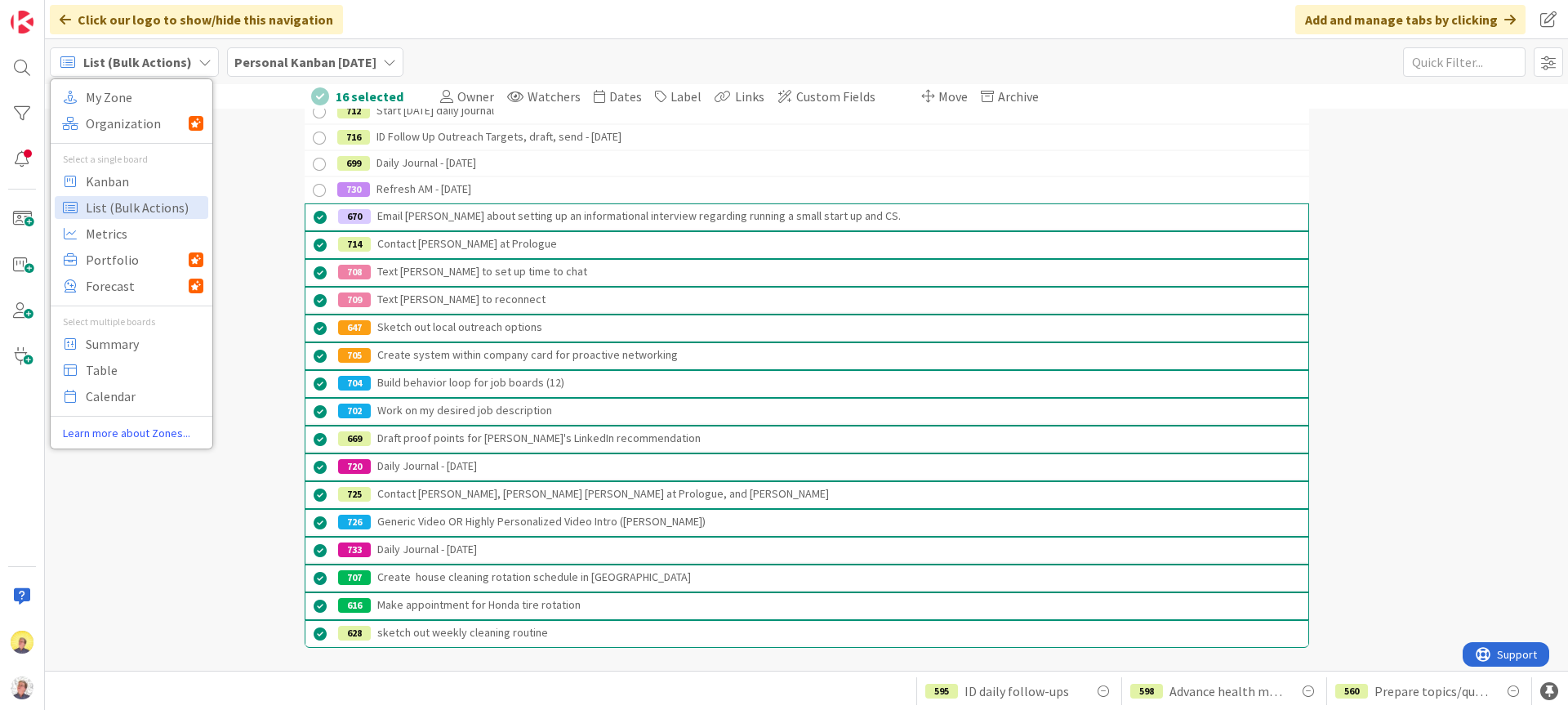
click at [310, 194] on div at bounding box center [319, 190] width 20 height 20
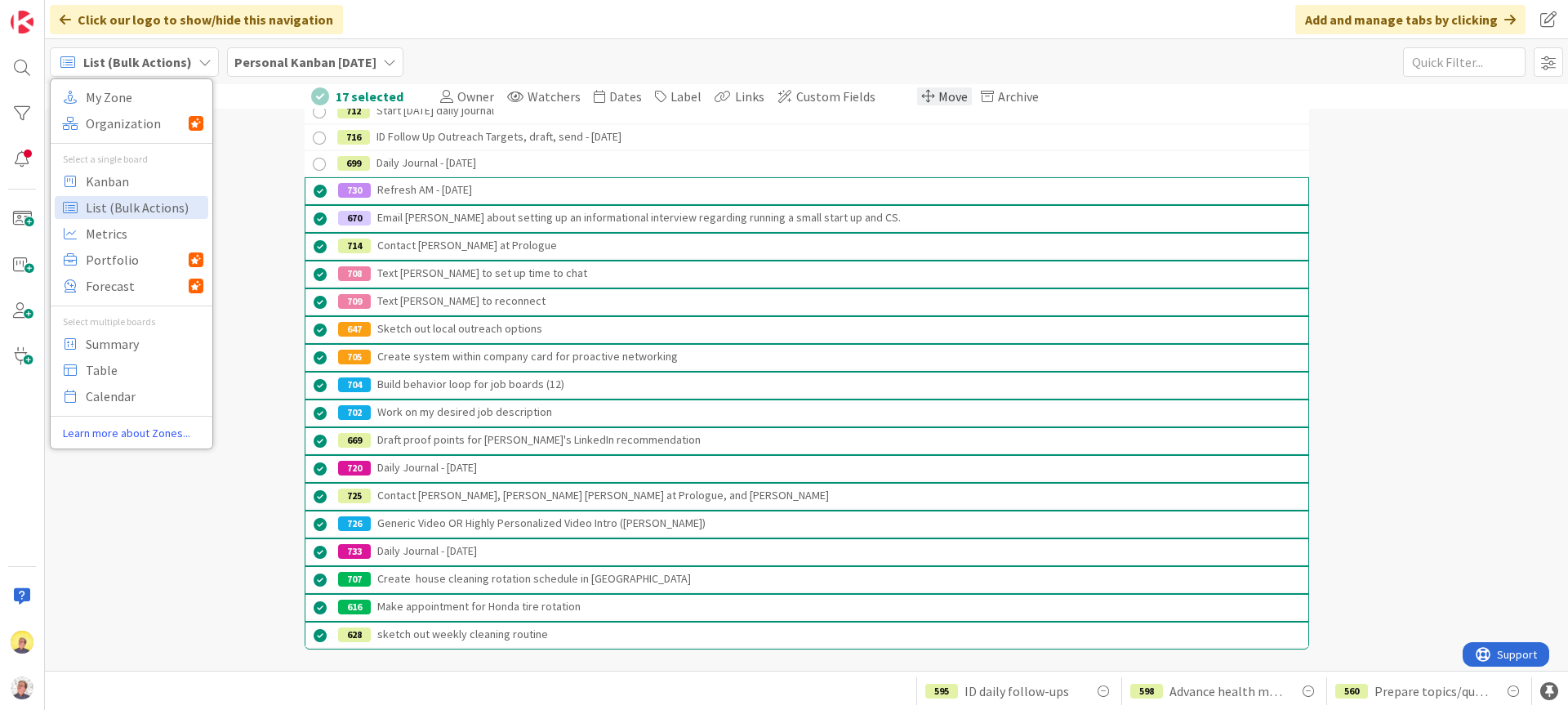
click at [938, 96] on span "Move" at bounding box center [952, 96] width 29 height 17
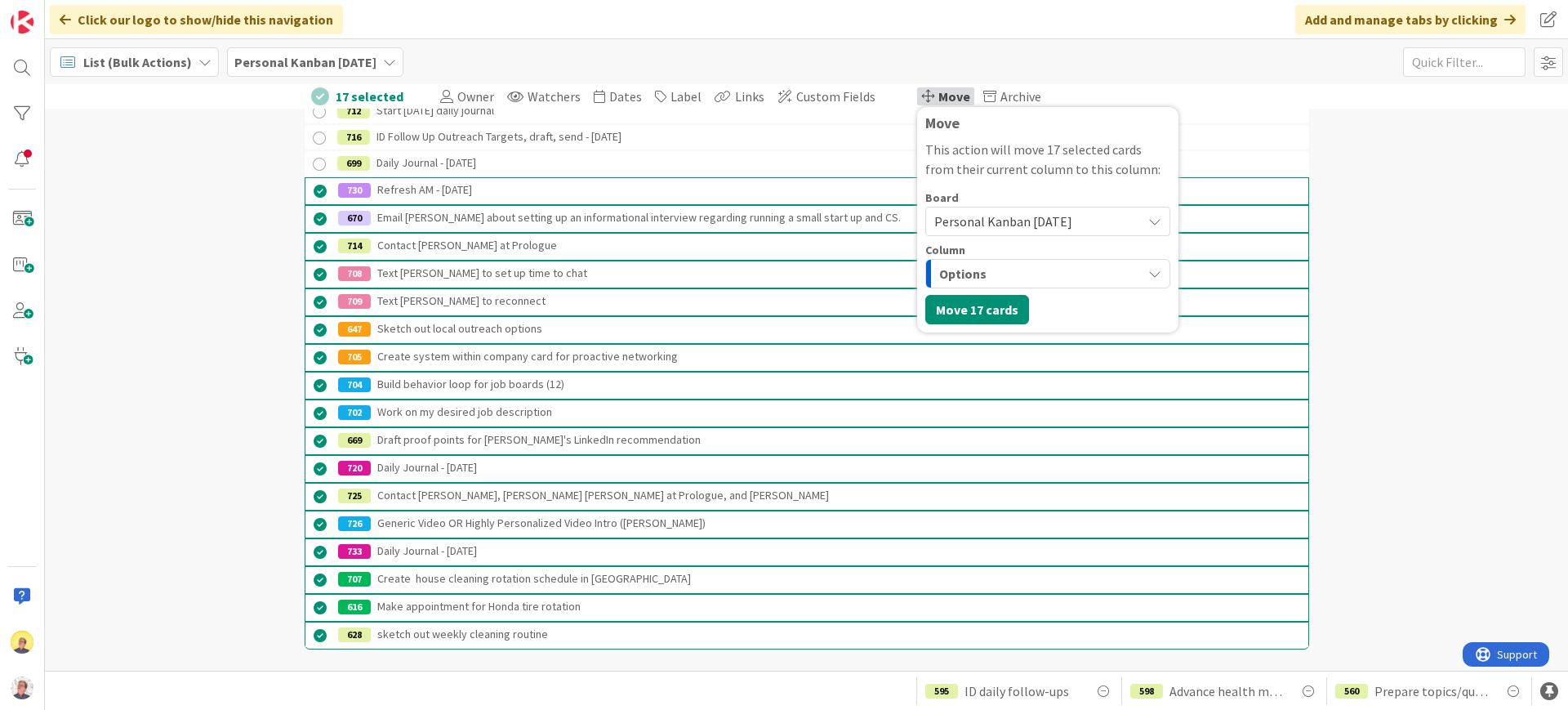
click at [1125, 273] on button "Options" at bounding box center [1048, 274] width 245 height 29
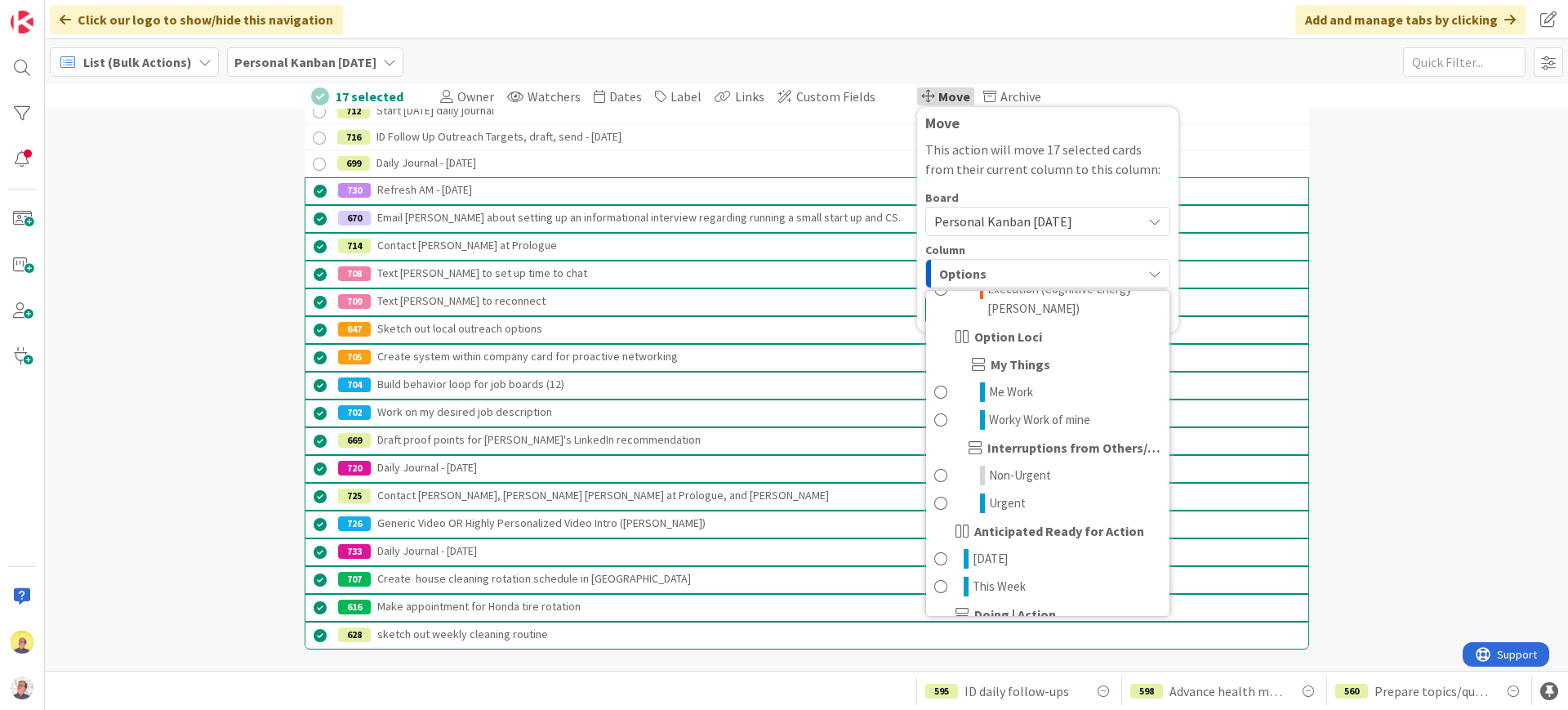
scroll to position [510, 0]
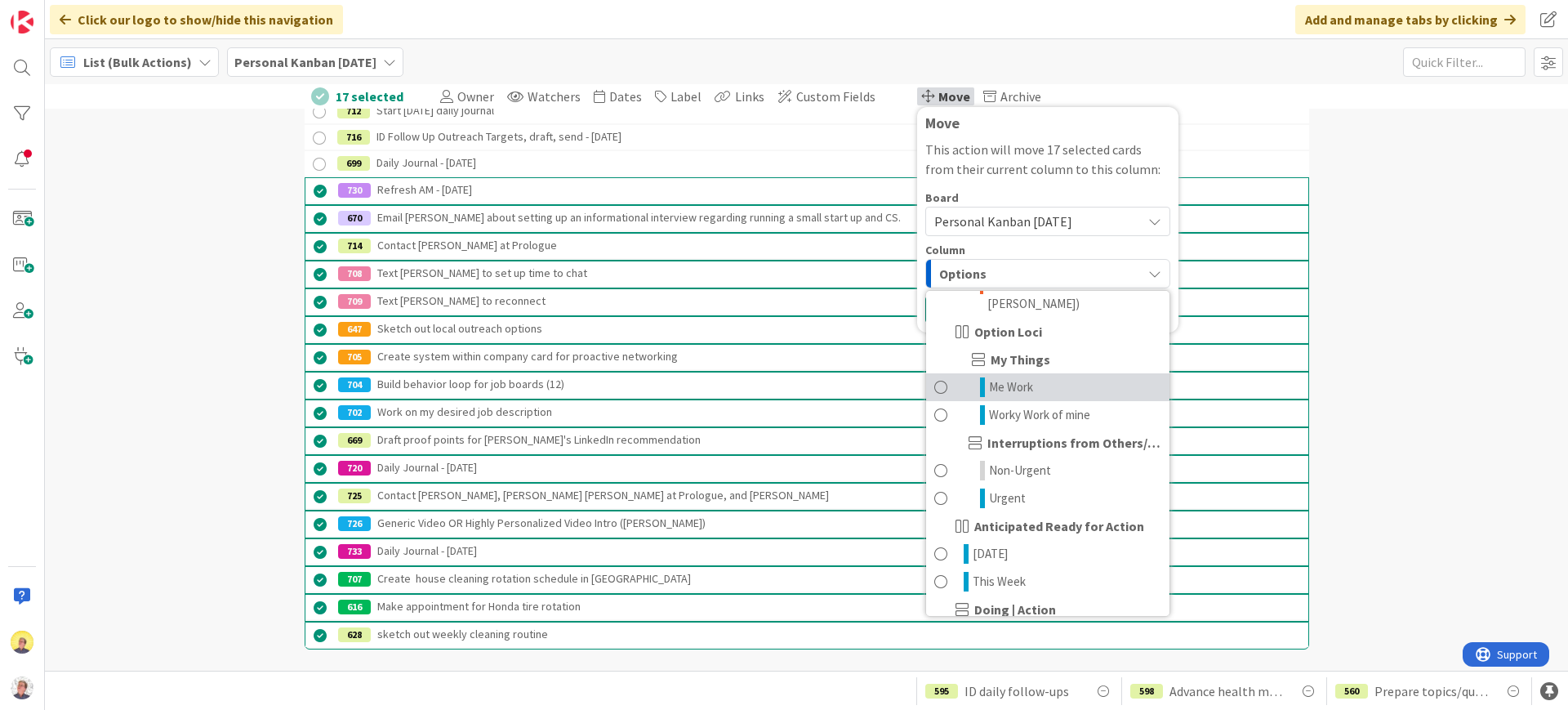
click at [993, 388] on span "Me Work" at bounding box center [1010, 387] width 44 height 19
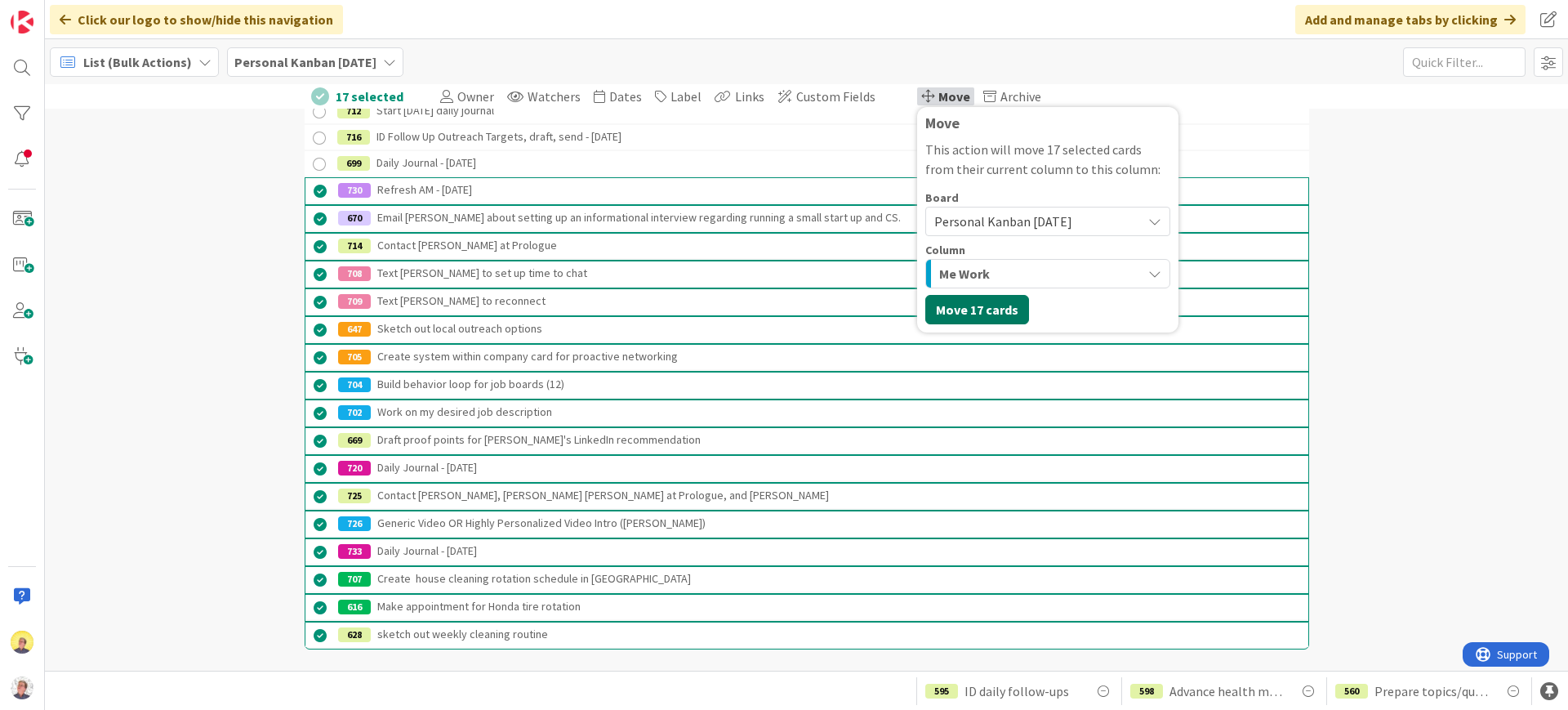
click at [957, 323] on button "Move 17 cards" at bounding box center [977, 310] width 103 height 29
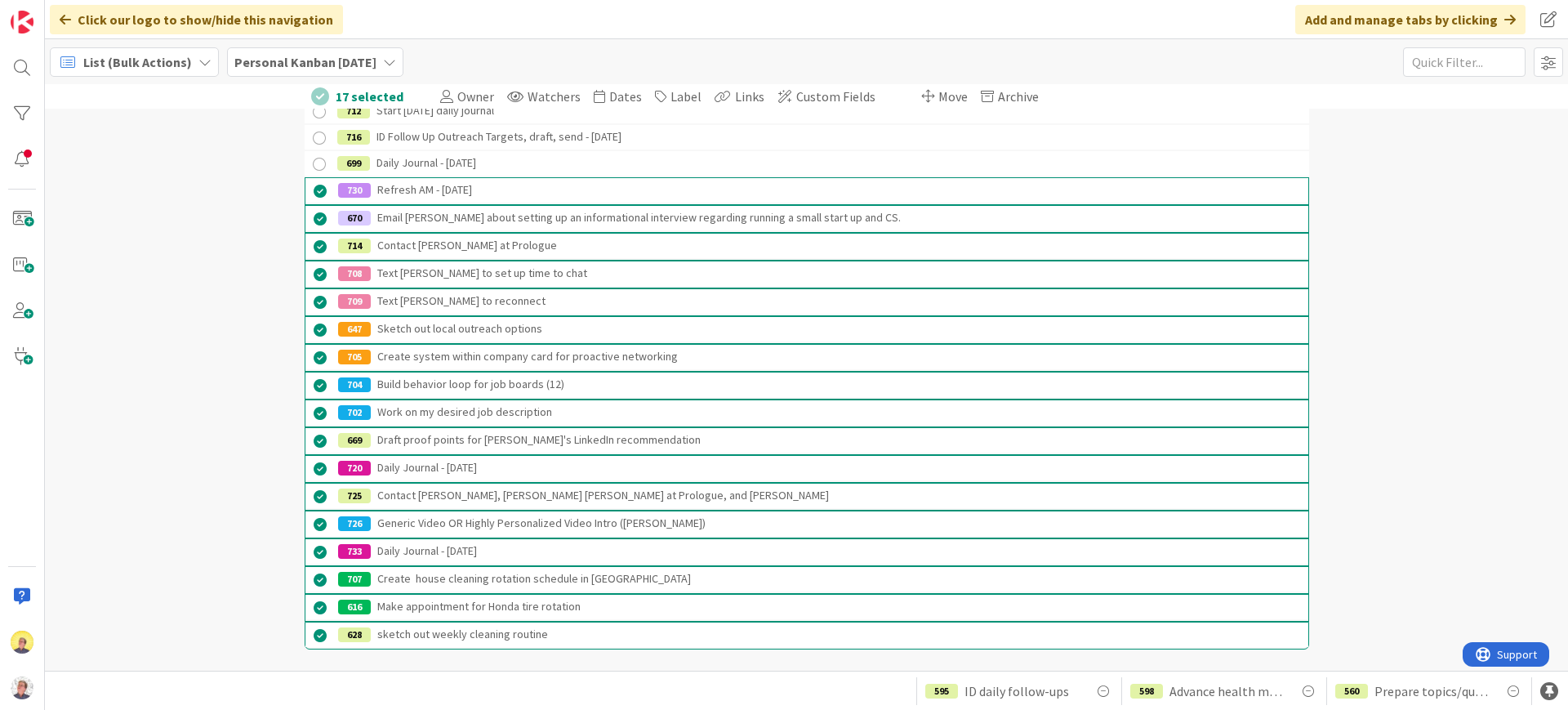
scroll to position [3466, 0]
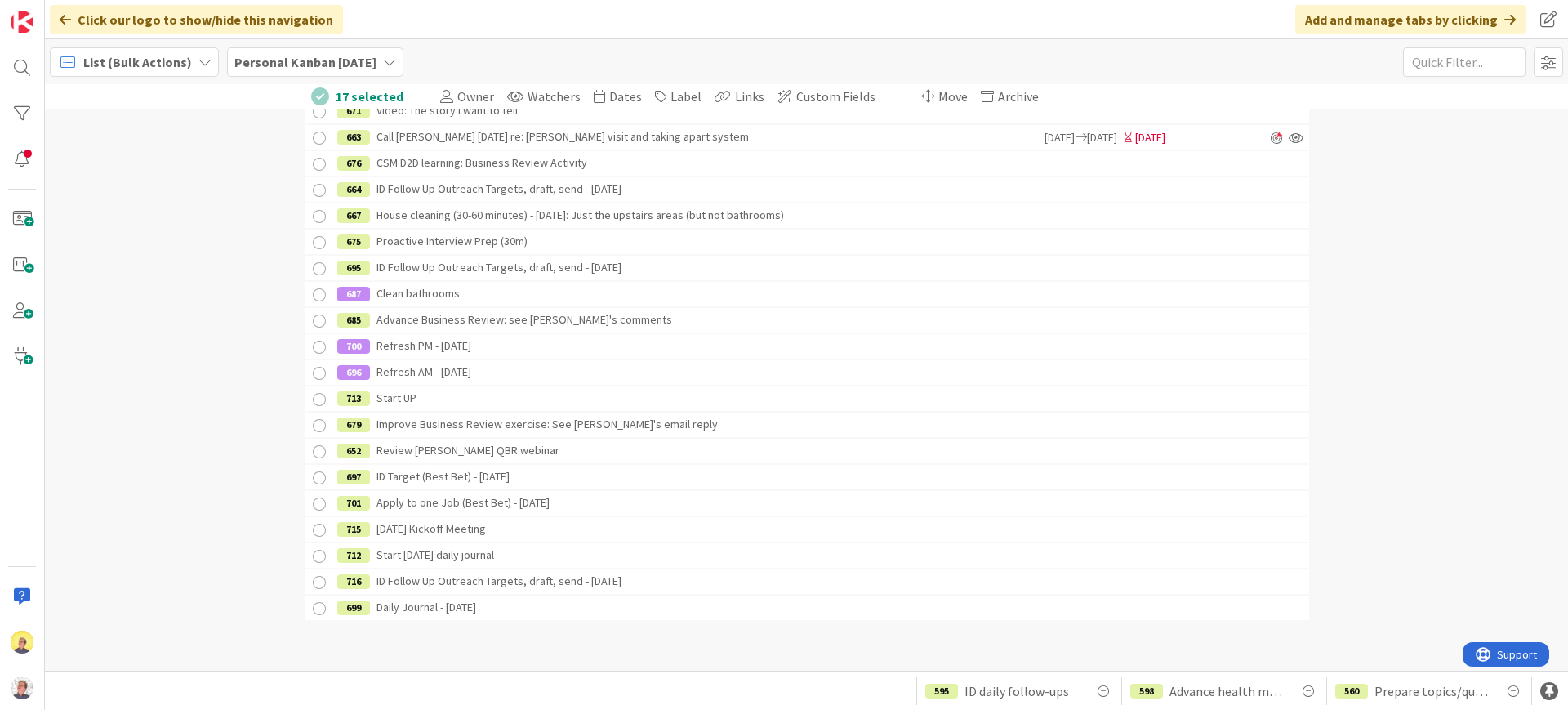
click at [193, 61] on div "List (Bulk Actions)" at bounding box center [134, 62] width 169 height 29
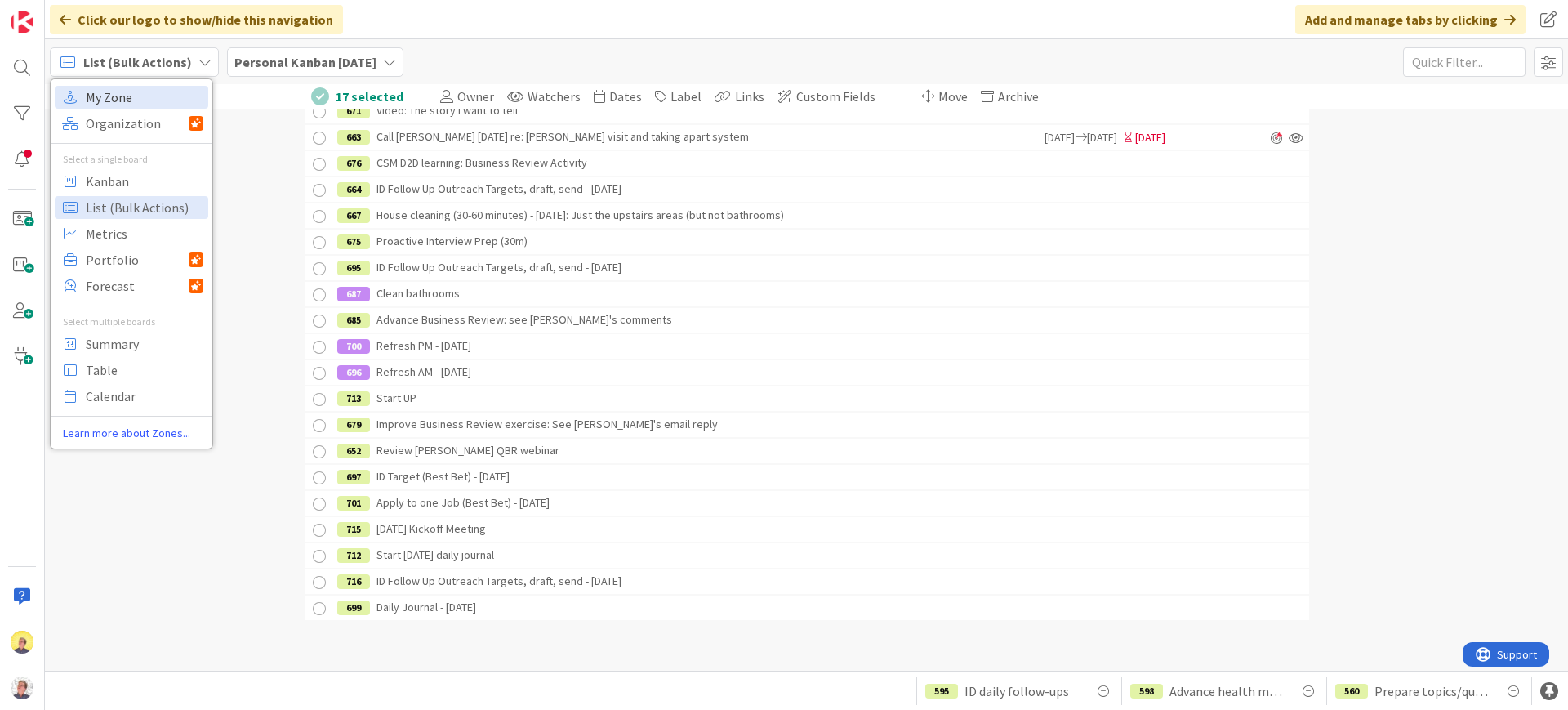
click at [146, 96] on span "My Zone" at bounding box center [144, 96] width 118 height 24
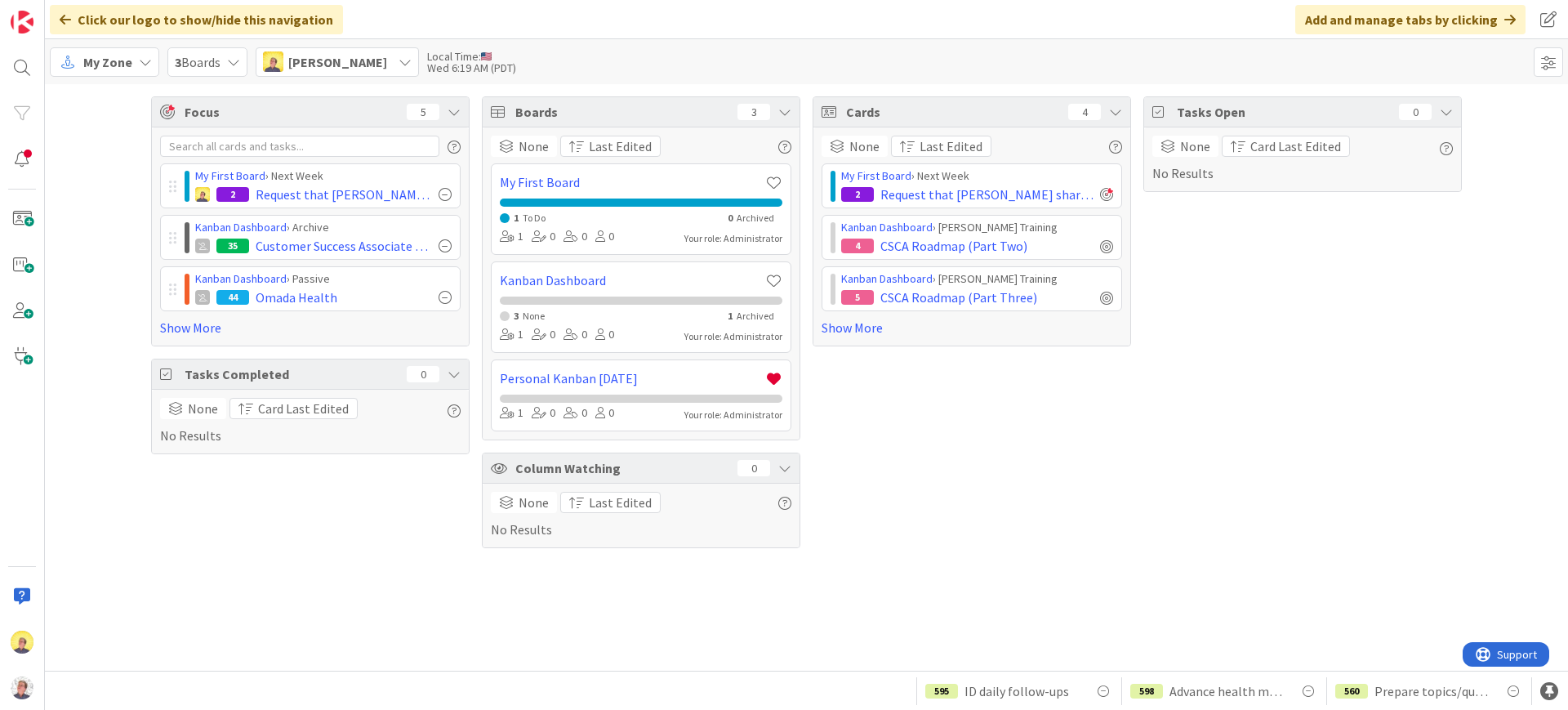
click at [140, 66] on icon at bounding box center [145, 61] width 13 height 13
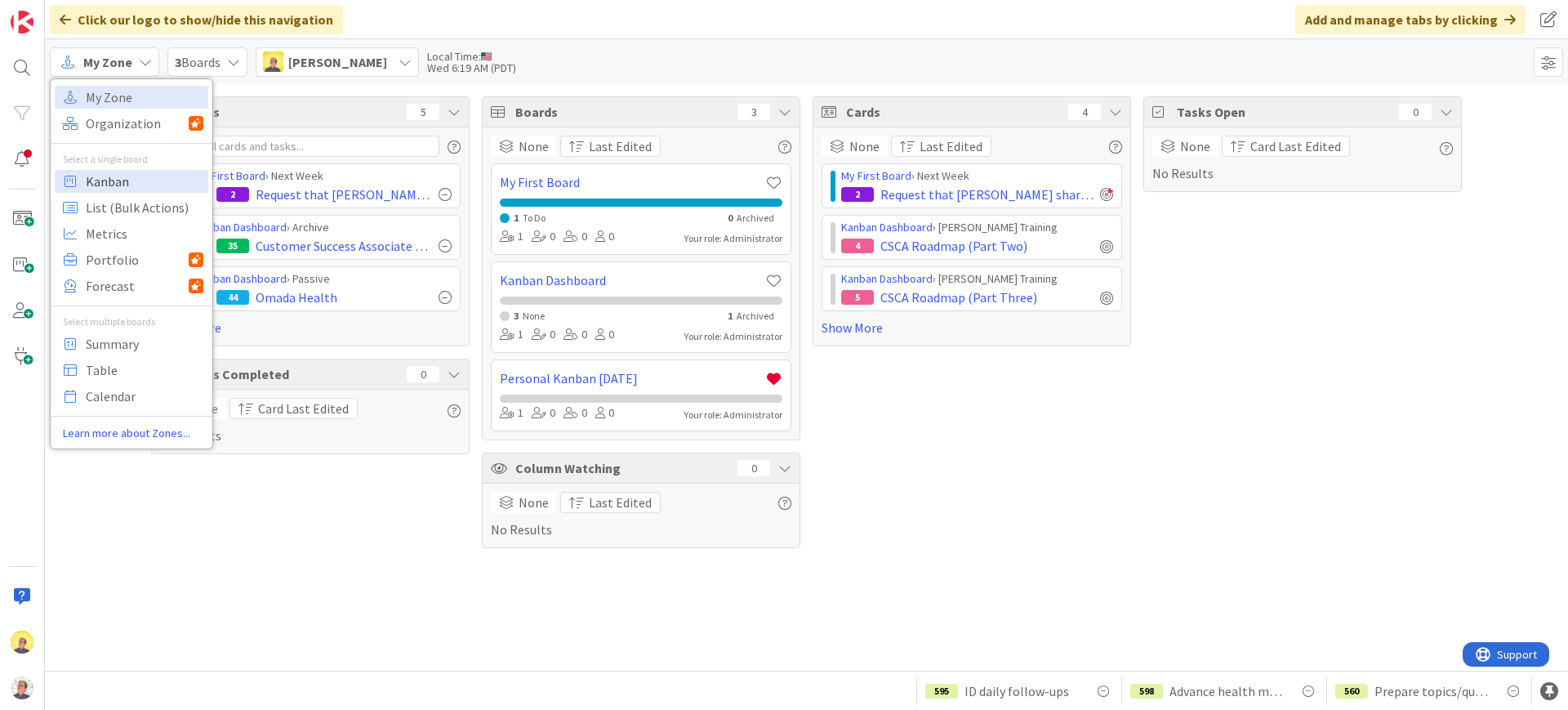
click at [128, 185] on span "Kanban" at bounding box center [144, 181] width 118 height 24
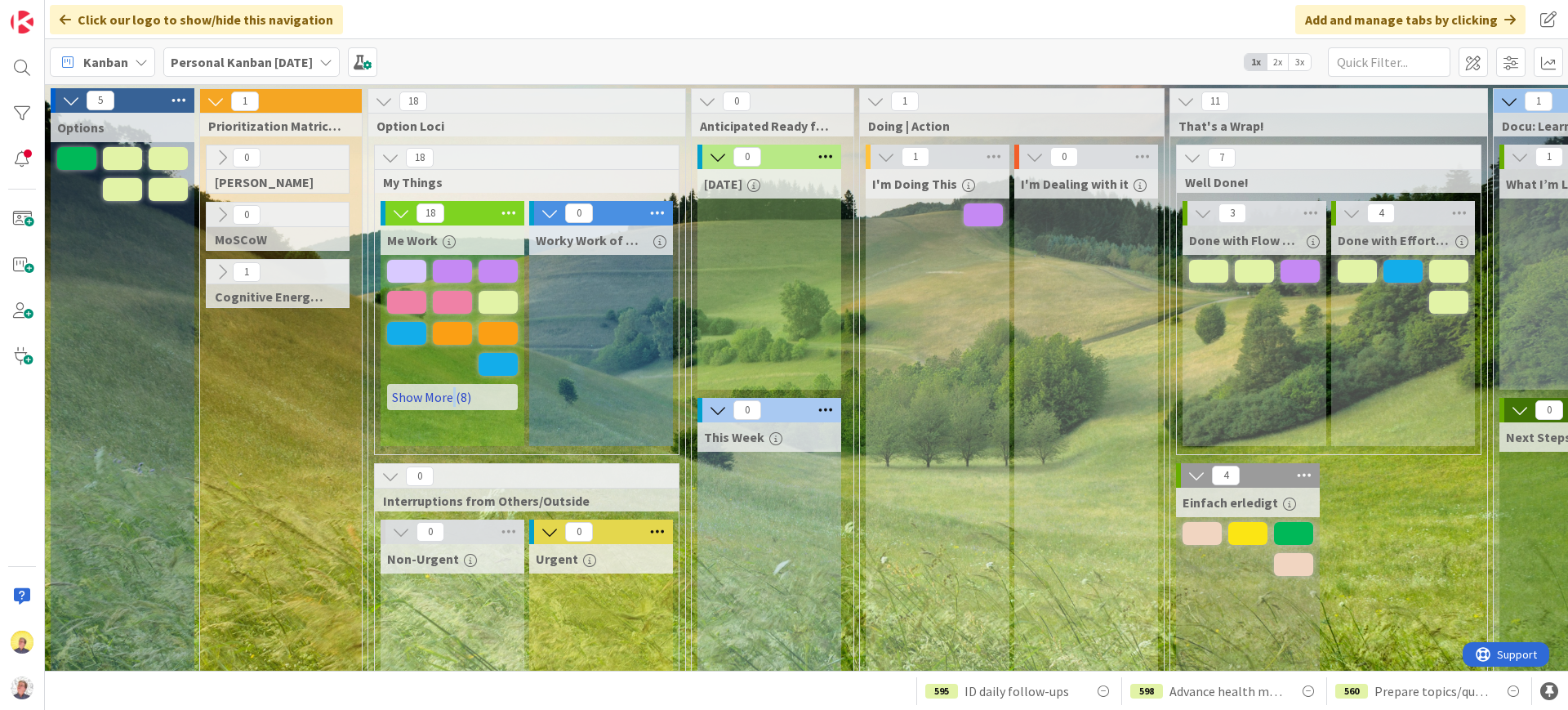
click at [454, 397] on link "Show More (8)" at bounding box center [452, 396] width 131 height 26
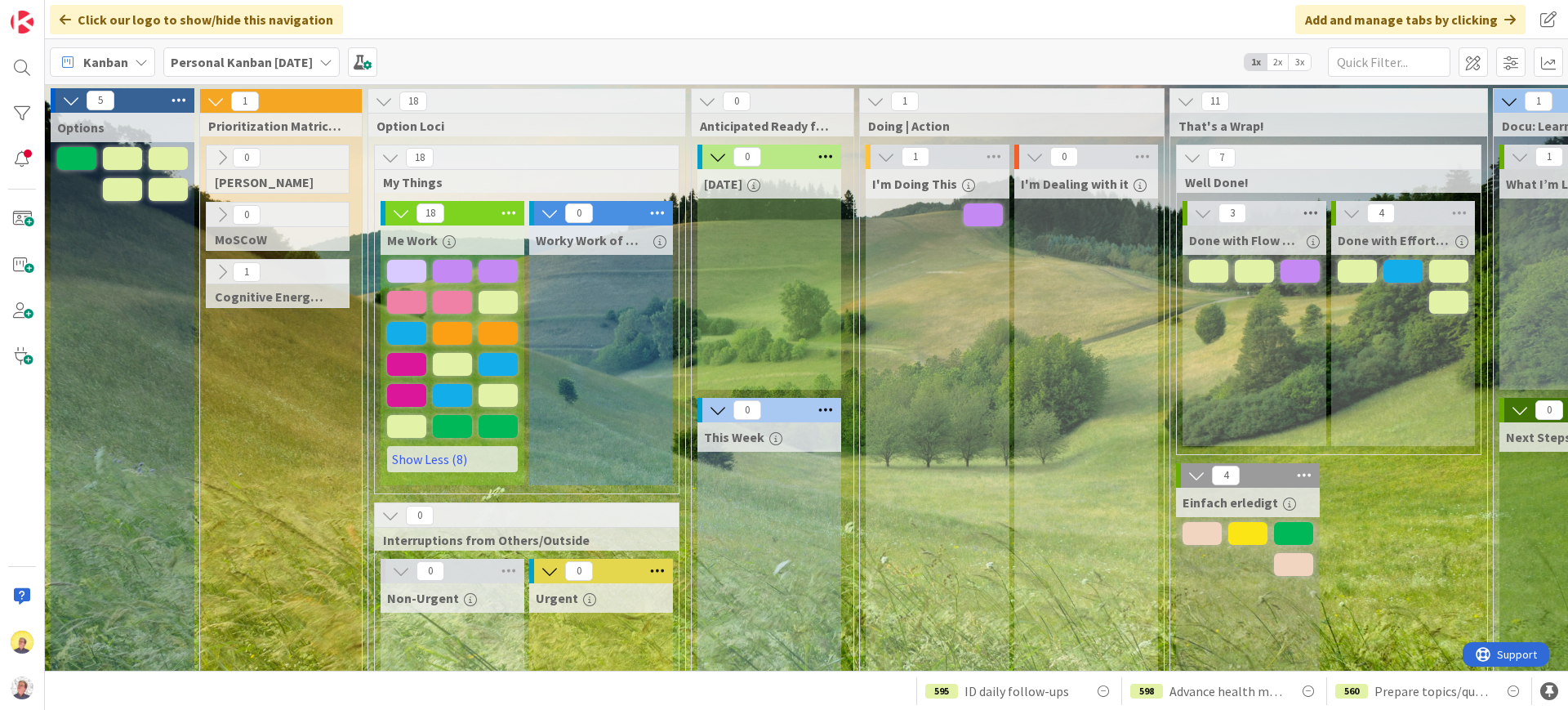
click at [1253, 212] on icon at bounding box center [1311, 212] width 21 height 24
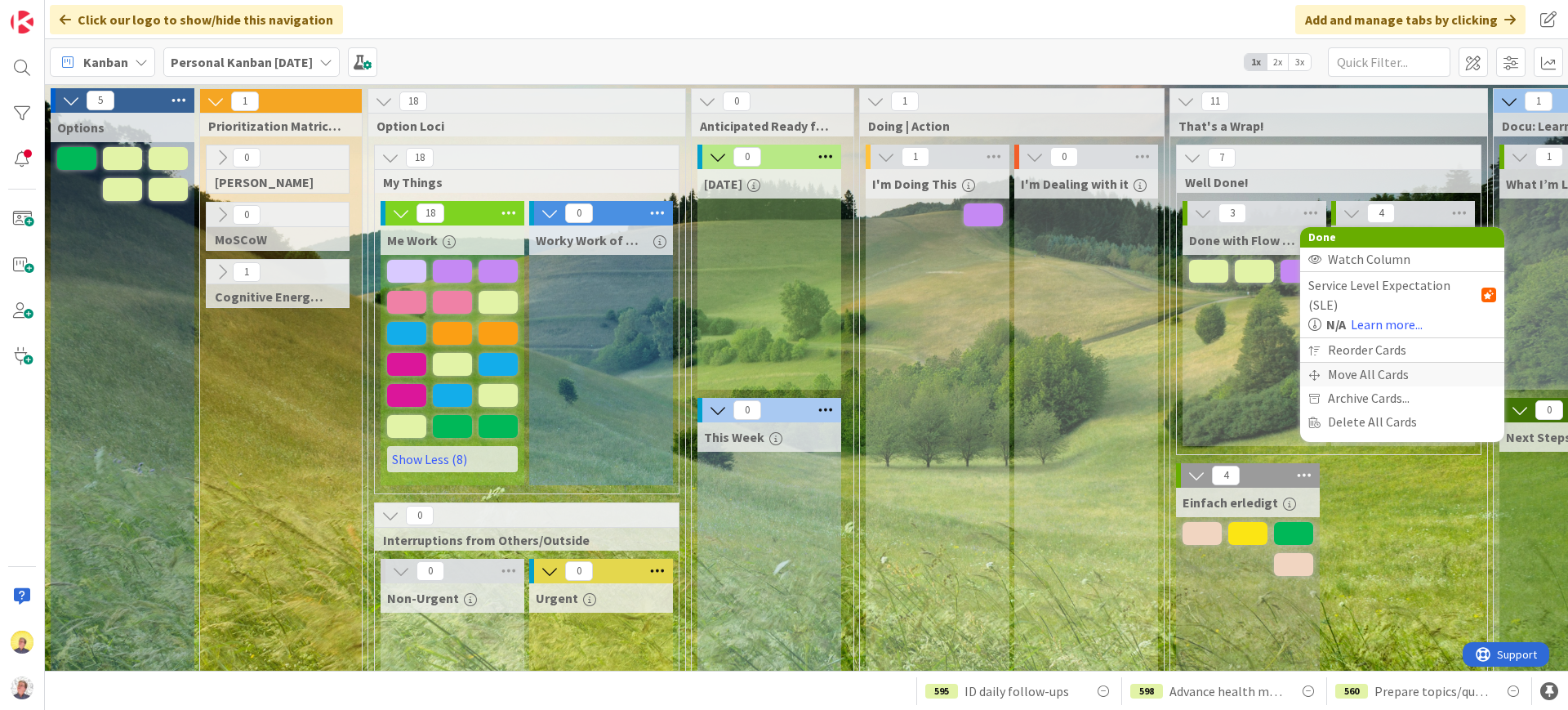
click at [1253, 362] on div "Move All Cards" at bounding box center [1402, 374] width 205 height 23
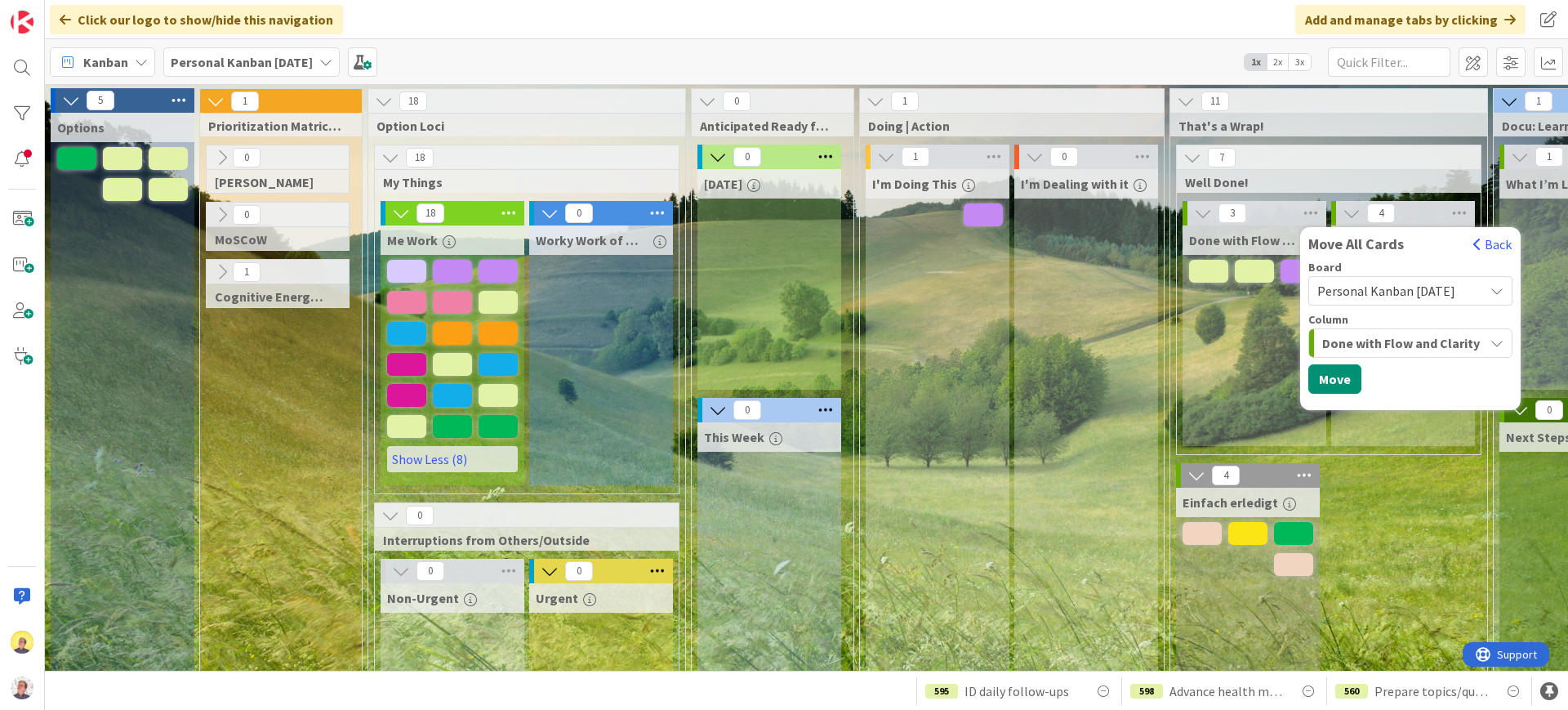
click at [1253, 342] on span "Done with Flow and Clarity" at bounding box center [1401, 343] width 158 height 21
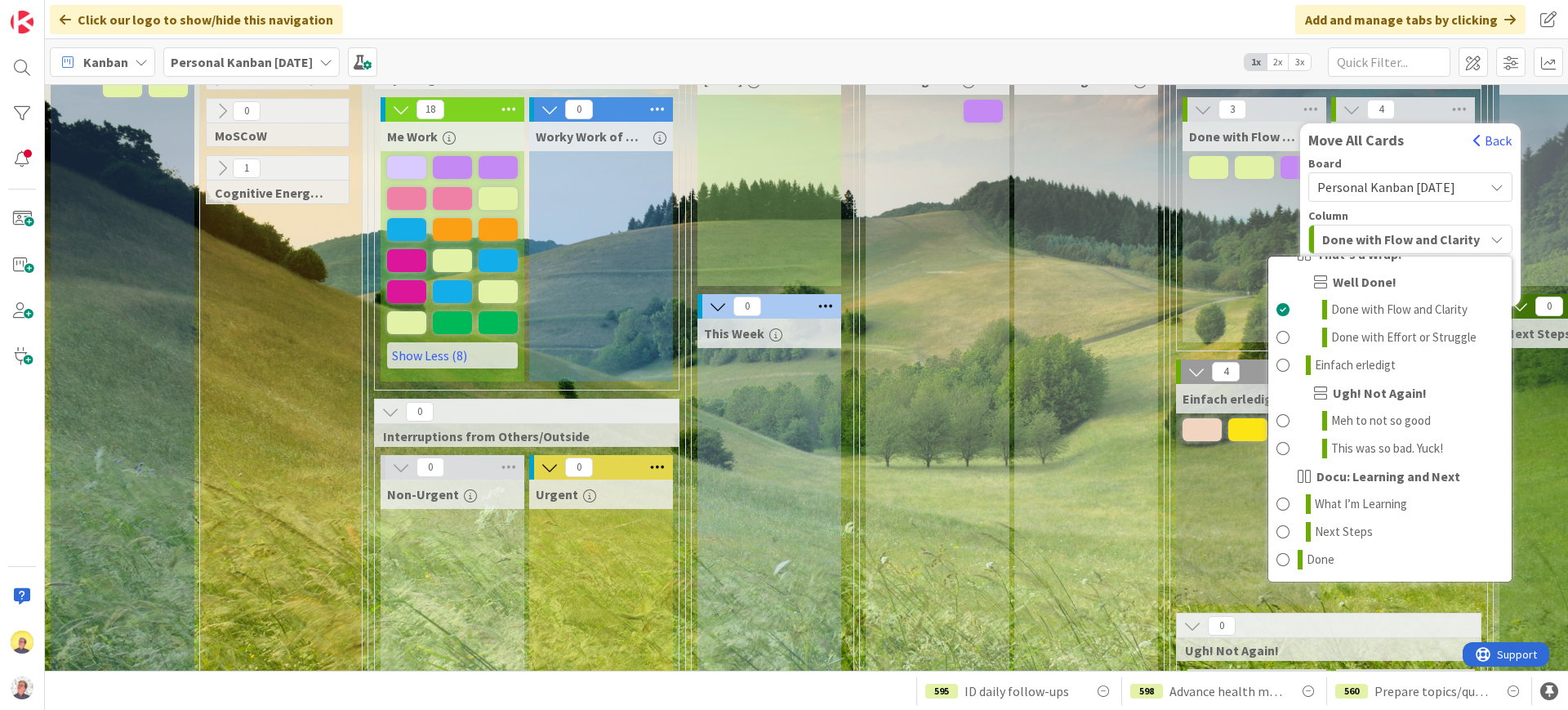
scroll to position [205, 0]
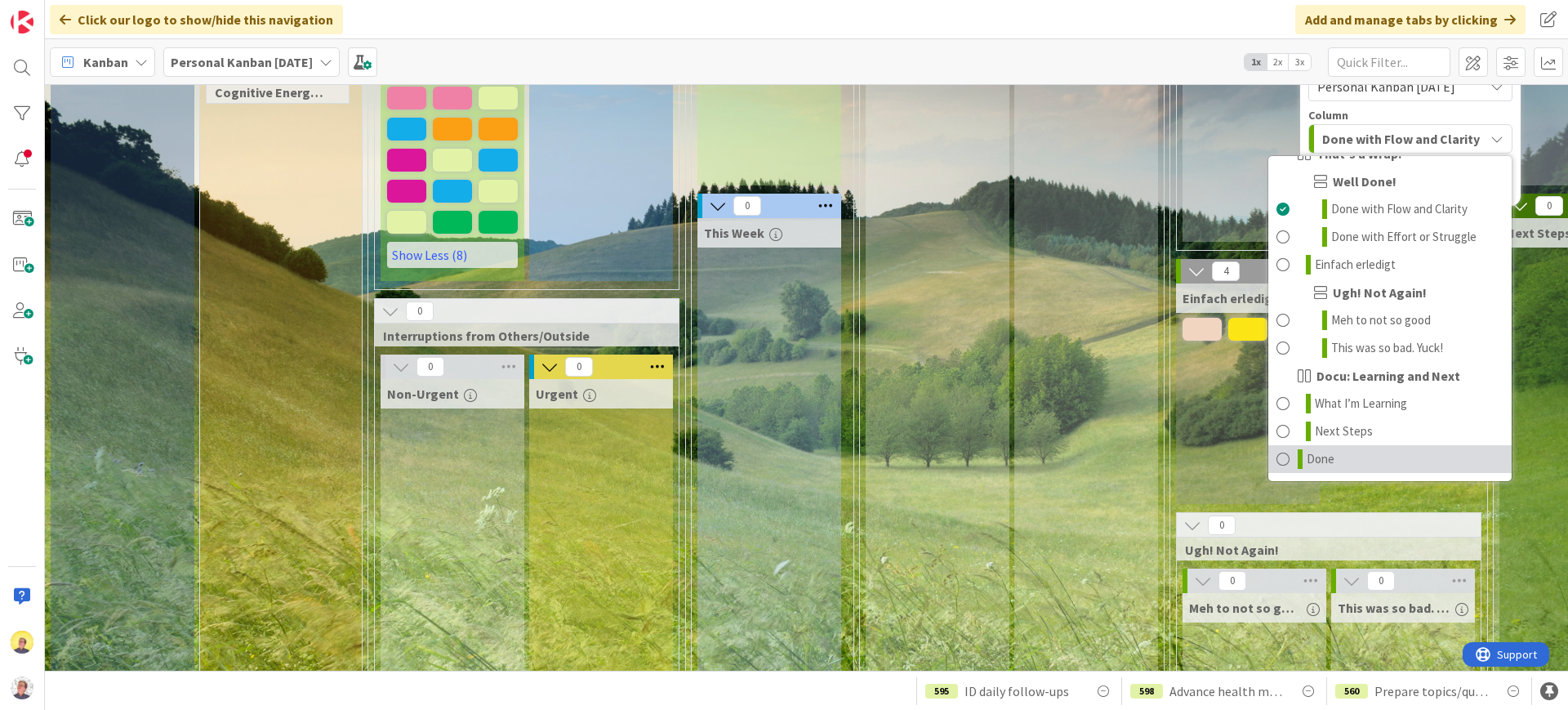
click at [1253, 463] on span at bounding box center [1283, 459] width 13 height 19
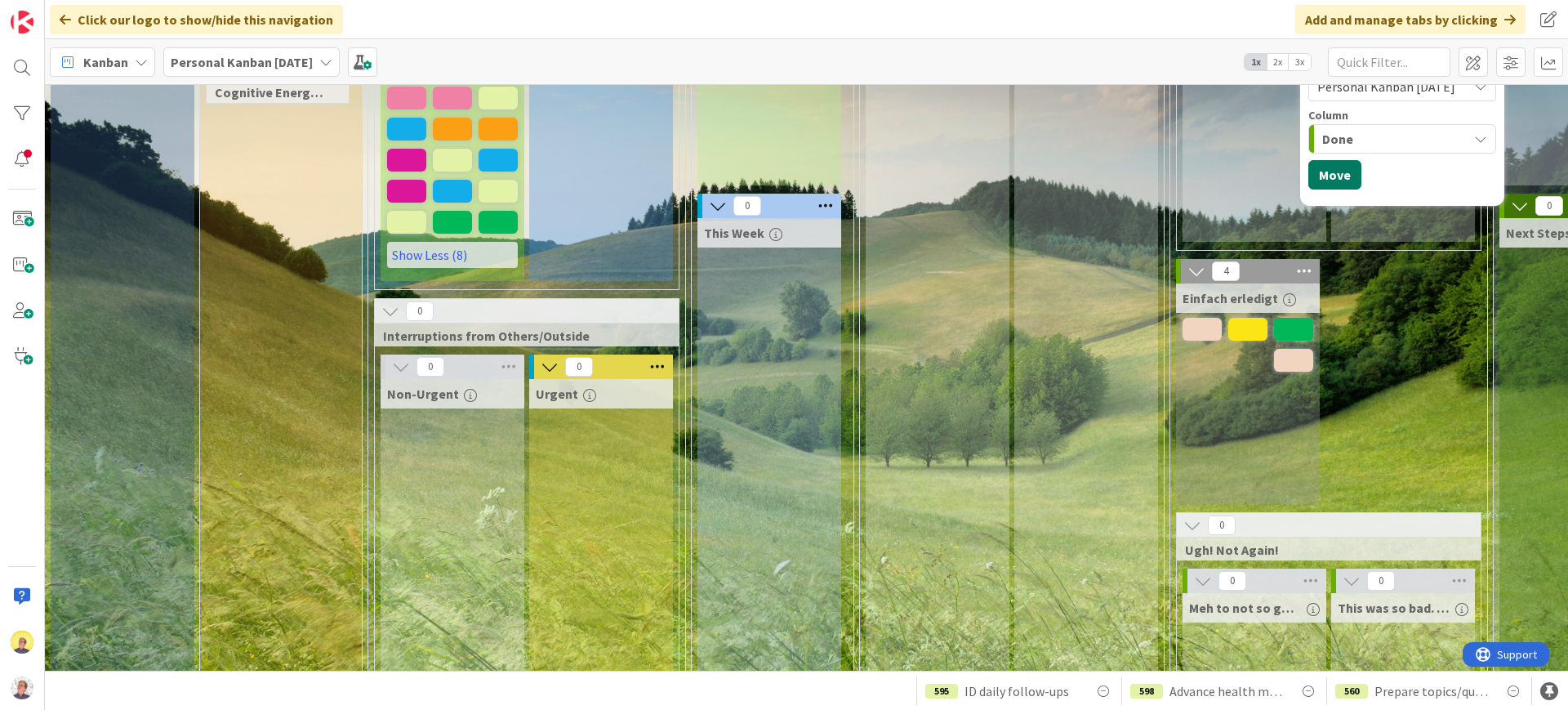
click at [1253, 182] on button "Move" at bounding box center [1334, 174] width 54 height 29
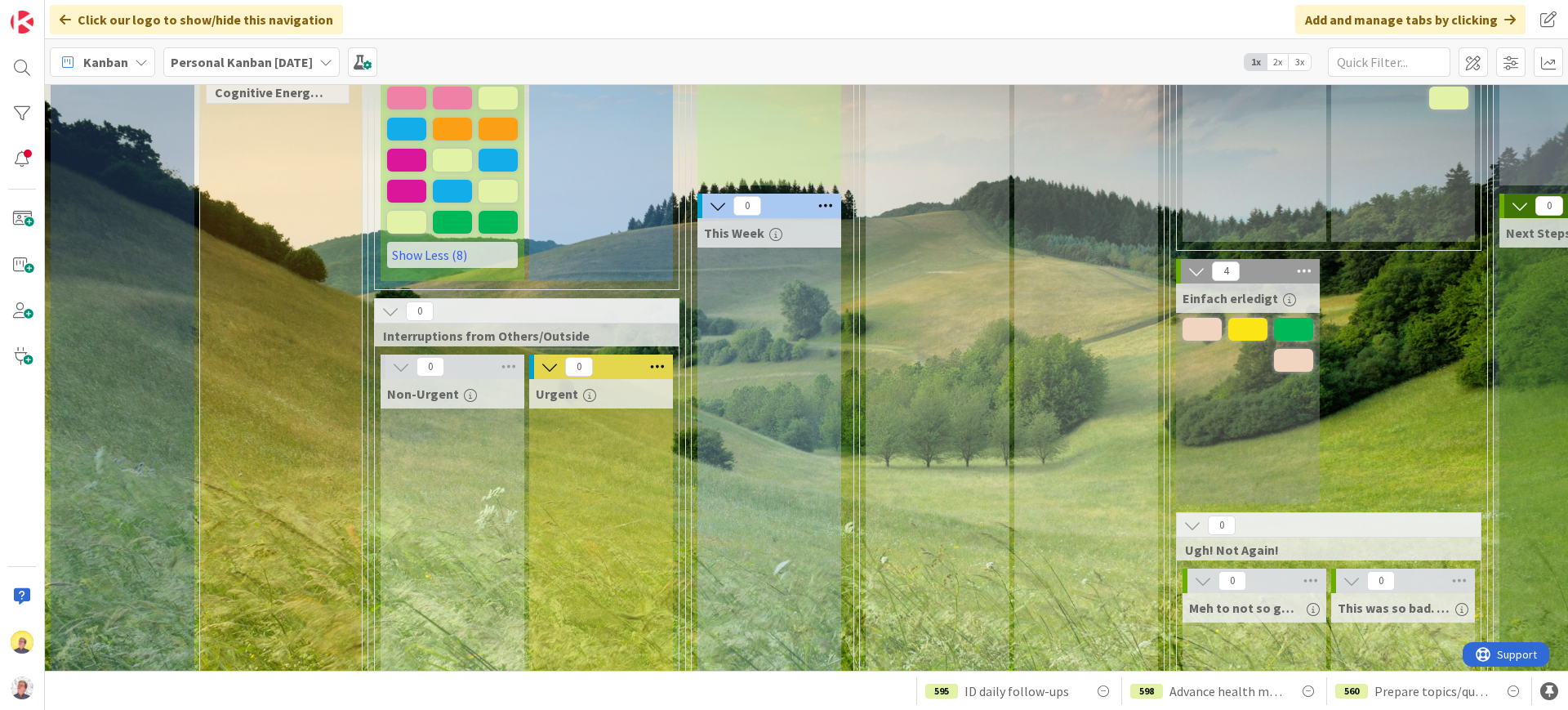
click at [1253, 268] on icon at bounding box center [1304, 271] width 21 height 24
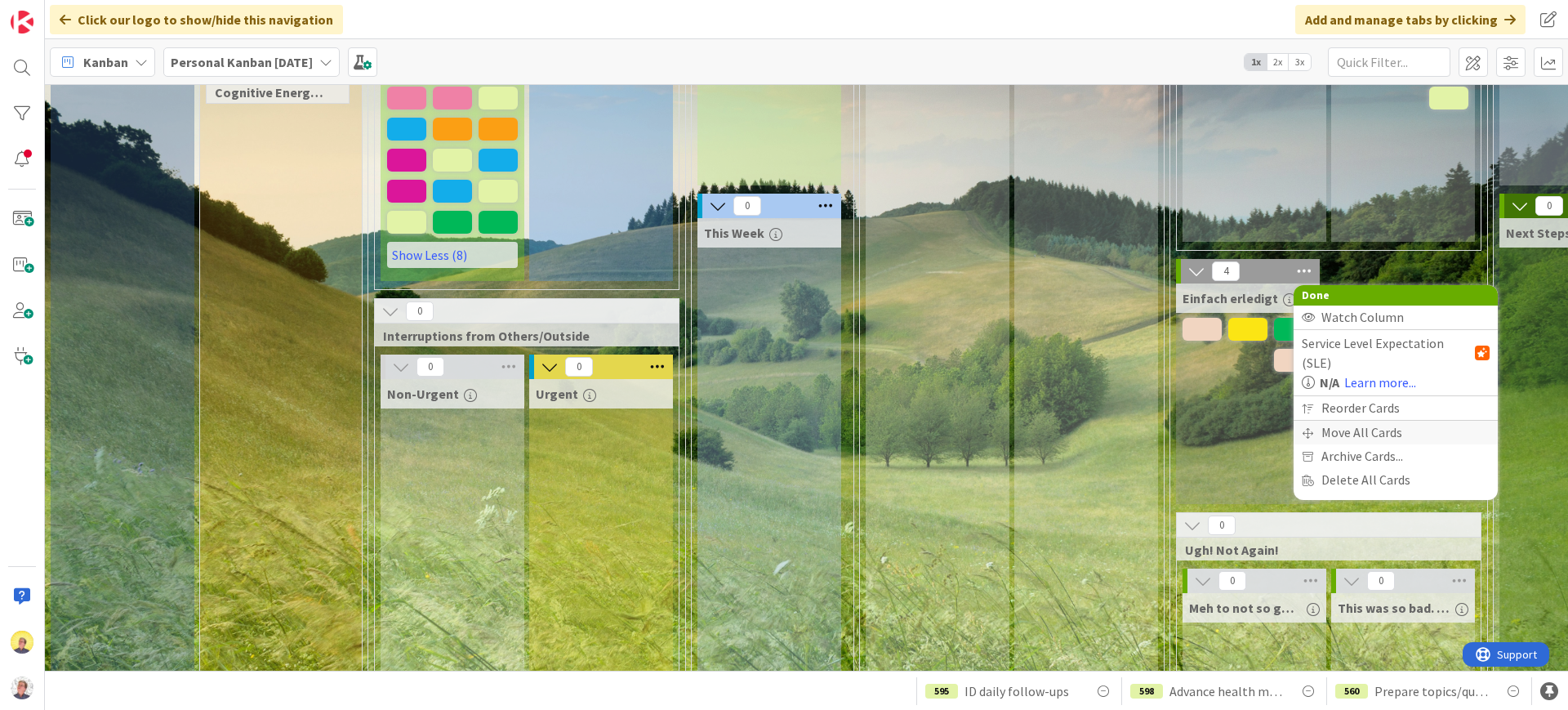
click at [1253, 421] on div "Move All Cards" at bounding box center [1396, 432] width 205 height 23
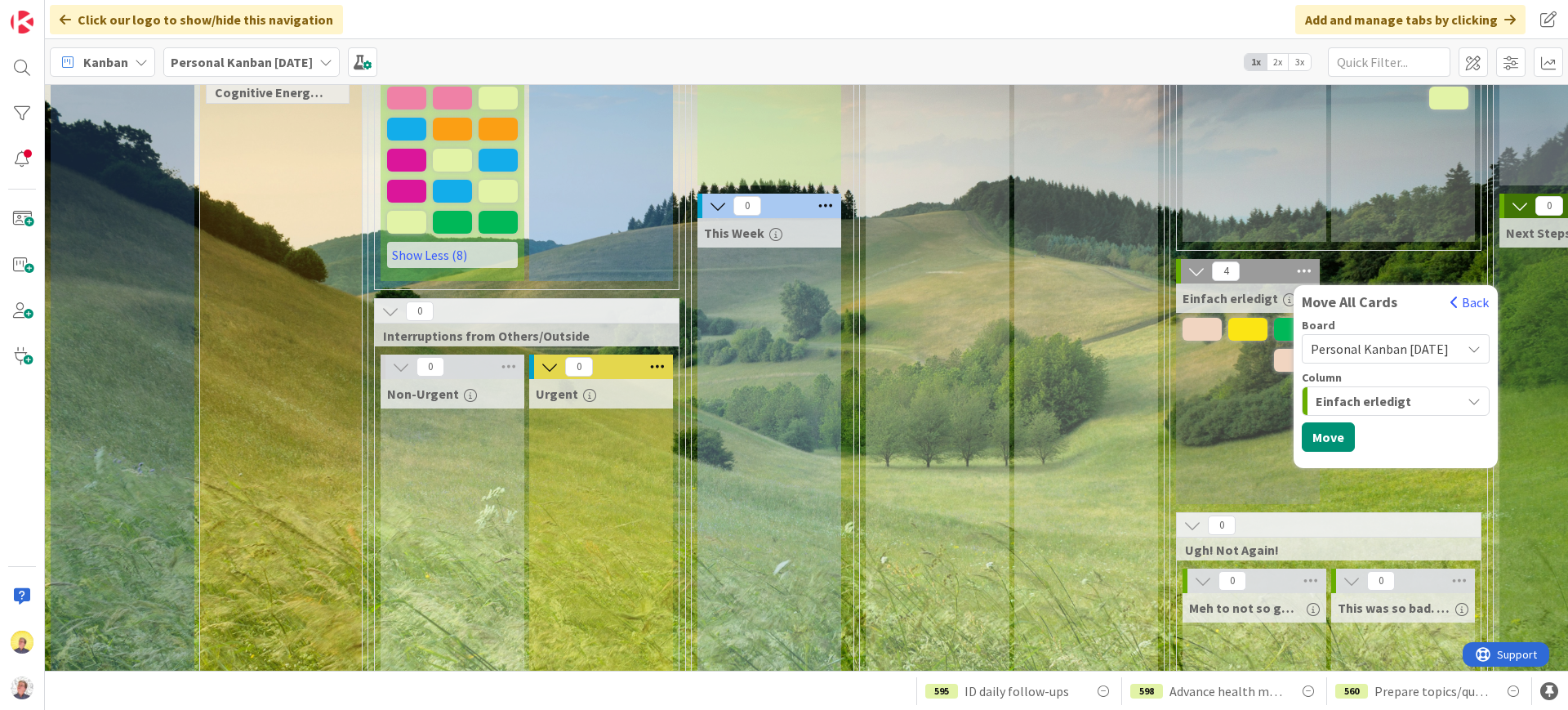
click at [1253, 398] on span "Einfach erledigt" at bounding box center [1363, 401] width 95 height 21
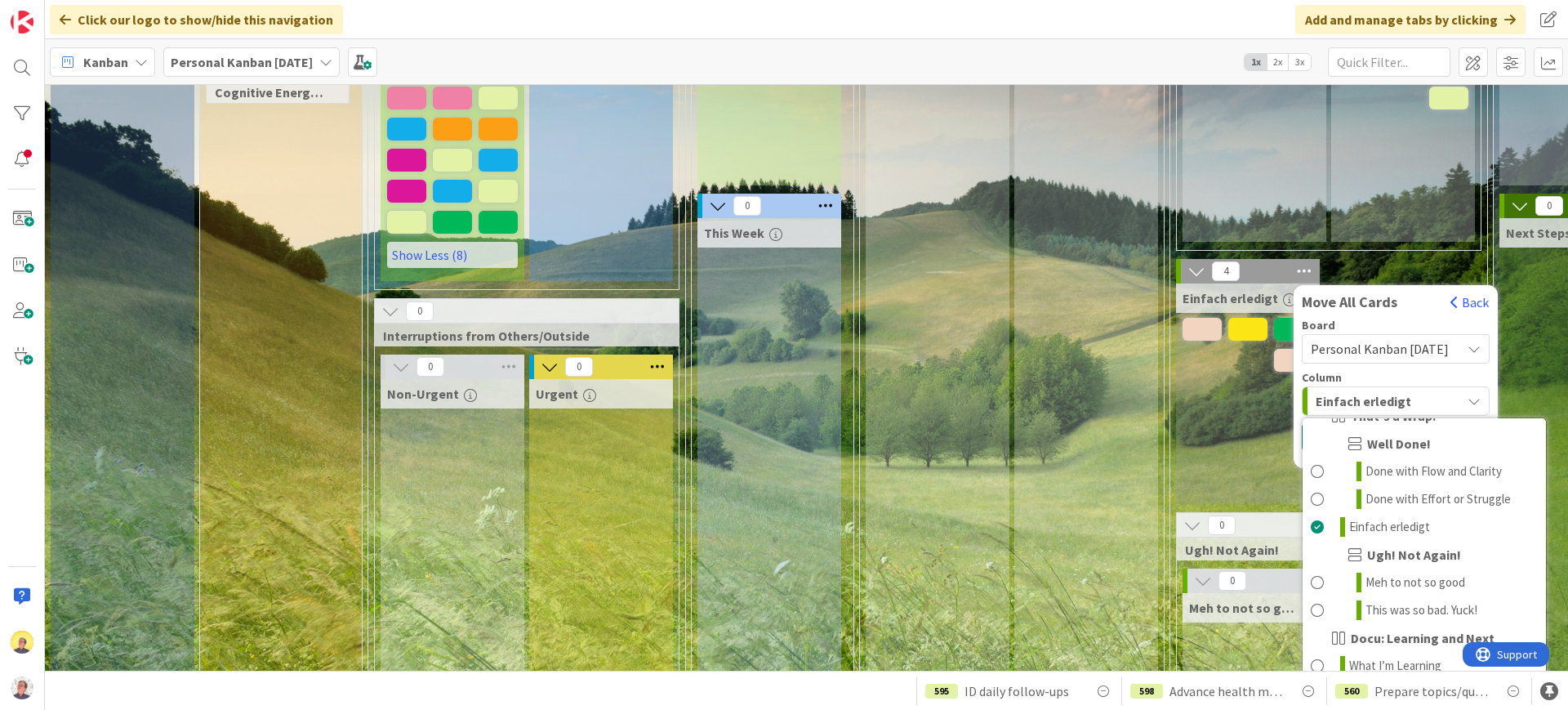
scroll to position [389, 0]
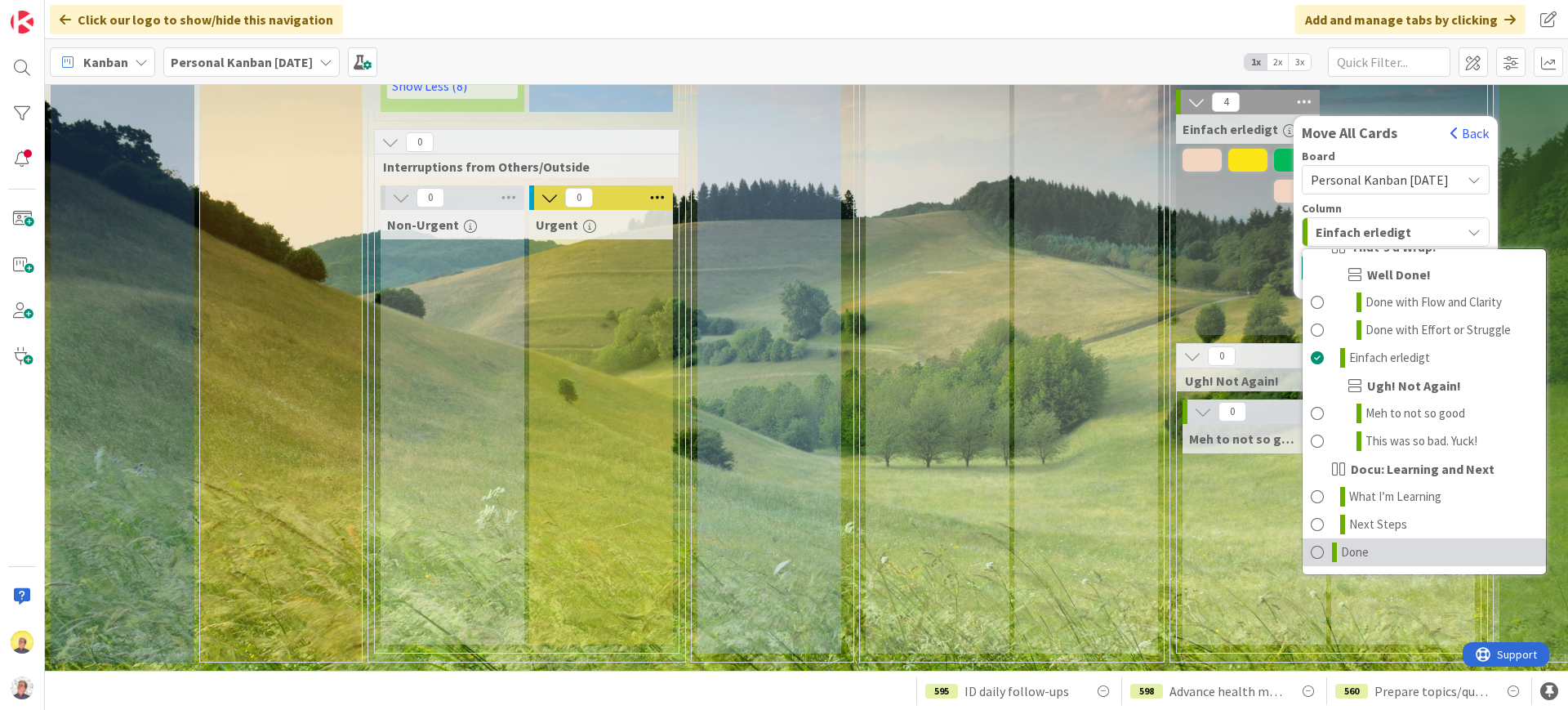
click at [1253, 542] on link "Done" at bounding box center [1424, 552] width 243 height 28
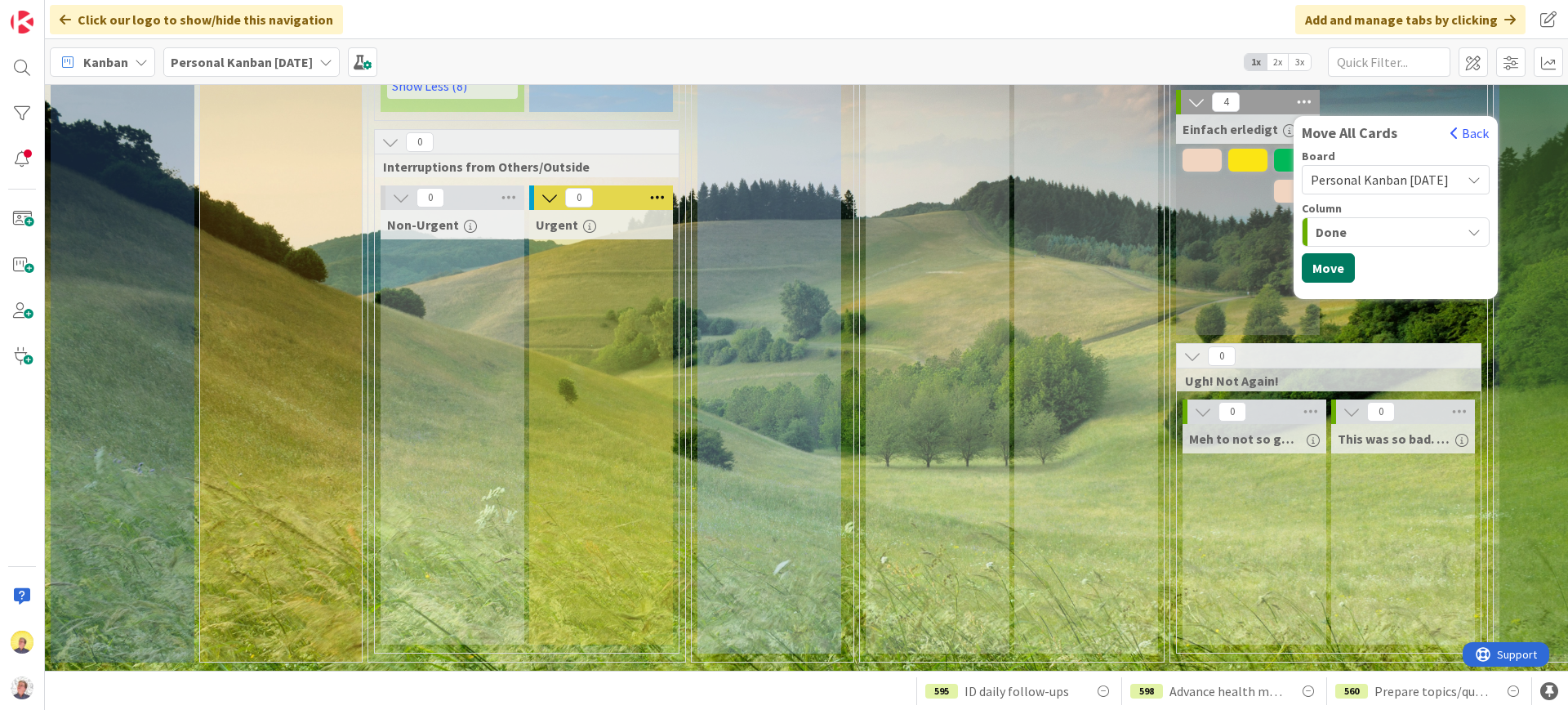
click at [1253, 262] on button "Move" at bounding box center [1328, 268] width 54 height 29
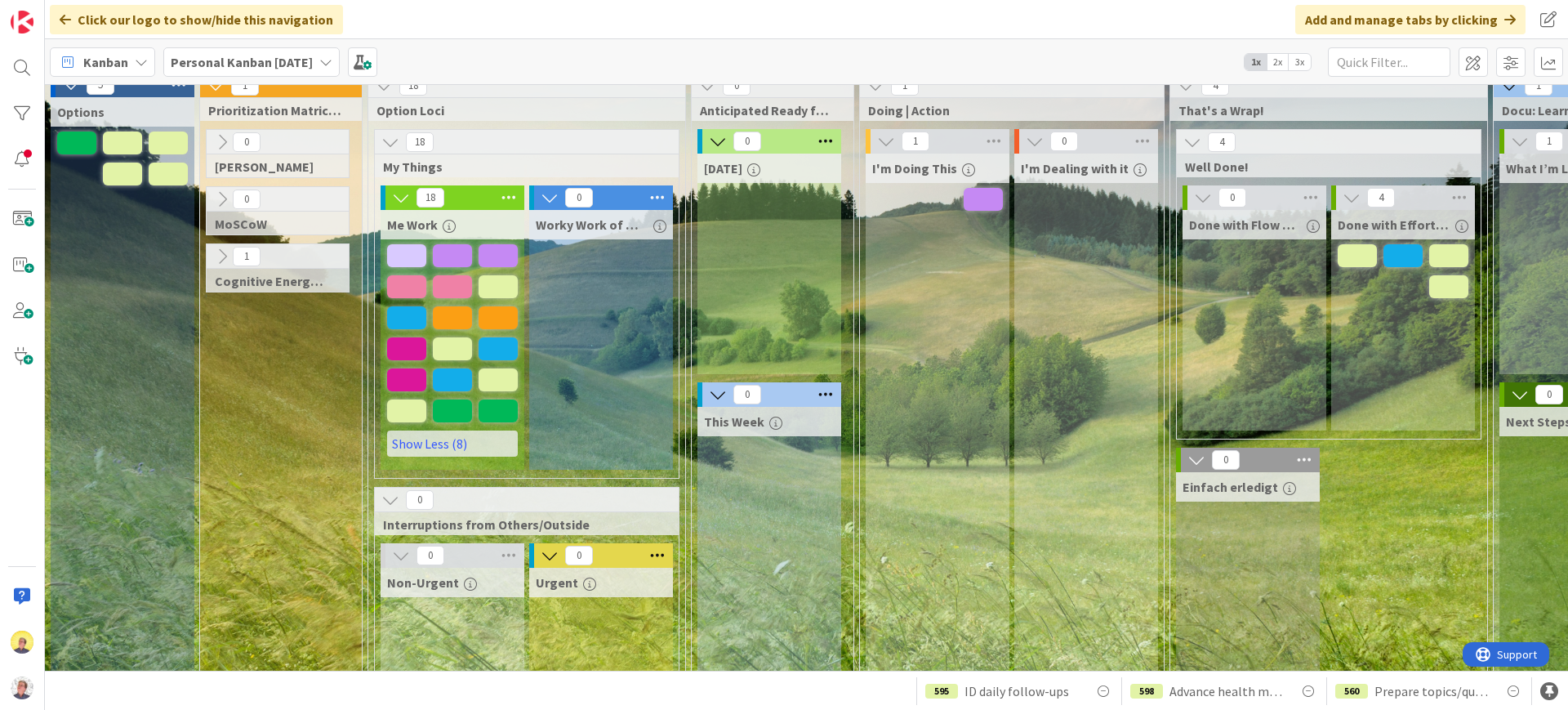
scroll to position [0, 0]
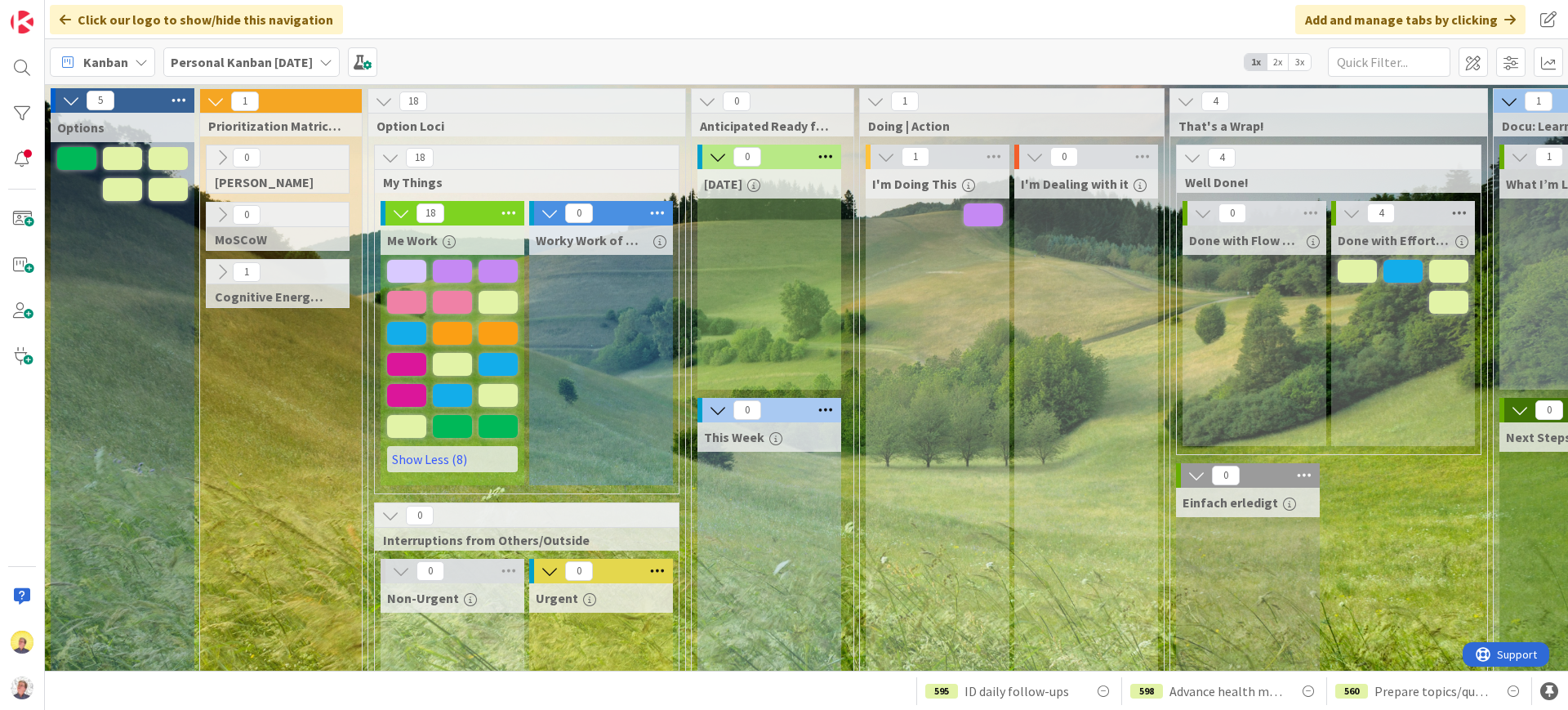
click at [1253, 213] on icon at bounding box center [1460, 212] width 21 height 24
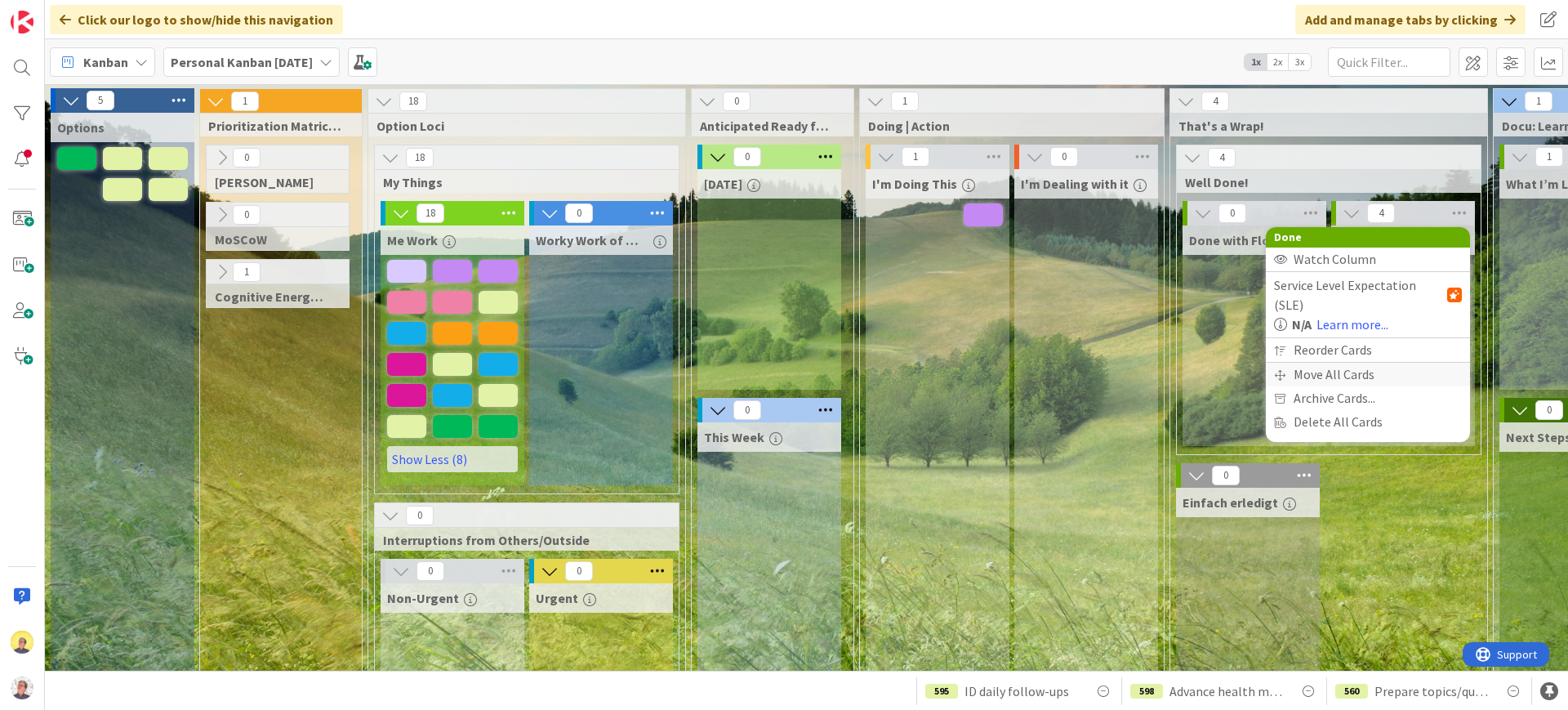
click at [1253, 362] on div "Move All Cards" at bounding box center [1368, 374] width 205 height 23
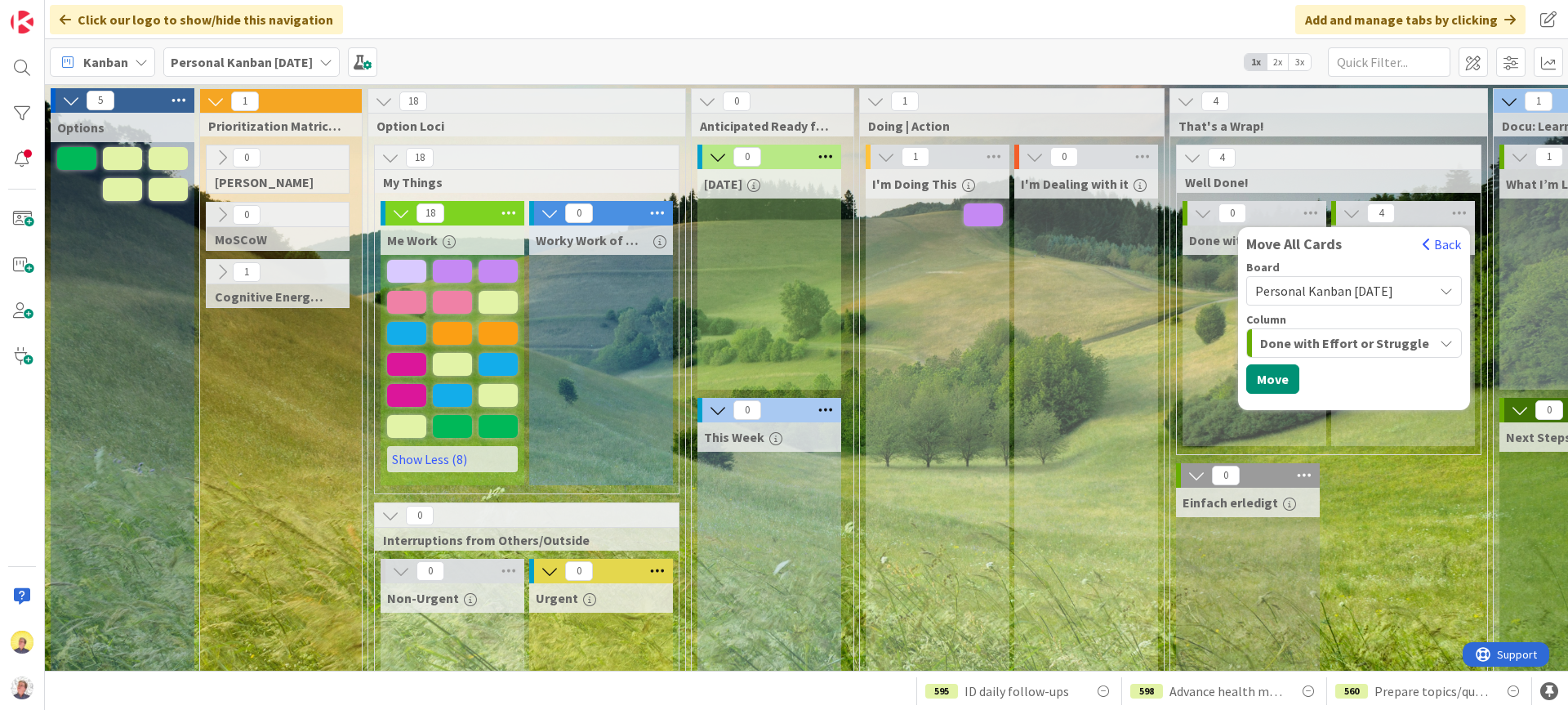
click at [1253, 345] on span "Done with Effort or Struggle" at bounding box center [1345, 343] width 169 height 21
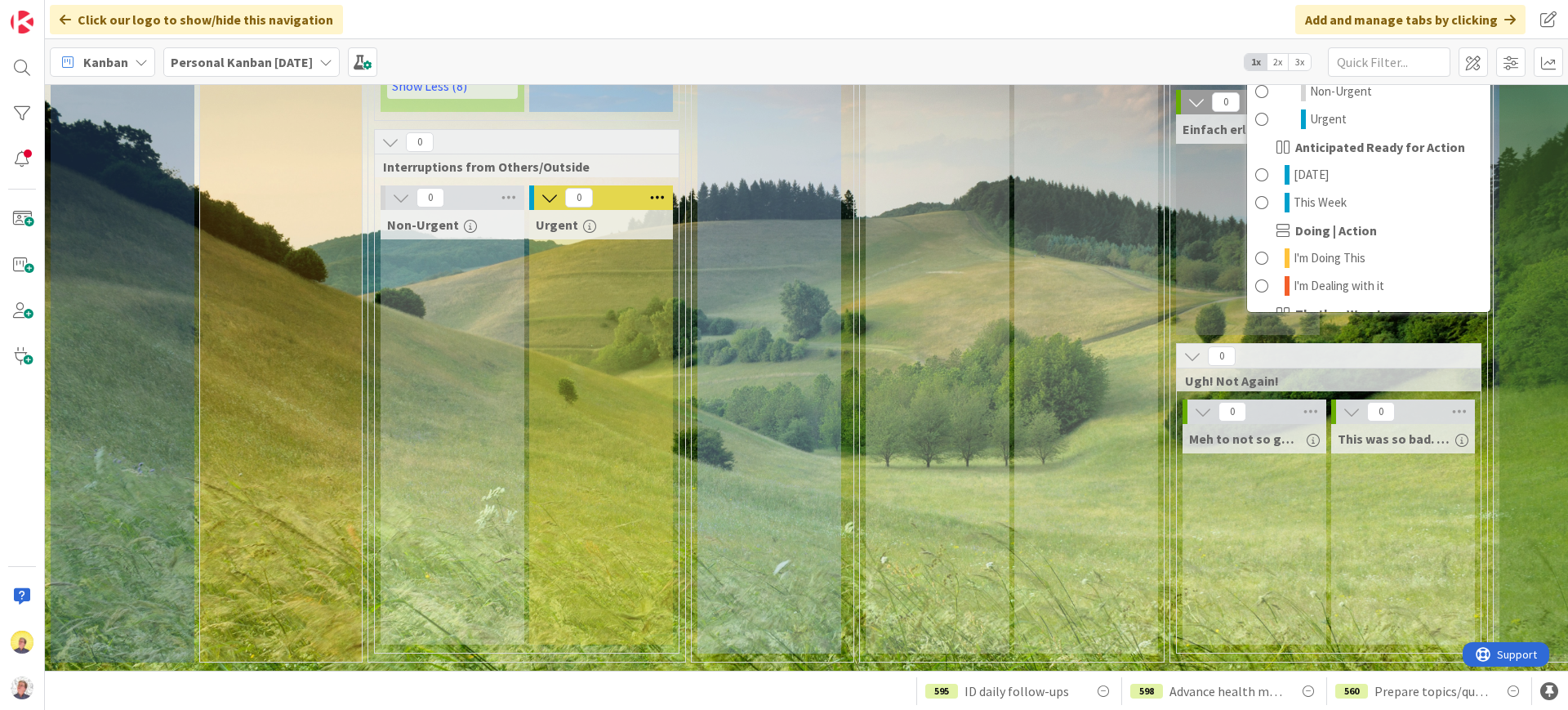
scroll to position [916, 0]
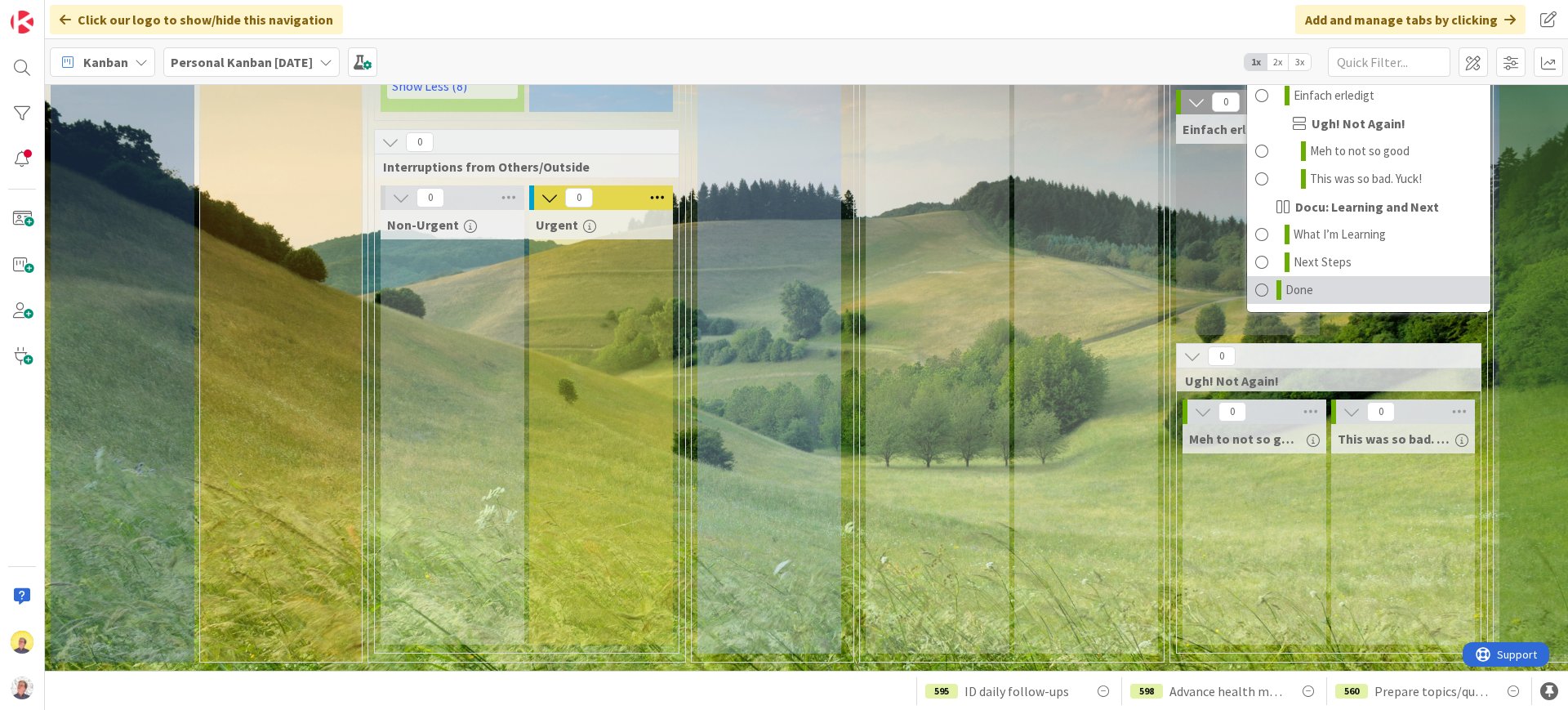
click at [1253, 280] on span at bounding box center [1261, 290] width 13 height 19
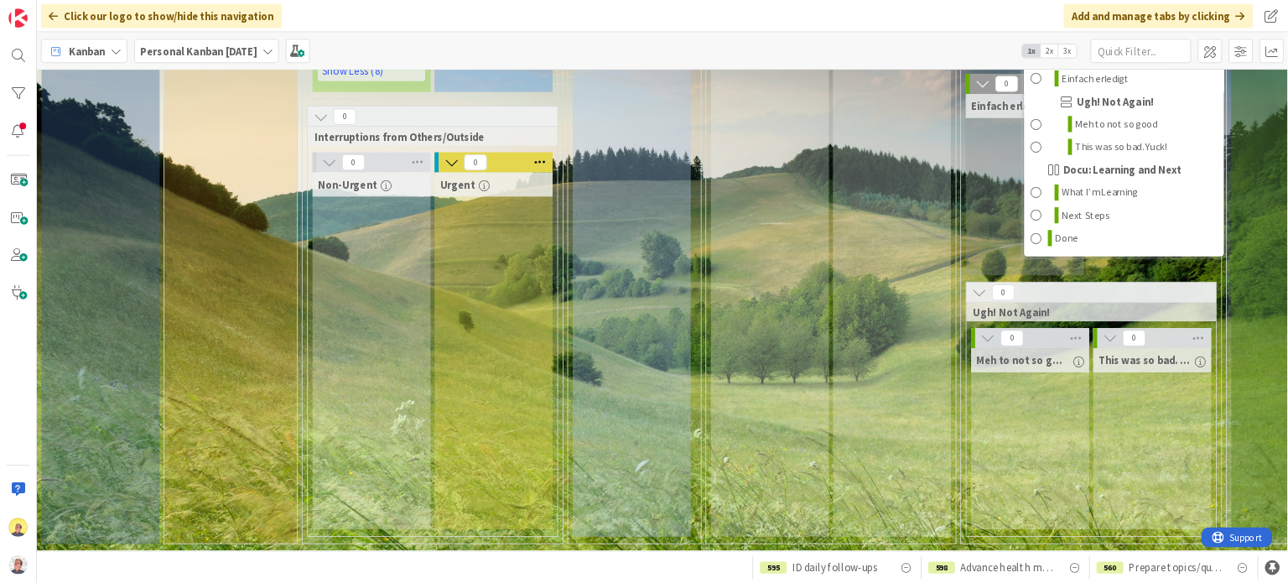
scroll to position [0, 0]
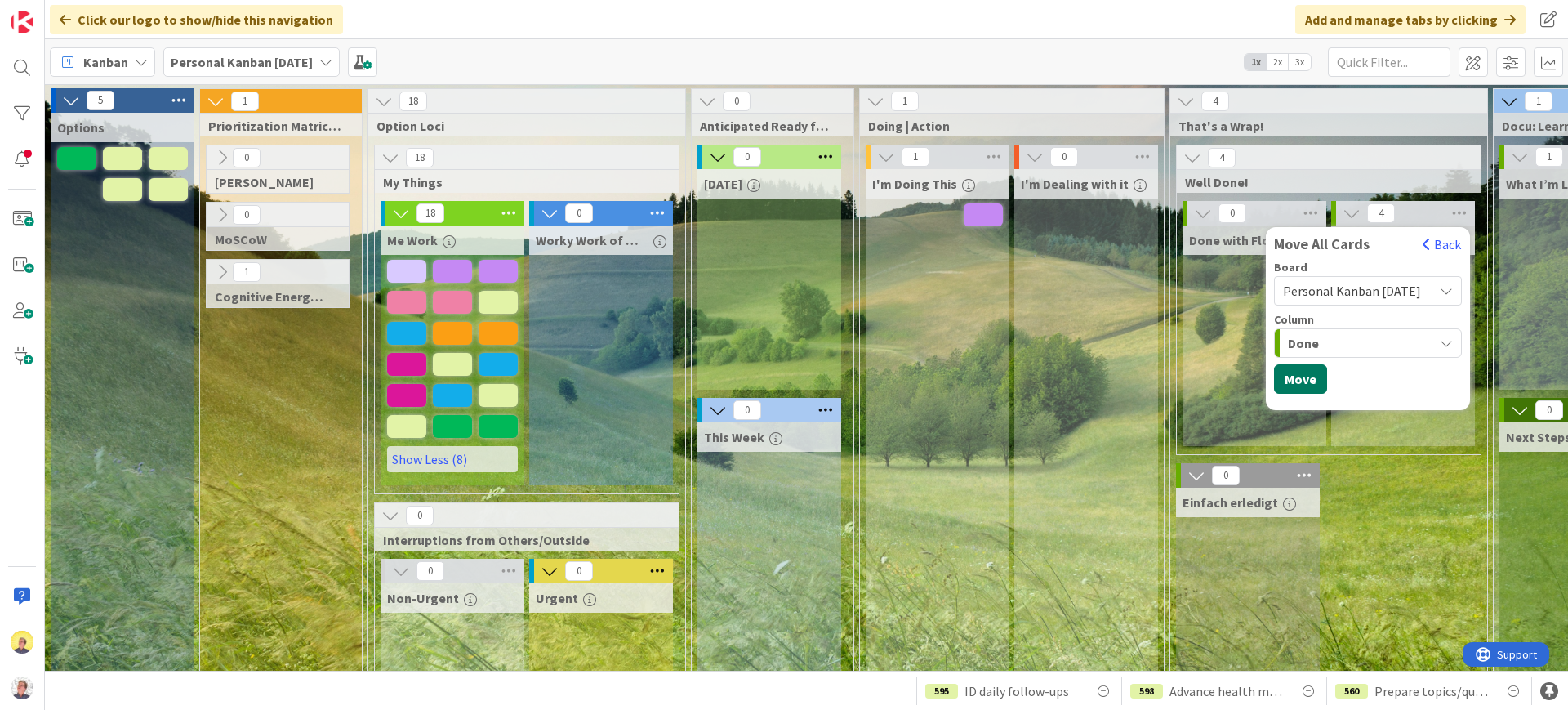
click at [1253, 374] on button "Move" at bounding box center [1300, 379] width 54 height 29
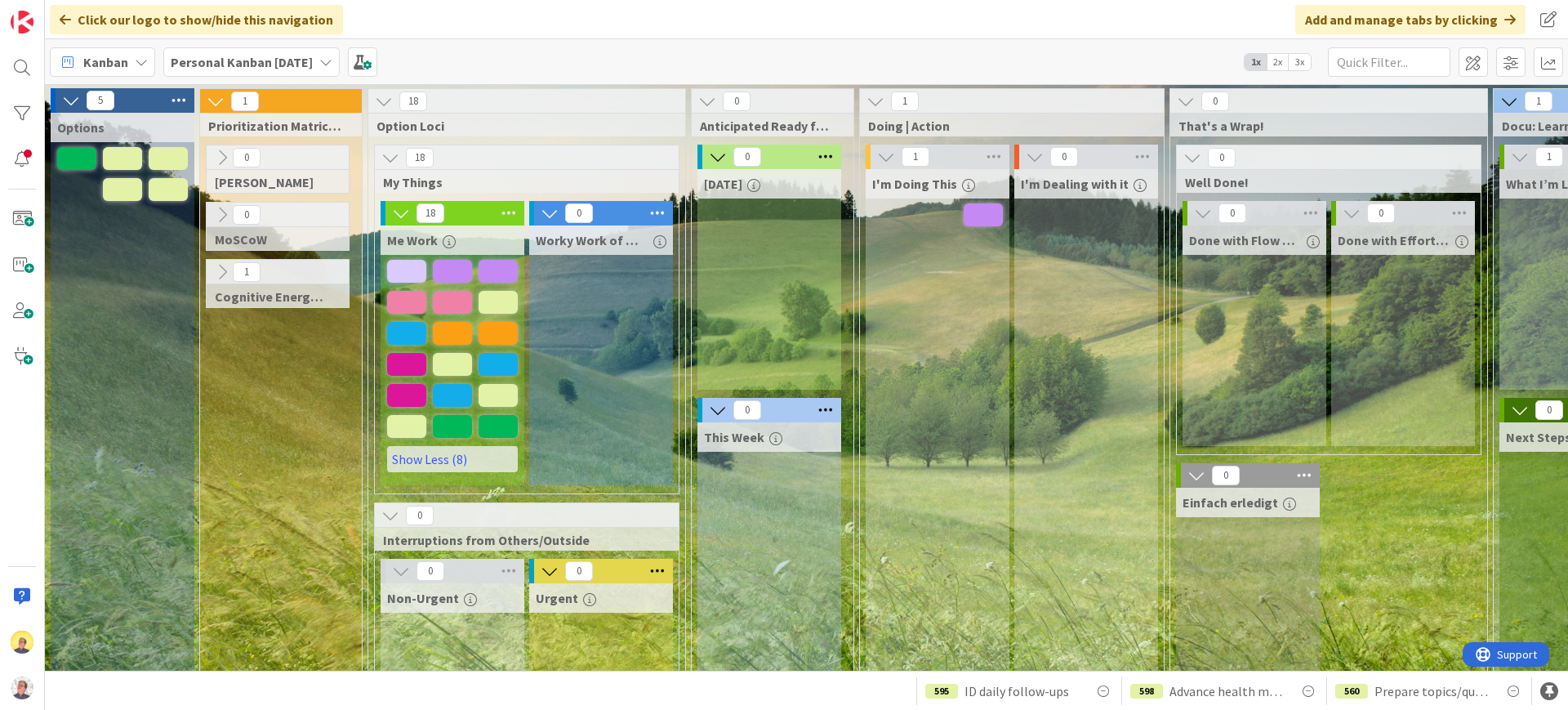
click at [1253, 66] on span "2x" at bounding box center [1278, 61] width 22 height 17
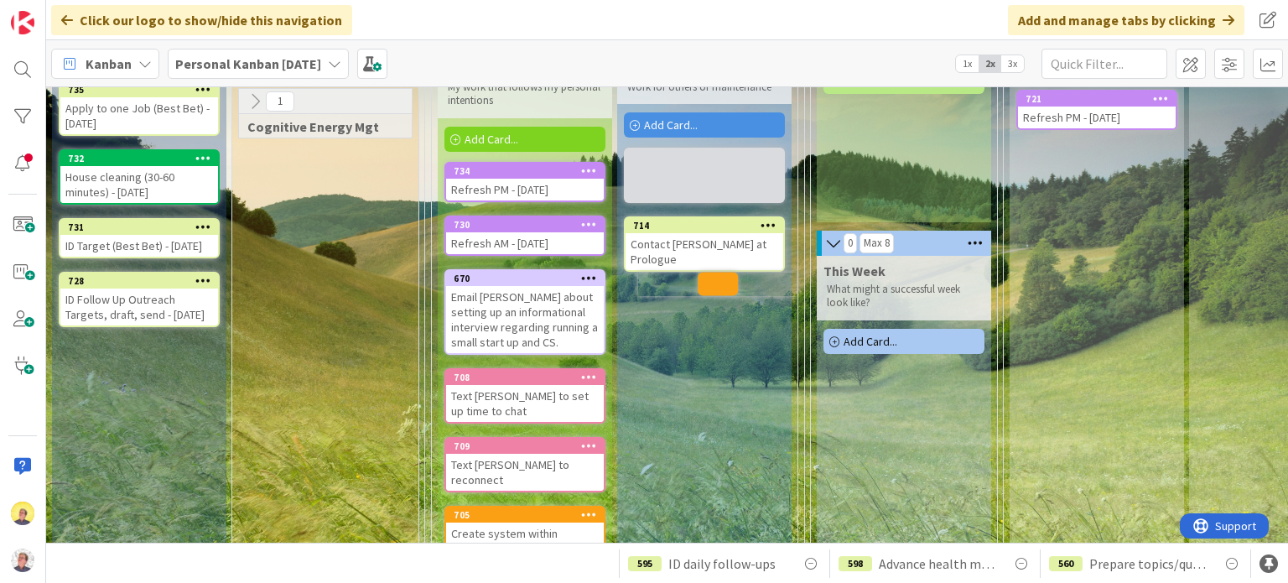
scroll to position [170, 0]
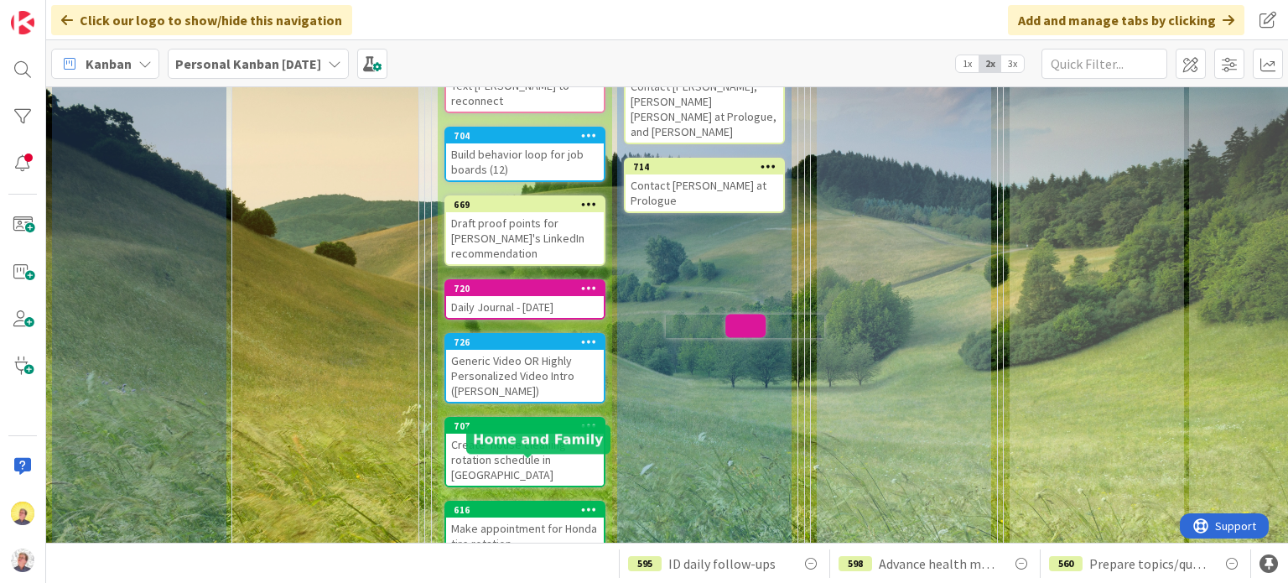
scroll to position [557, 0]
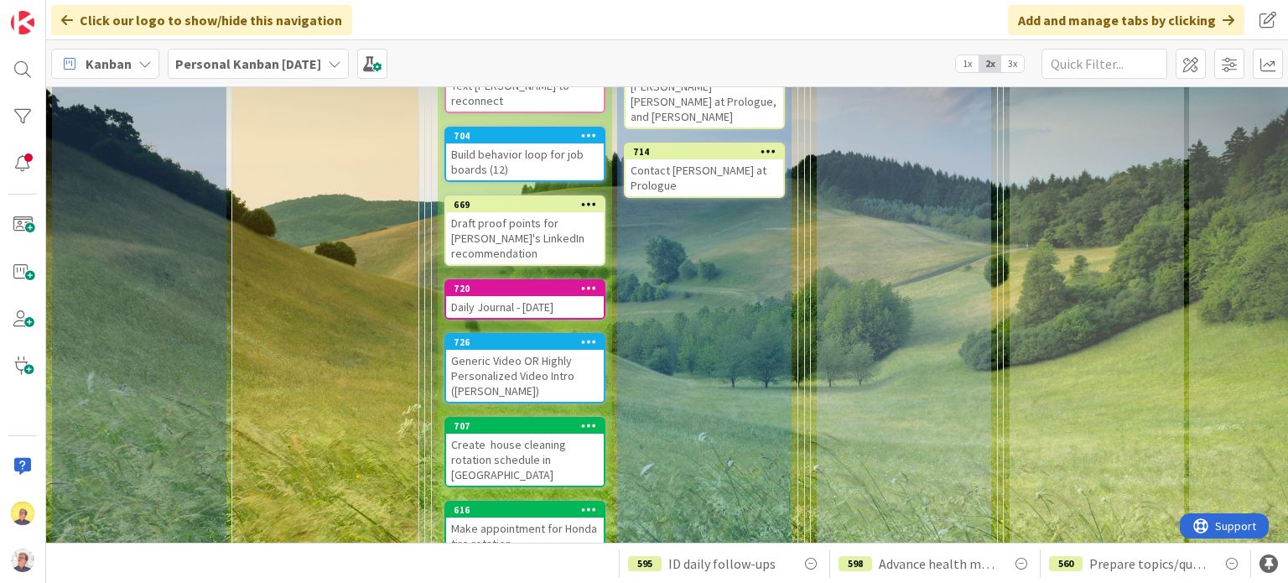
click at [588, 282] on icon at bounding box center [589, 288] width 16 height 12
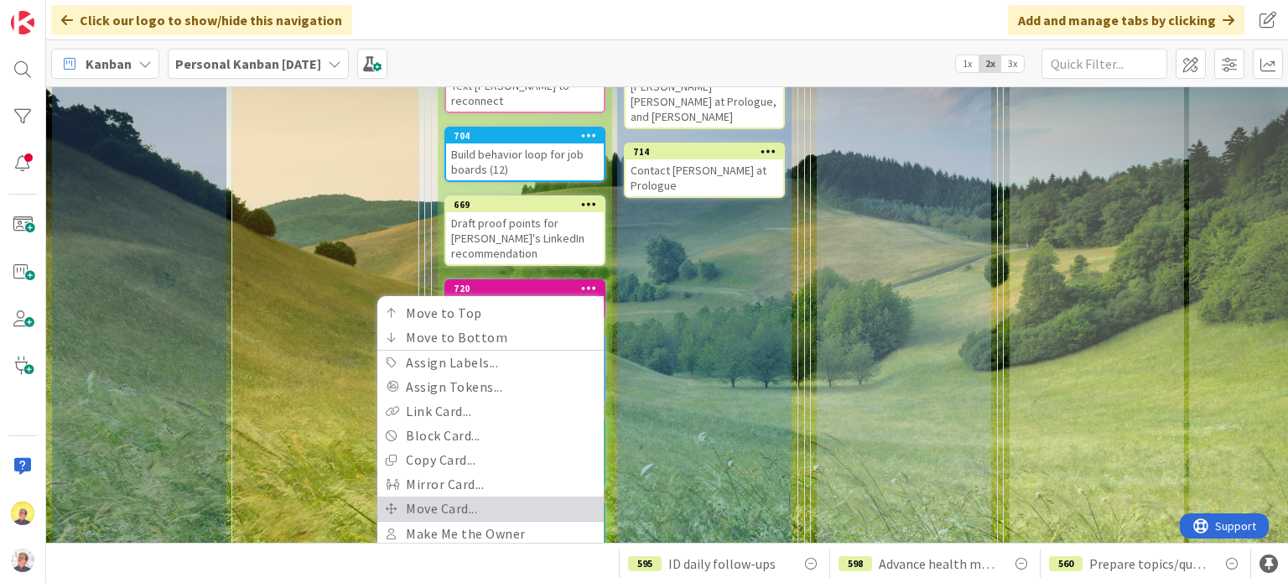
click at [441, 496] on link "Move Card..." at bounding box center [490, 508] width 226 height 24
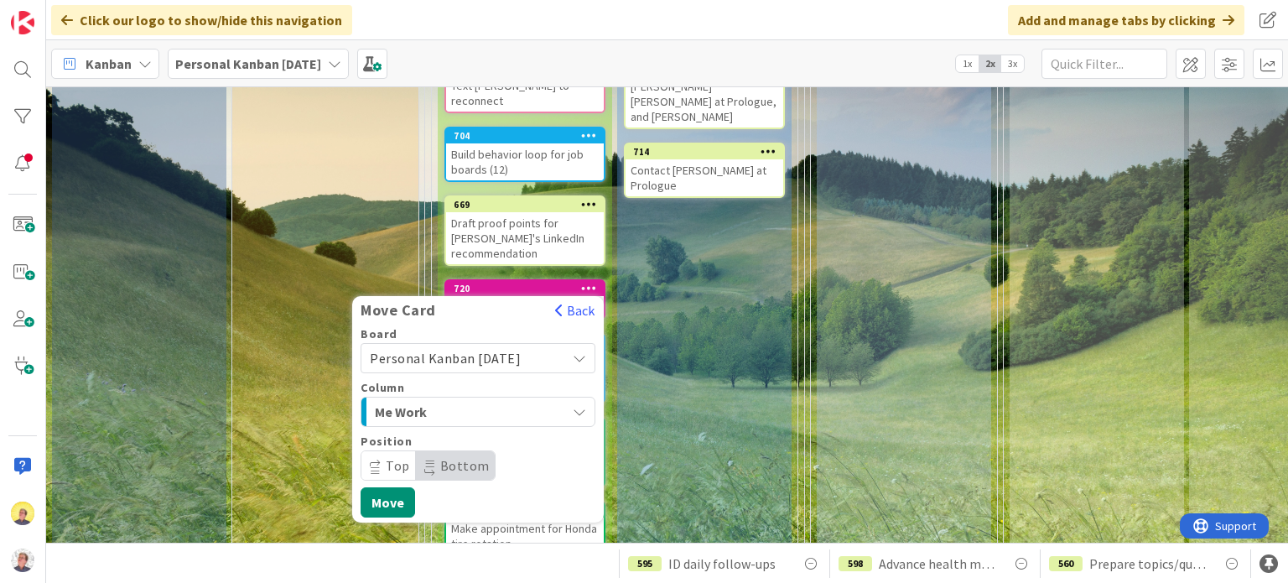
click at [439, 401] on span "Me Work" at bounding box center [438, 412] width 126 height 22
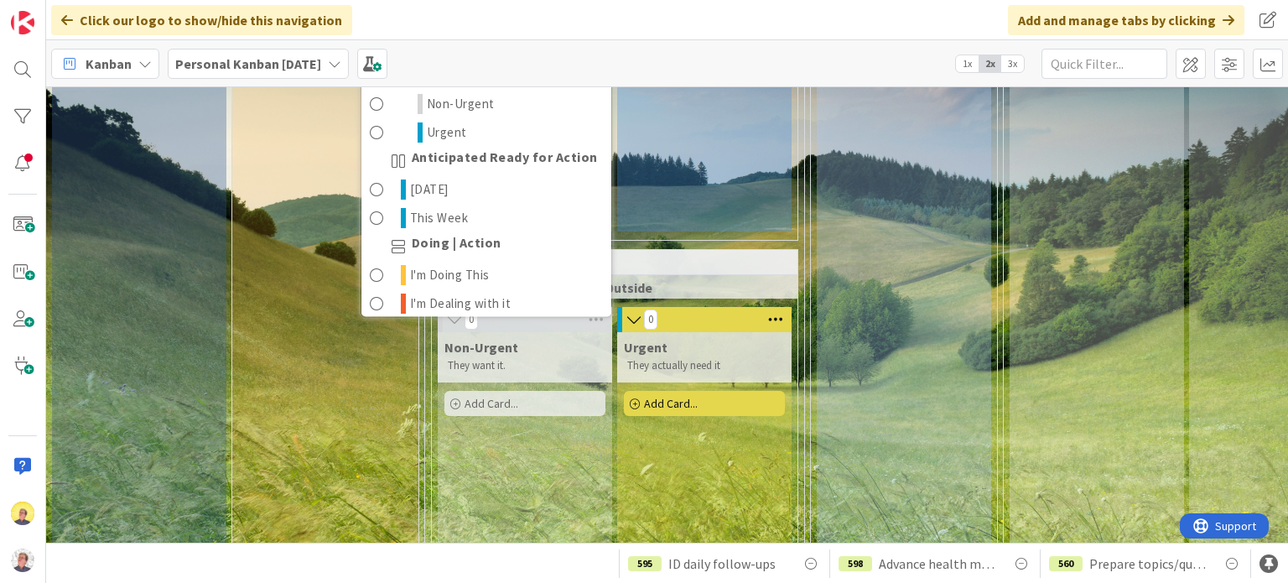
scroll to position [937, 0]
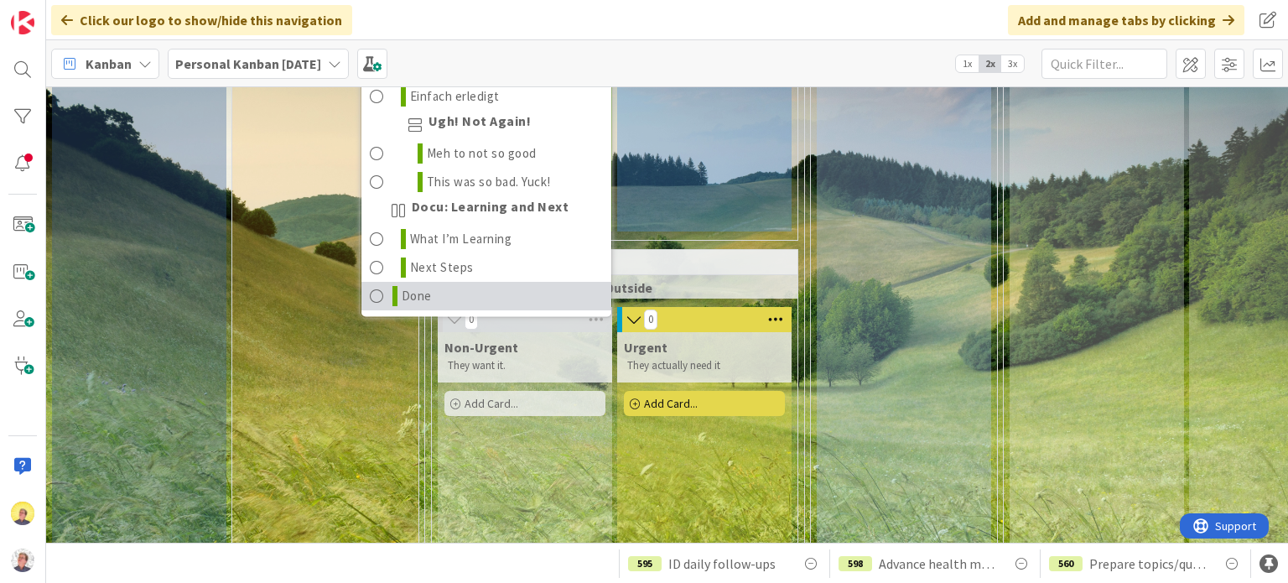
click at [415, 282] on link "Done" at bounding box center [486, 296] width 250 height 29
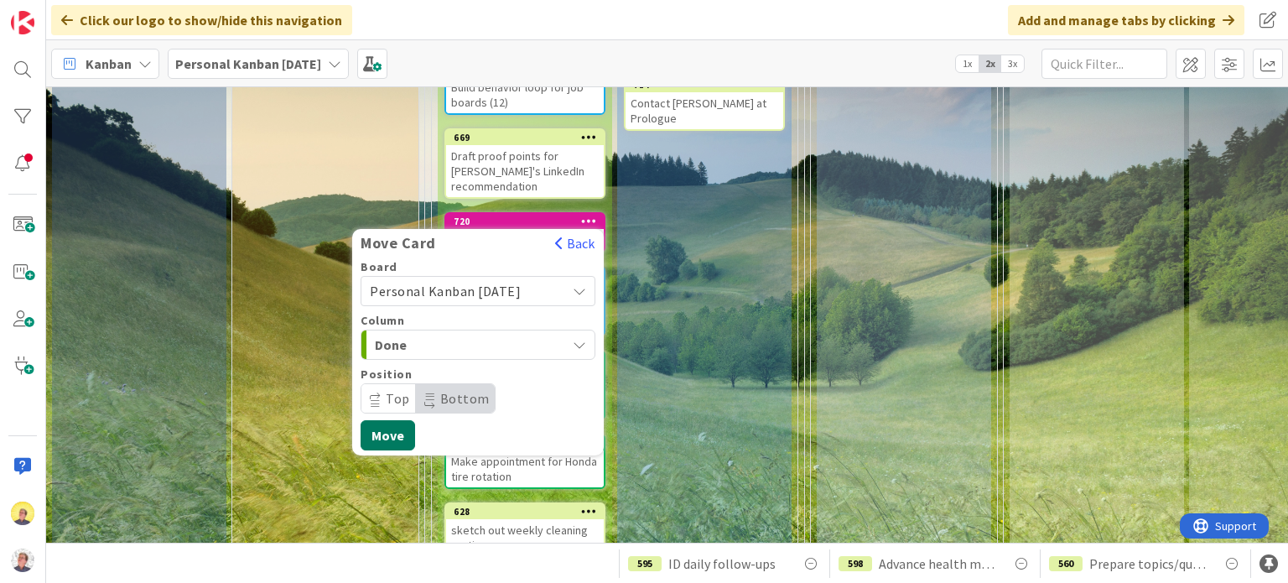
click at [397, 420] on button "Move" at bounding box center [388, 435] width 55 height 30
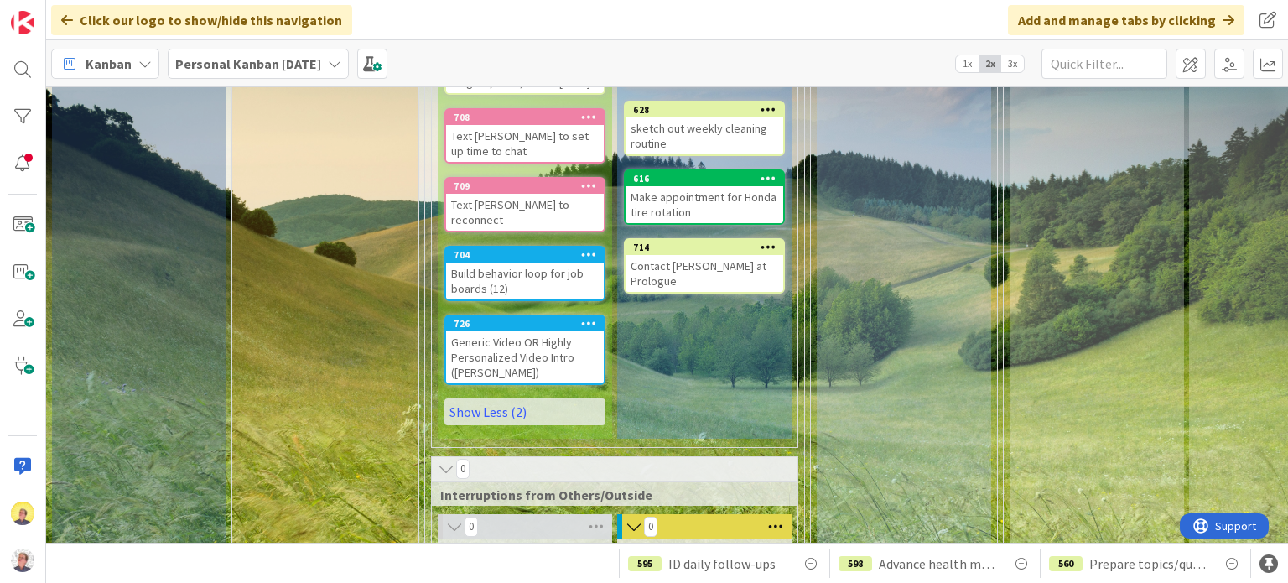
scroll to position [839, 0]
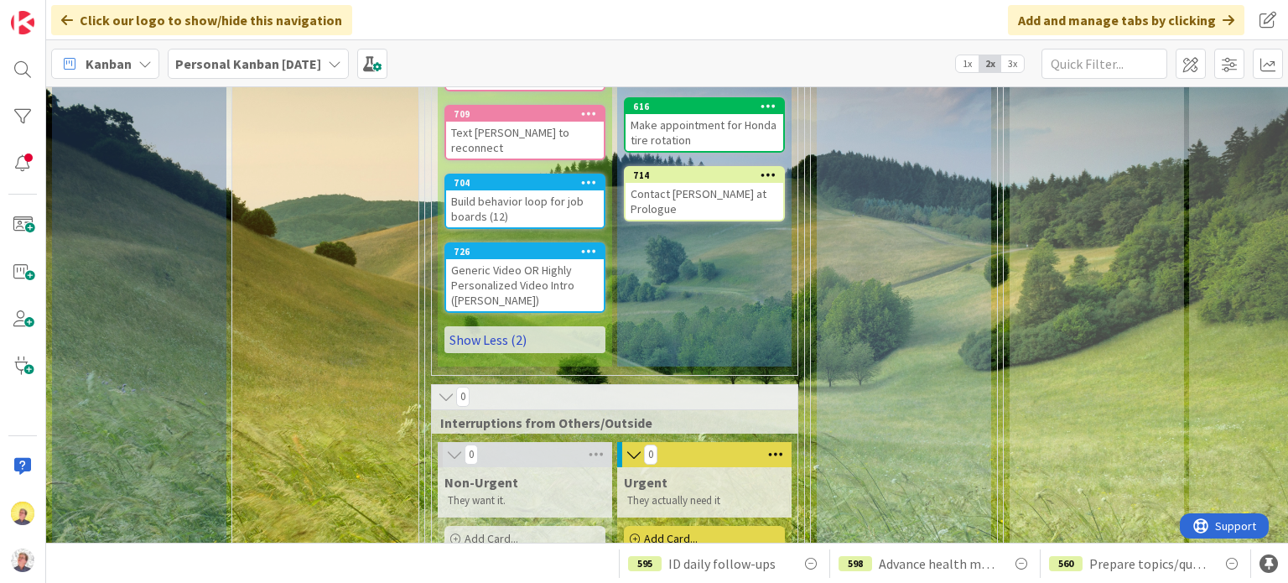
click at [513, 353] on link "Show Less (2)" at bounding box center [524, 339] width 161 height 27
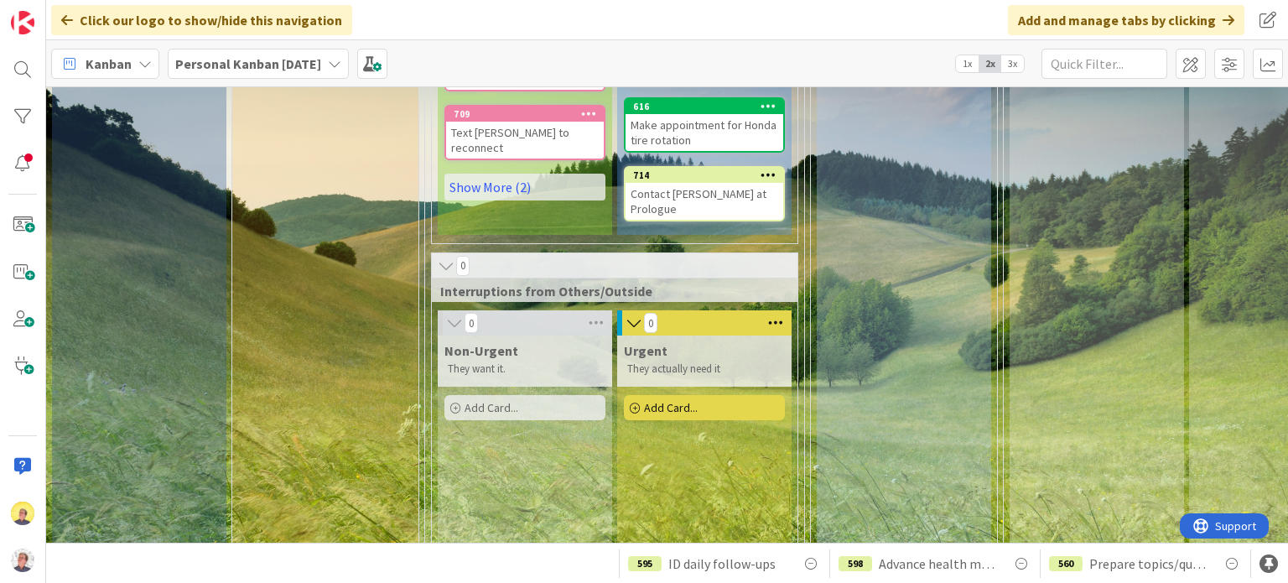
click at [510, 200] on link "Show More (2)" at bounding box center [524, 187] width 161 height 27
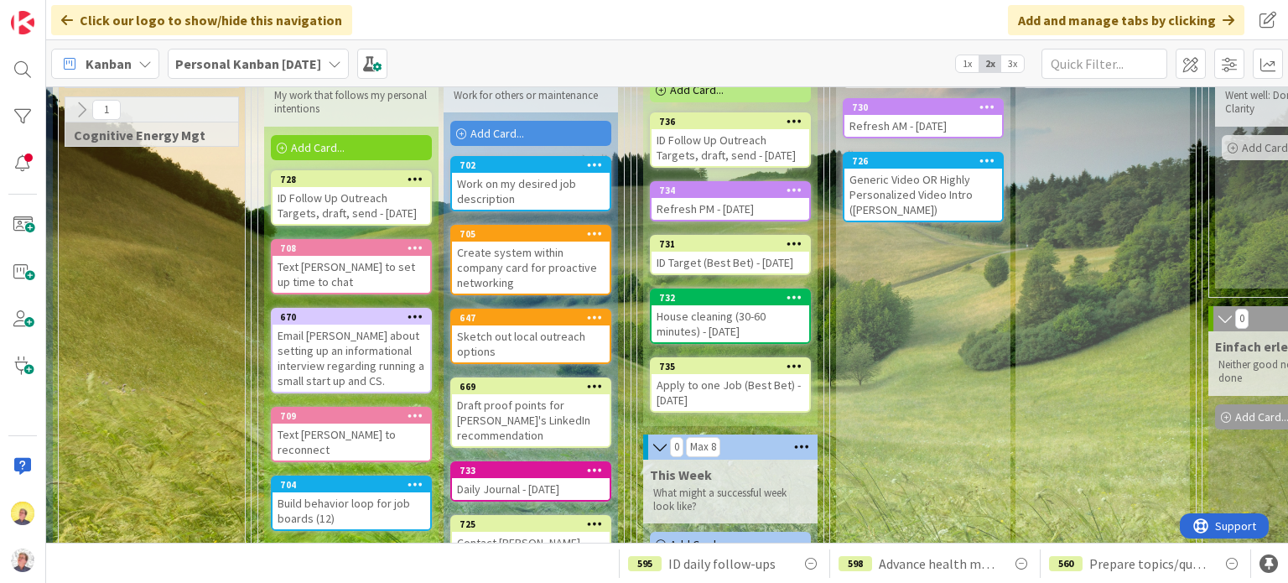
scroll to position [0, 174]
